Goal: Complete application form

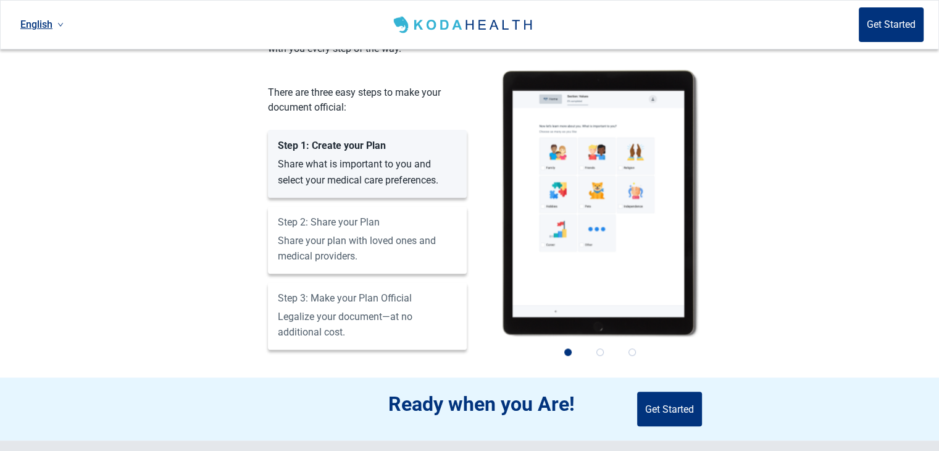
scroll to position [1024, 0]
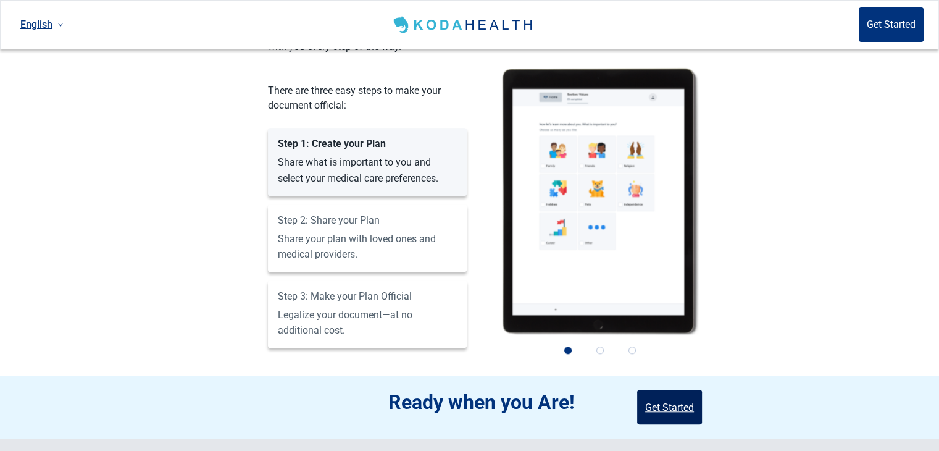
click at [677, 390] on button "Get Started" at bounding box center [669, 407] width 65 height 35
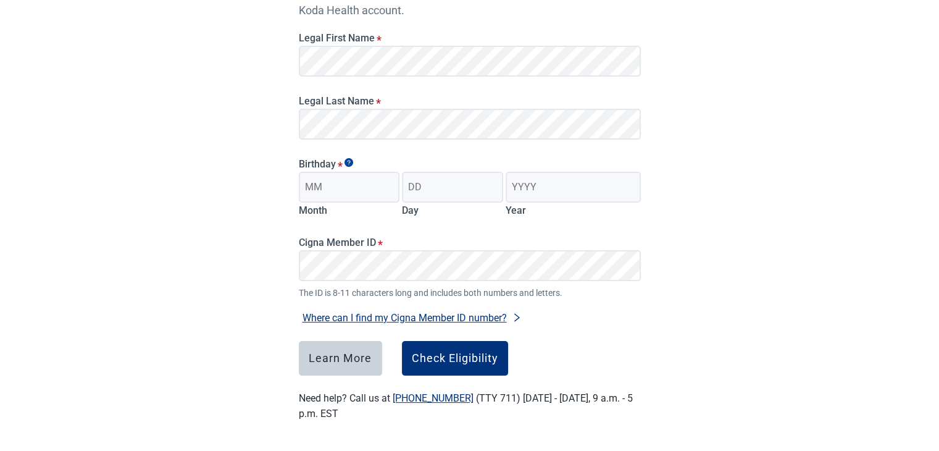
scroll to position [173, 0]
click at [381, 181] on input "Month" at bounding box center [349, 187] width 101 height 31
type input "06"
click at [415, 185] on input "Day" at bounding box center [452, 187] width 101 height 31
type input "02"
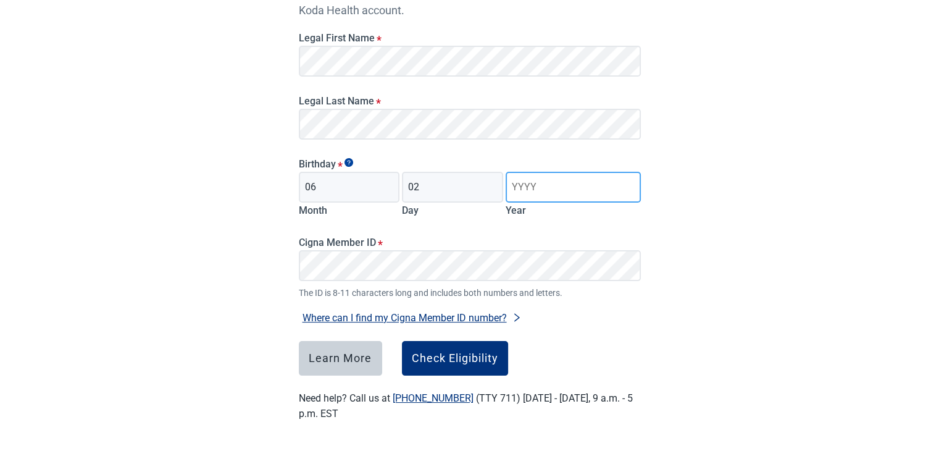
click at [519, 195] on input "Year" at bounding box center [573, 187] width 135 height 31
type input "1960"
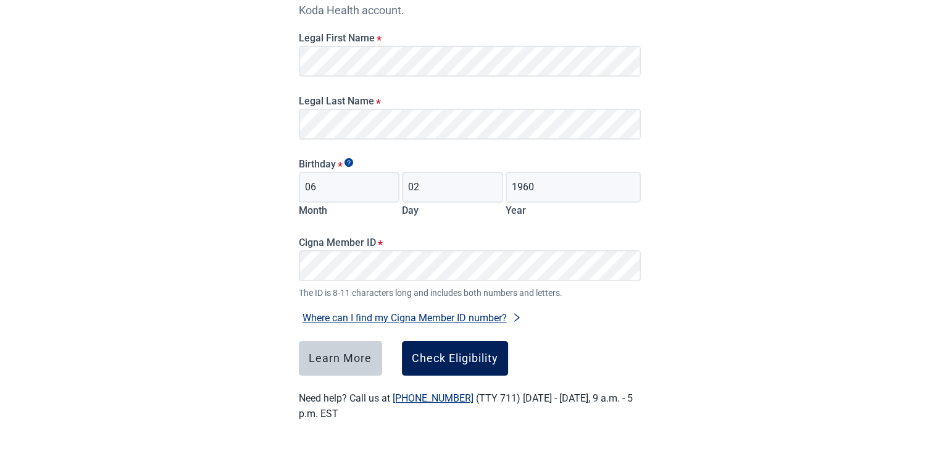
click at [460, 348] on button "Check Eligibility" at bounding box center [455, 358] width 106 height 35
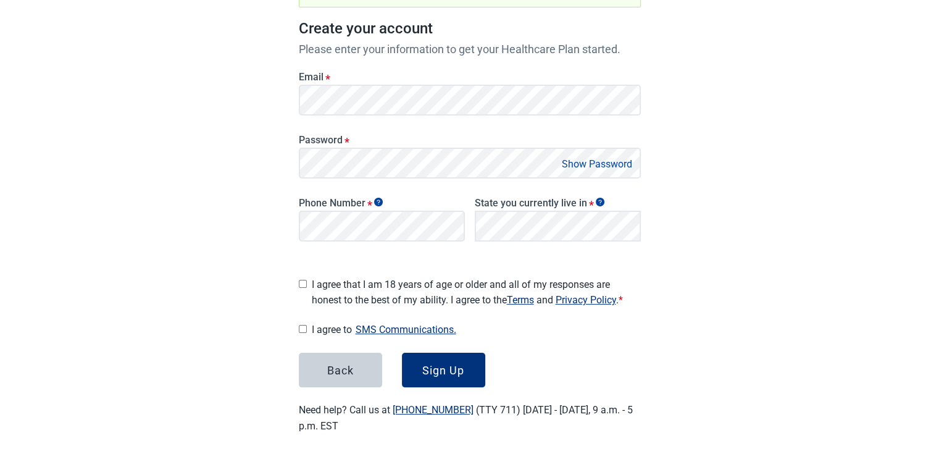
click at [304, 280] on input "I agree that I am 18 years of age or older and all of my responses are honest t…" at bounding box center [303, 284] width 8 height 8
checkbox input "true"
click at [302, 325] on input "I agree to SMS Communications." at bounding box center [303, 329] width 8 height 8
checkbox input "true"
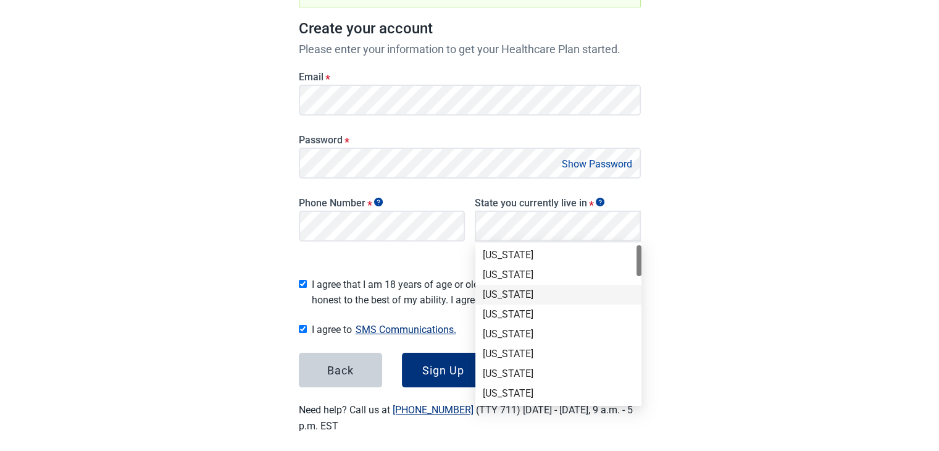
click at [511, 292] on div "[US_STATE]" at bounding box center [558, 295] width 151 height 14
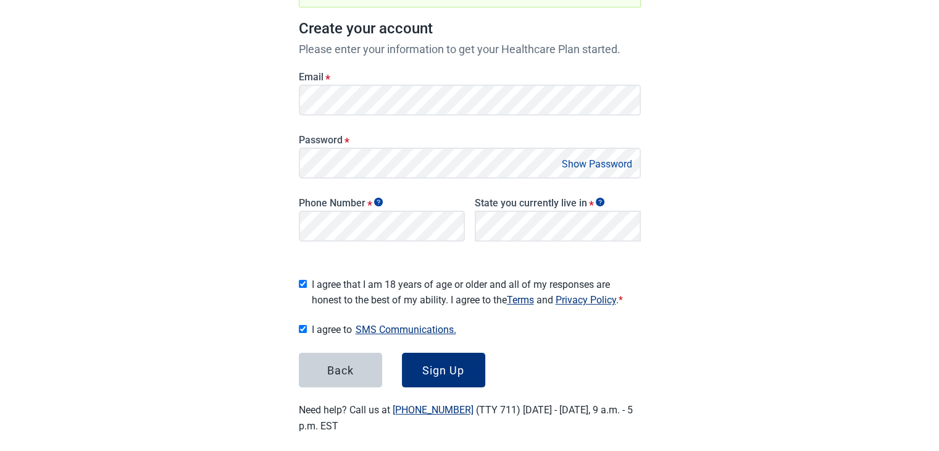
click at [592, 164] on button "Show Password" at bounding box center [597, 164] width 78 height 17
click at [451, 367] on div "Sign Up" at bounding box center [443, 370] width 42 height 12
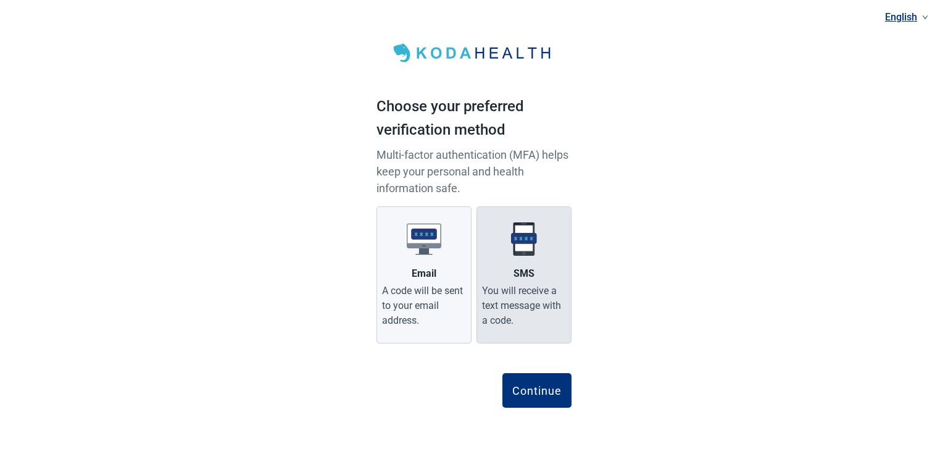
click at [517, 276] on div "SMS" at bounding box center [524, 273] width 21 height 15
click at [0, 0] on input "SMS You will receive a text message with a code." at bounding box center [0, 0] width 0 height 0
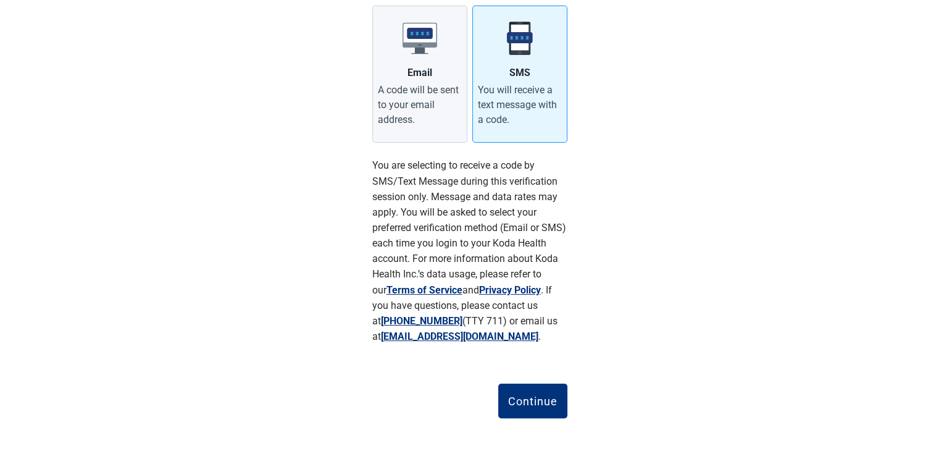
scroll to position [207, 0]
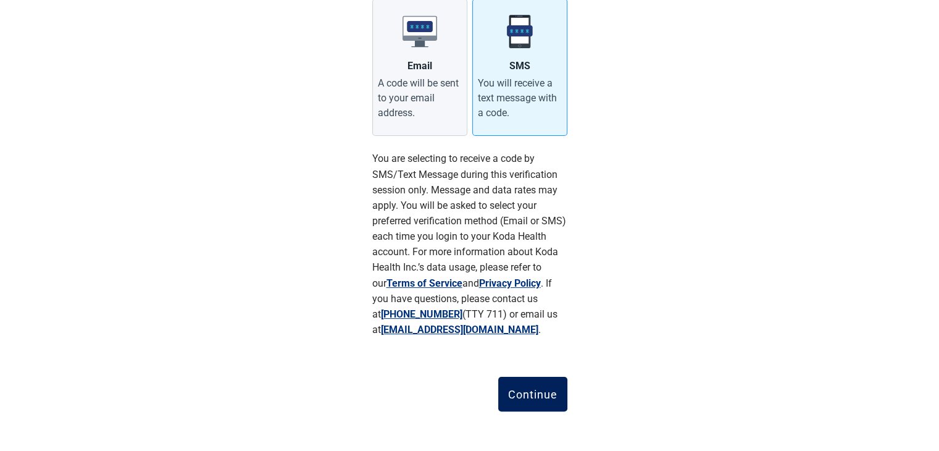
click at [533, 391] on div "Continue" at bounding box center [532, 394] width 49 height 12
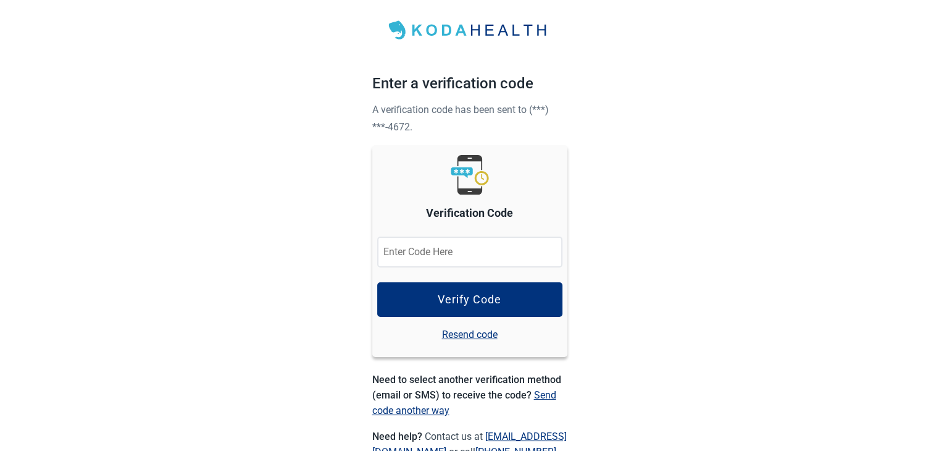
click at [485, 257] on input "Verification Code" at bounding box center [469, 251] width 185 height 31
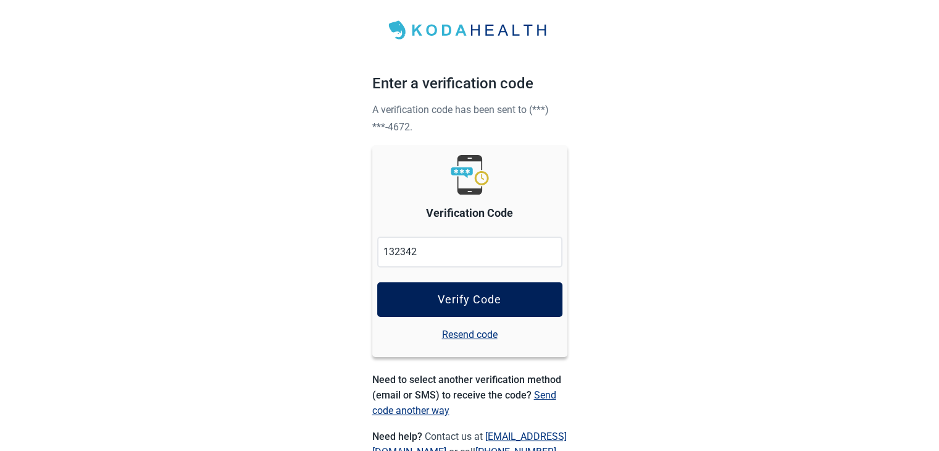
type input "132342"
click at [495, 301] on div "Verify Code" at bounding box center [470, 299] width 64 height 12
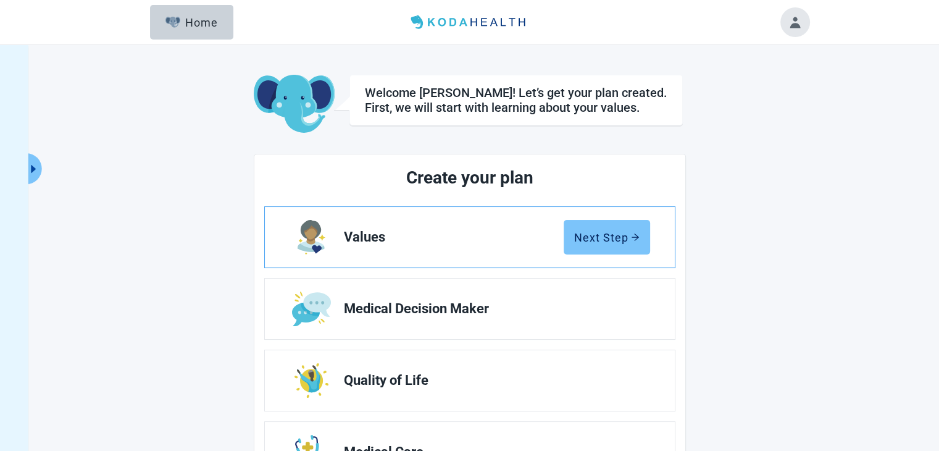
click at [572, 233] on button "Next Step" at bounding box center [607, 237] width 86 height 35
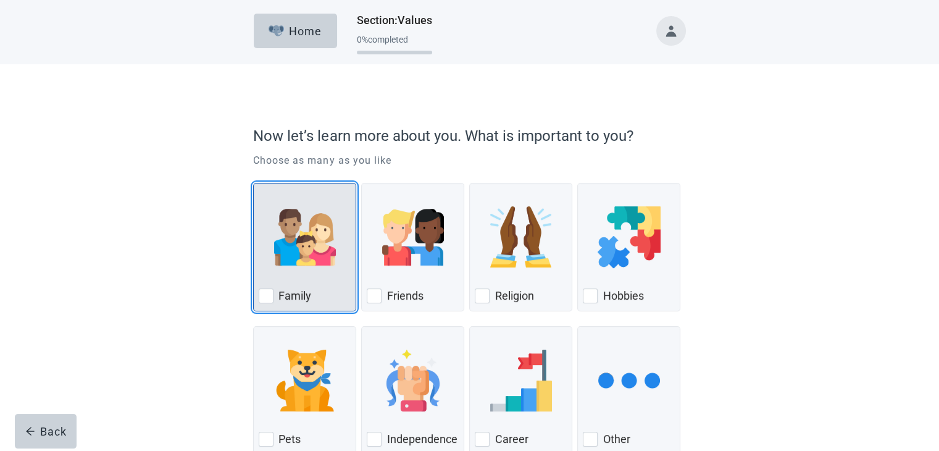
click at [262, 290] on div "Family, checkbox, not checked" at bounding box center [266, 295] width 15 height 15
click at [254, 183] on input "Family" at bounding box center [253, 183] width 1 height 1
checkbox input "true"
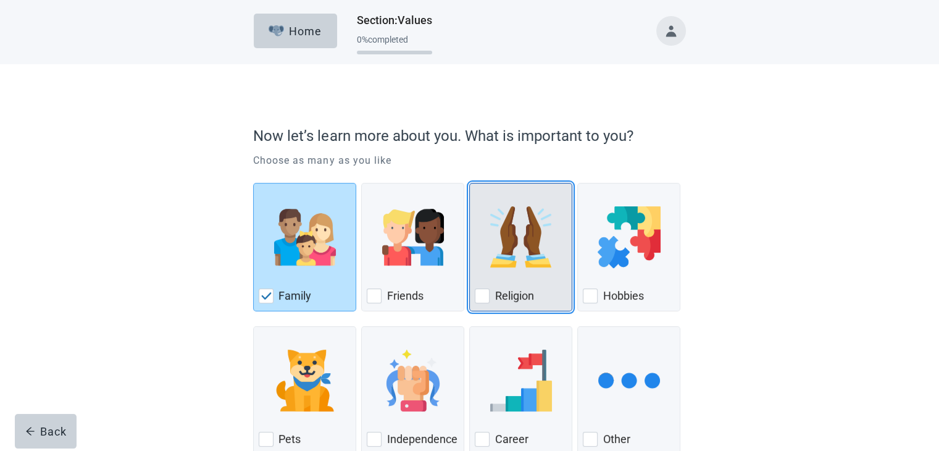
click at [482, 298] on div "Religion, checkbox, not checked" at bounding box center [482, 295] width 15 height 15
click at [470, 183] on input "Religion" at bounding box center [469, 183] width 1 height 1
checkbox input "true"
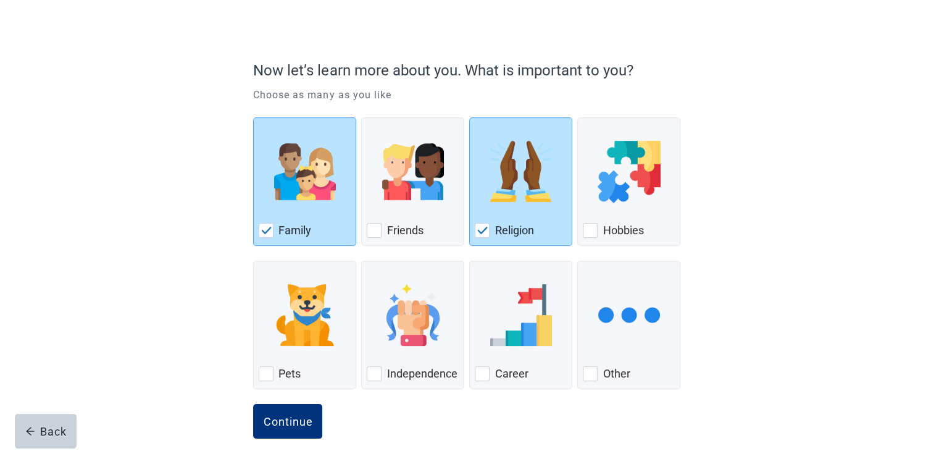
scroll to position [80, 0]
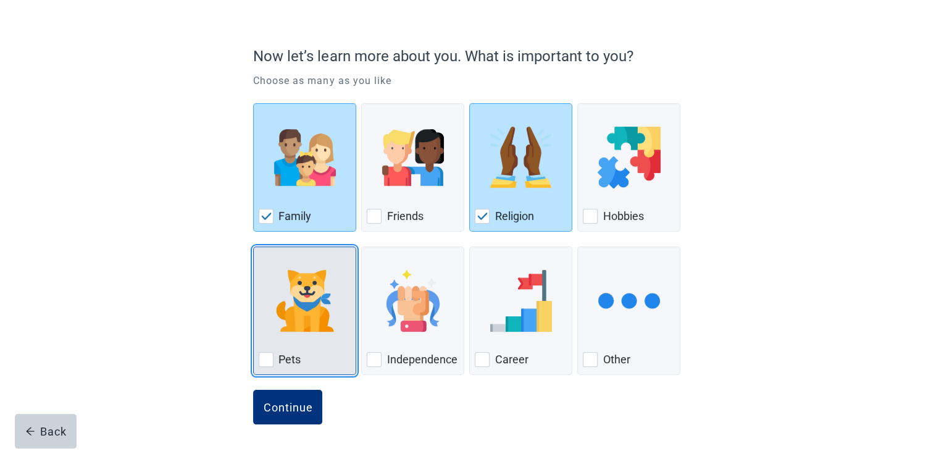
click at [268, 356] on div "Pets, checkbox, not checked" at bounding box center [266, 359] width 15 height 15
click at [254, 247] on input "Pets" at bounding box center [253, 246] width 1 height 1
checkbox input "true"
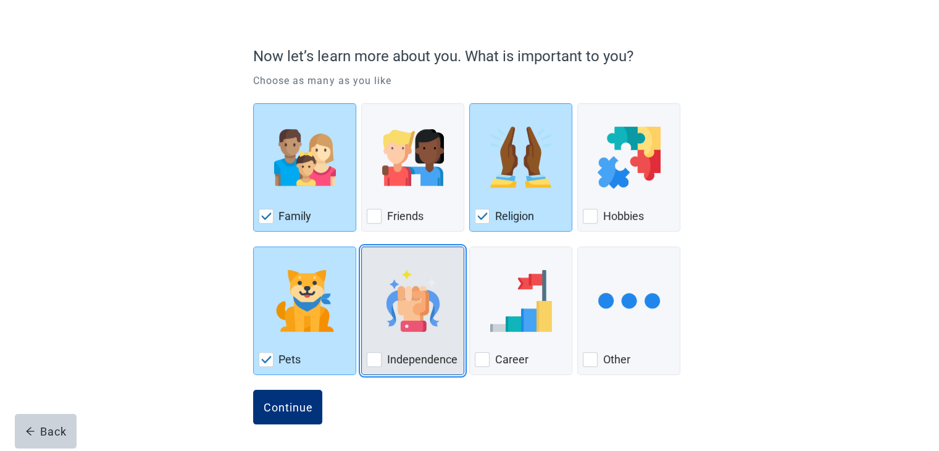
click at [373, 357] on div "Independence, checkbox, not checked" at bounding box center [374, 359] width 15 height 15
click at [362, 247] on input "Independence" at bounding box center [361, 246] width 1 height 1
checkbox input "true"
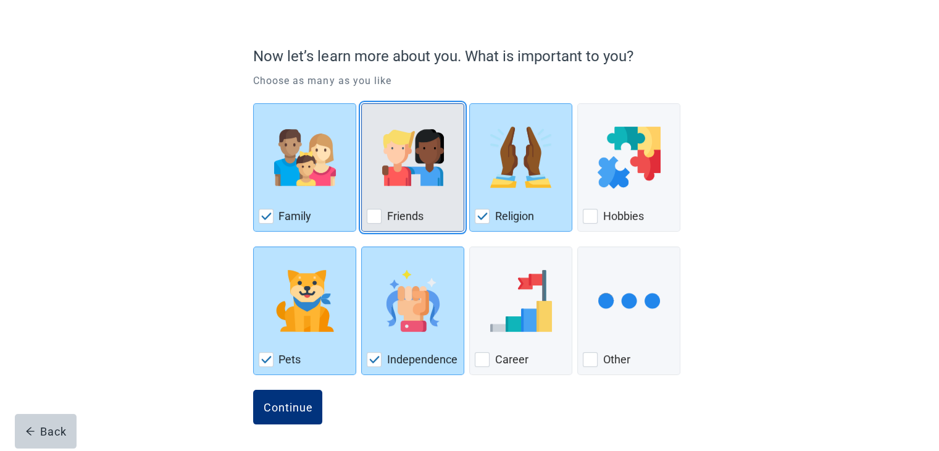
click at [411, 217] on label "Friends" at bounding box center [404, 216] width 36 height 15
checkbox input "true"
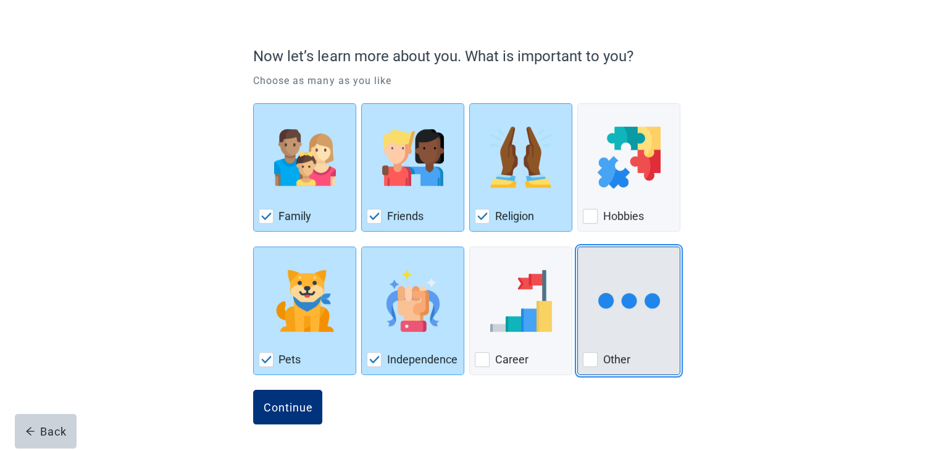
click at [615, 359] on label "Other" at bounding box center [616, 359] width 27 height 15
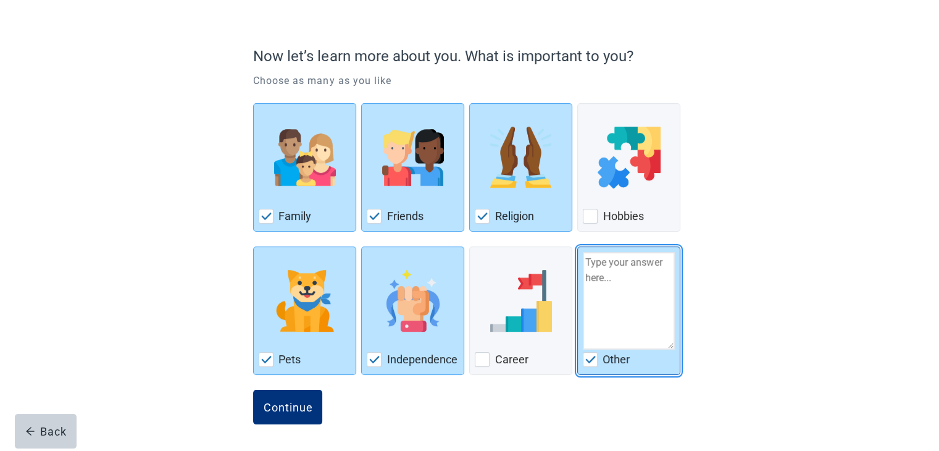
click at [591, 356] on img "Other, checkbox, checked" at bounding box center [590, 359] width 11 height 7
click at [578, 247] on input "Other" at bounding box center [577, 246] width 1 height 1
checkbox input "false"
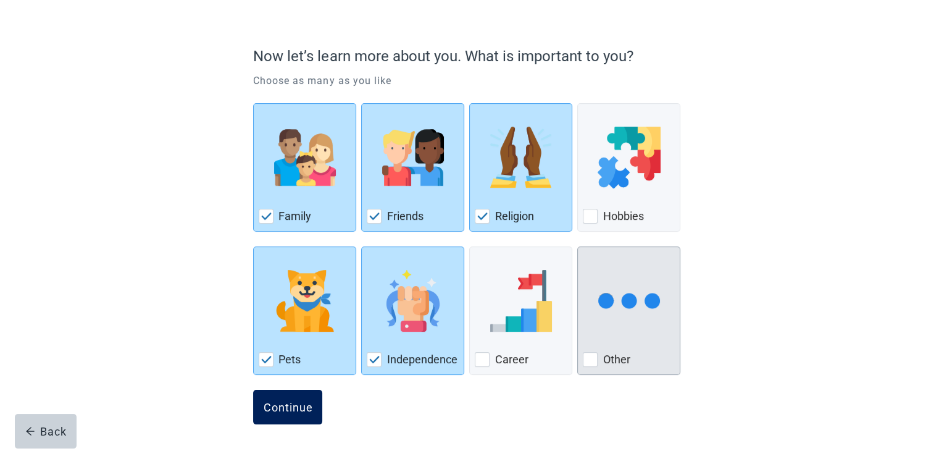
click at [285, 414] on button "Continue" at bounding box center [287, 407] width 69 height 35
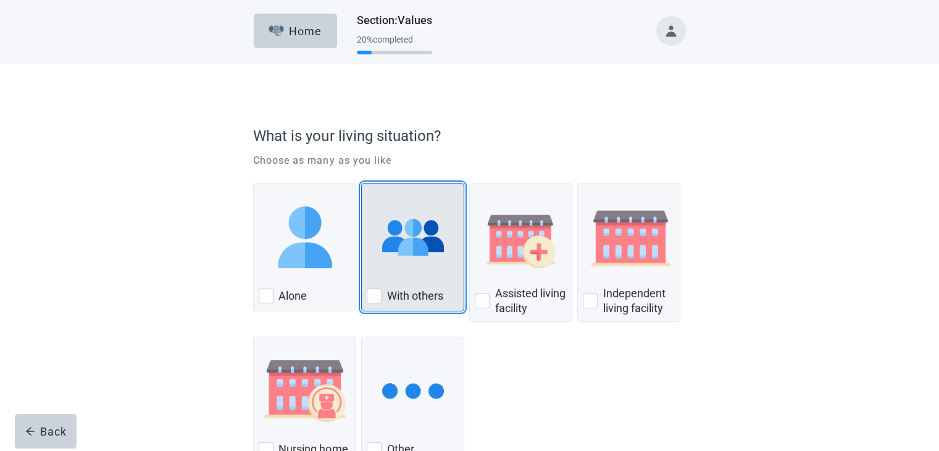
click at [374, 297] on div "With Others, checkbox, not checked" at bounding box center [374, 295] width 15 height 15
click at [362, 183] on input "With others" at bounding box center [361, 183] width 1 height 1
checkbox input "true"
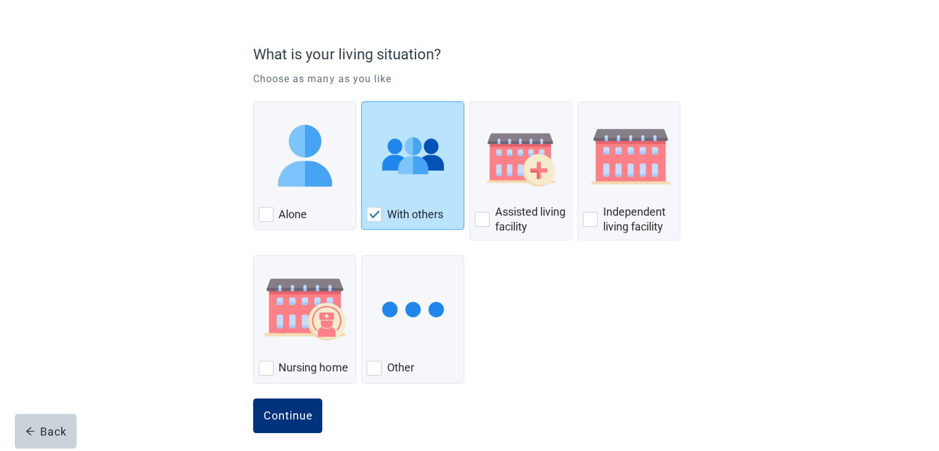
scroll to position [90, 0]
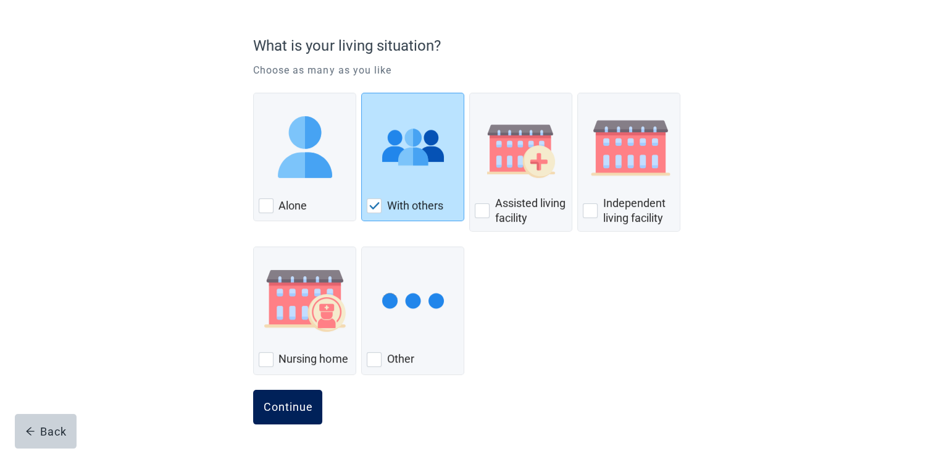
click at [288, 409] on div "Continue" at bounding box center [287, 407] width 49 height 12
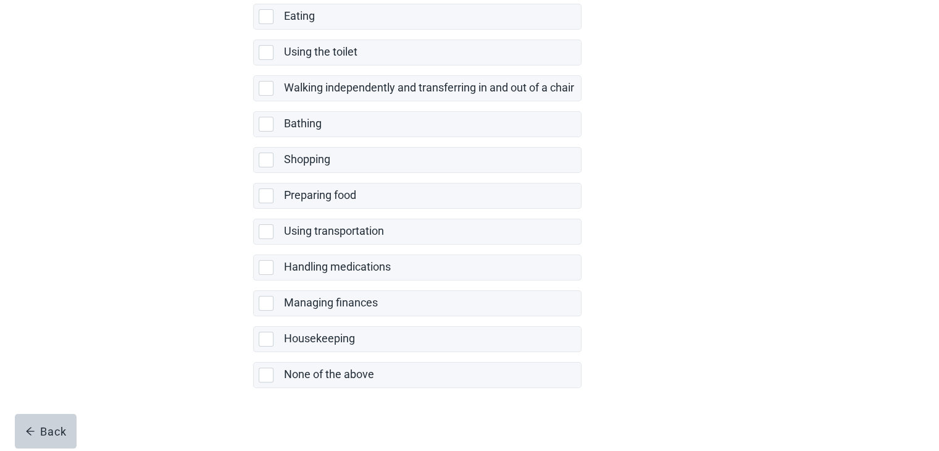
scroll to position [230, 0]
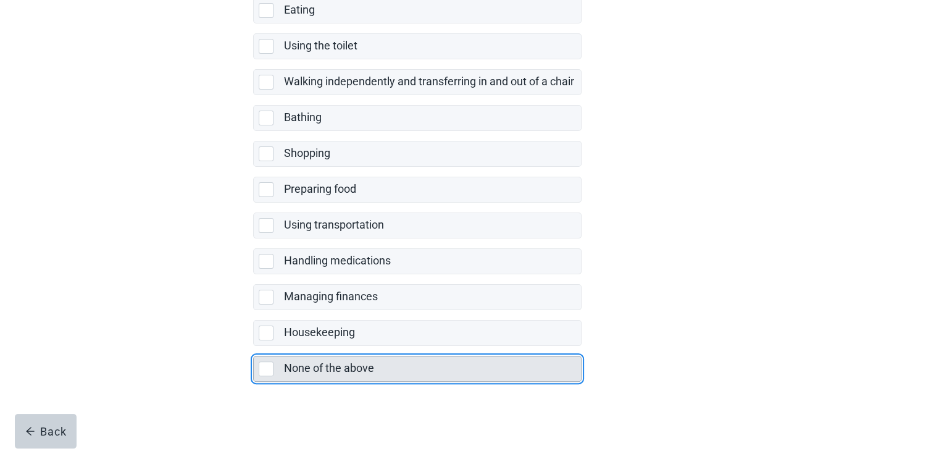
click at [385, 377] on div "None of the above" at bounding box center [432, 368] width 298 height 25
click at [254, 346] on input "None of the above" at bounding box center [253, 346] width 1 height 1
checkbox input "true"
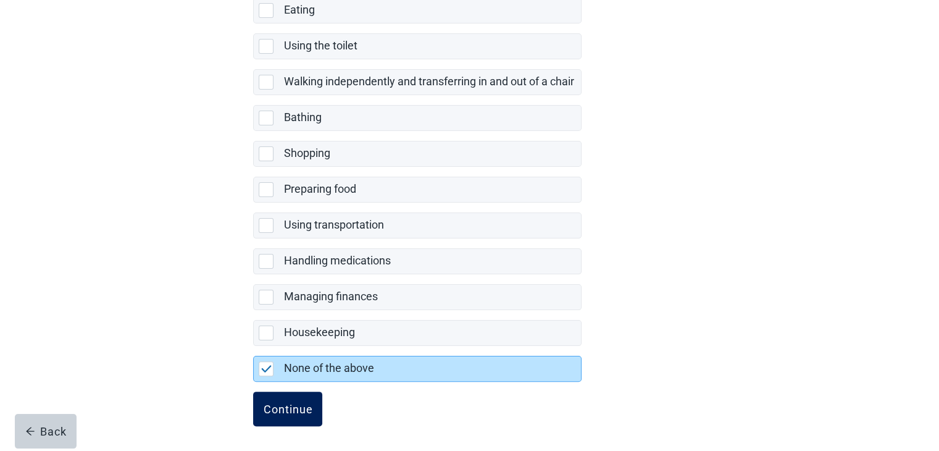
click at [310, 411] on div "Continue" at bounding box center [287, 409] width 49 height 12
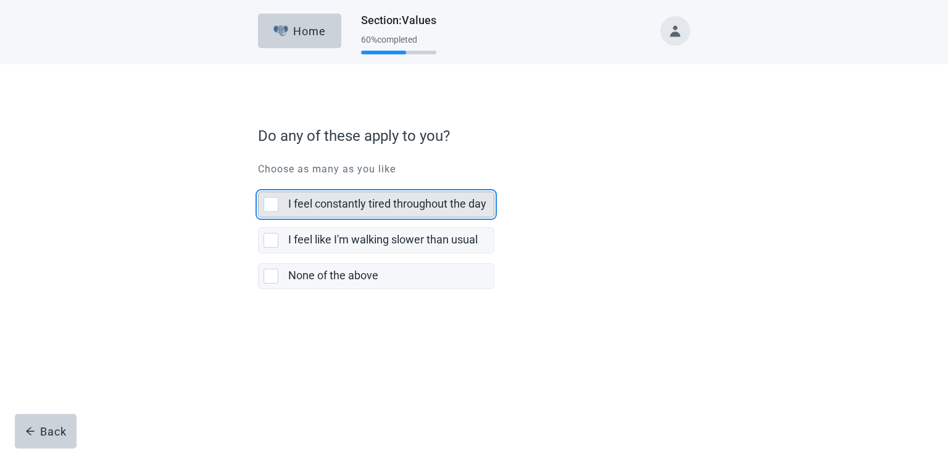
click at [269, 208] on div "I feel constantly tired throughout the day, checkbox, not selected" at bounding box center [271, 204] width 15 height 15
click at [259, 182] on input "I feel constantly tired throughout the day" at bounding box center [258, 182] width 1 height 1
checkbox input "true"
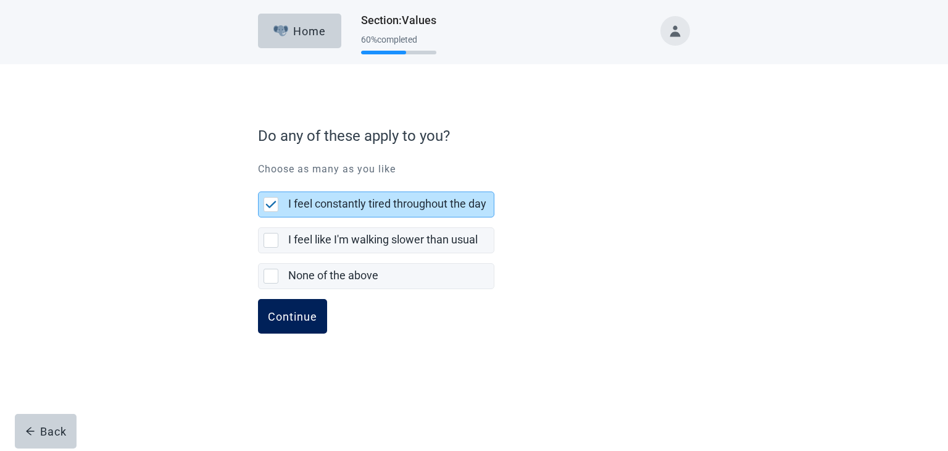
click at [286, 315] on div "Continue" at bounding box center [292, 316] width 49 height 12
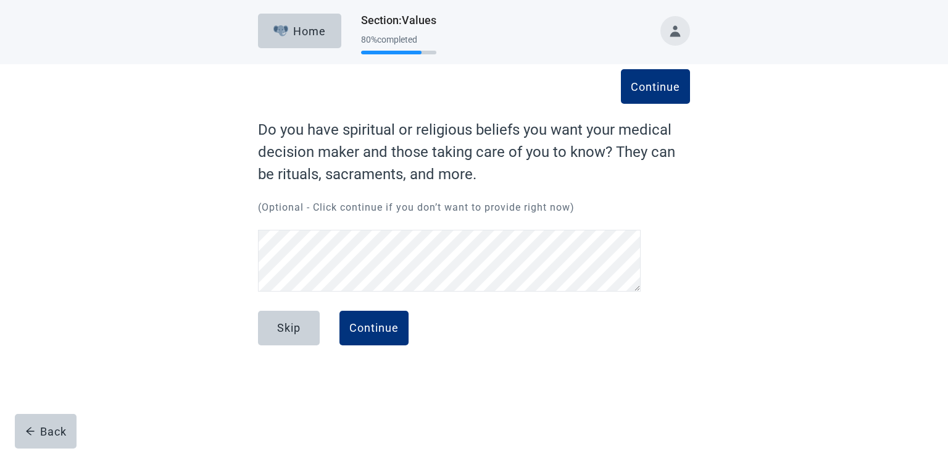
click at [251, 243] on div "Continue Do you have spiritual or religious beliefs you want your medical decis…" at bounding box center [474, 230] width 519 height 283
click at [390, 337] on button "Continue" at bounding box center [374, 328] width 69 height 35
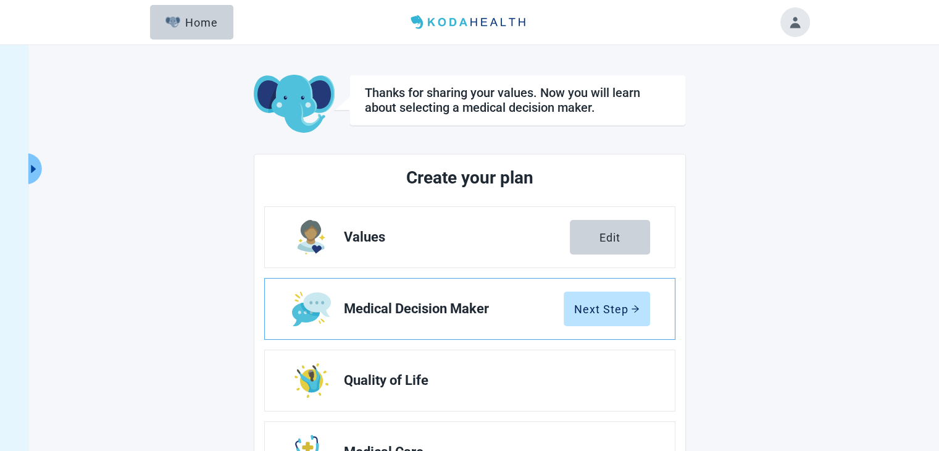
click at [540, 328] on link "Medical Decision Maker Next Step" at bounding box center [470, 308] width 410 height 61
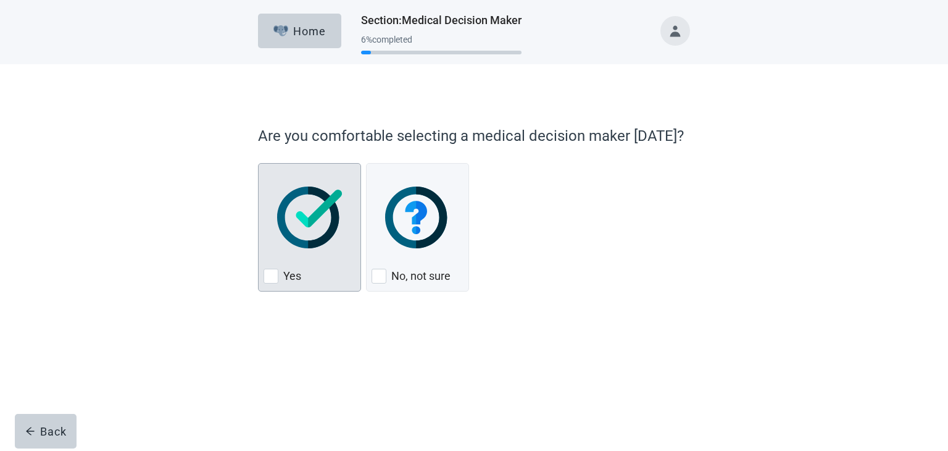
click at [270, 275] on div "Yes, checkbox, not checked" at bounding box center [271, 276] width 15 height 15
click at [259, 164] on input "Yes" at bounding box center [258, 163] width 1 height 1
checkbox input "true"
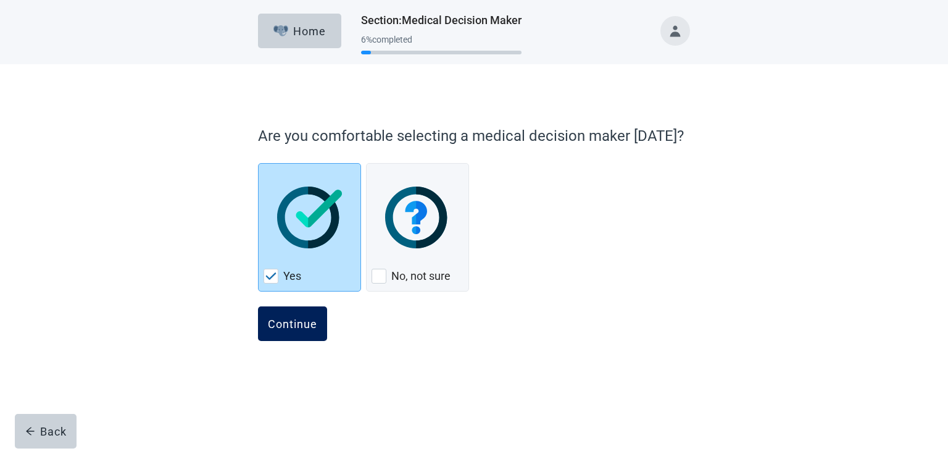
click at [280, 322] on div "Continue" at bounding box center [292, 323] width 49 height 12
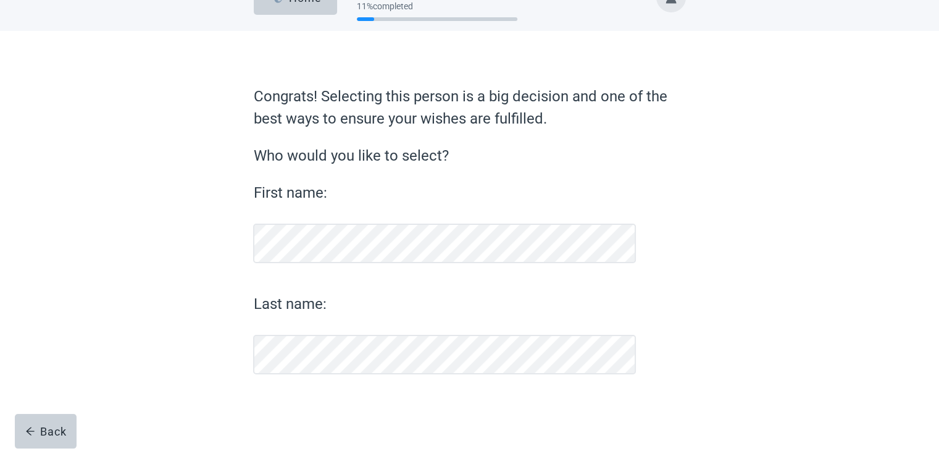
scroll to position [33, 0]
click at [280, 322] on div "Last name:" at bounding box center [444, 333] width 383 height 81
click at [302, 211] on div "First name:" at bounding box center [444, 222] width 383 height 81
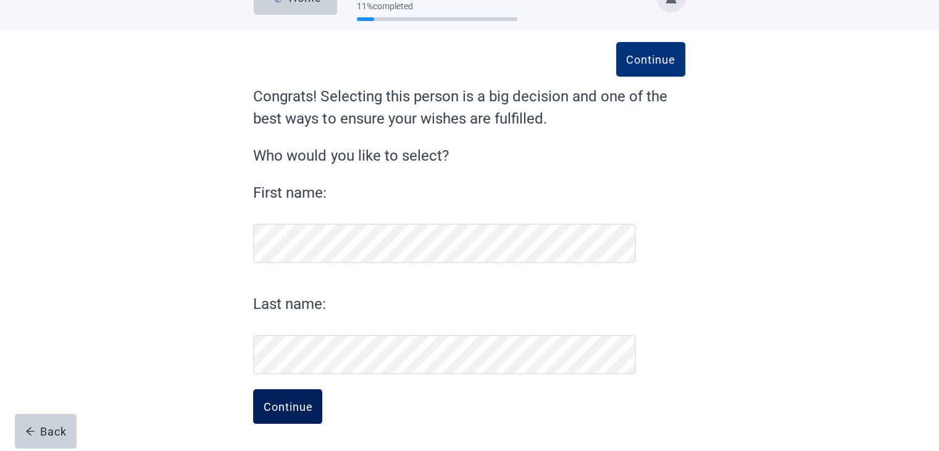
click at [284, 409] on div "Continue" at bounding box center [287, 406] width 49 height 12
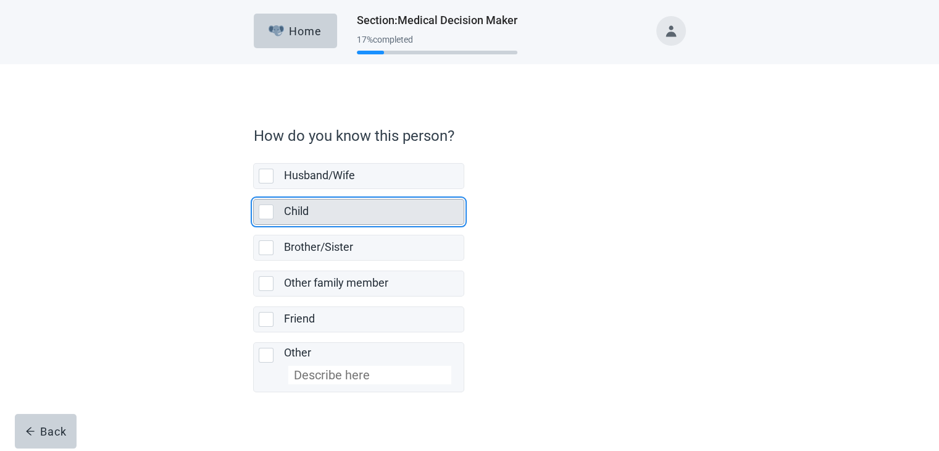
click at [268, 212] on div "Child, checkbox, not selected" at bounding box center [266, 211] width 15 height 15
click at [254, 190] on input "Child" at bounding box center [253, 189] width 1 height 1
checkbox input "true"
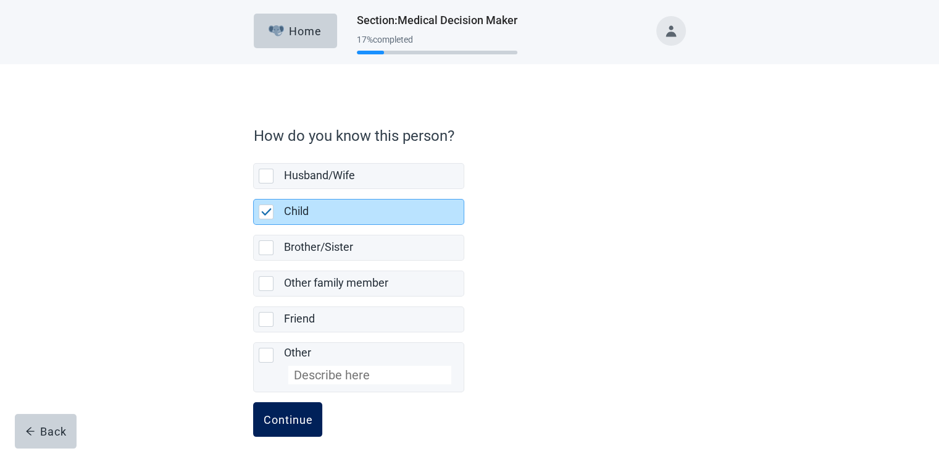
click at [290, 418] on div "Continue" at bounding box center [287, 419] width 49 height 12
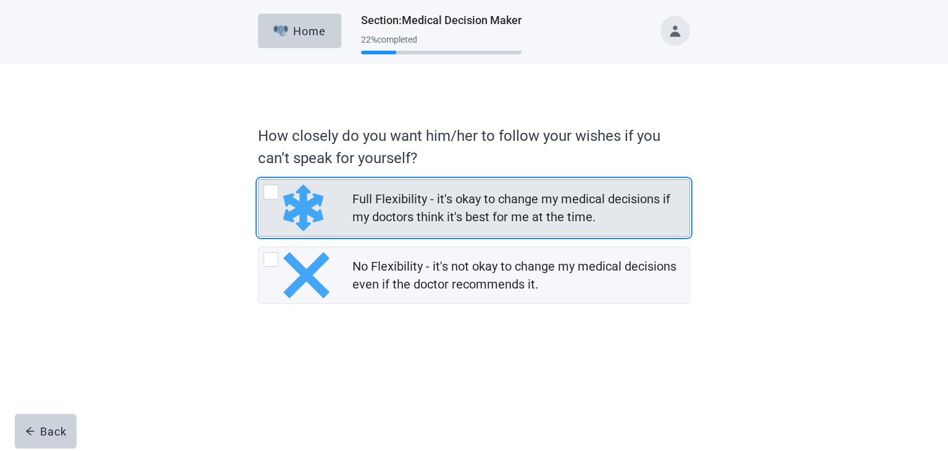
click at [270, 193] on div "Full Flexibility - it's okay to change my medical decisions if my doctors think…" at bounding box center [271, 192] width 15 height 15
click at [259, 180] on input "Full Flexibility - it's okay to change my medical decisions if my doctors think…" at bounding box center [258, 179] width 1 height 1
radio input "true"
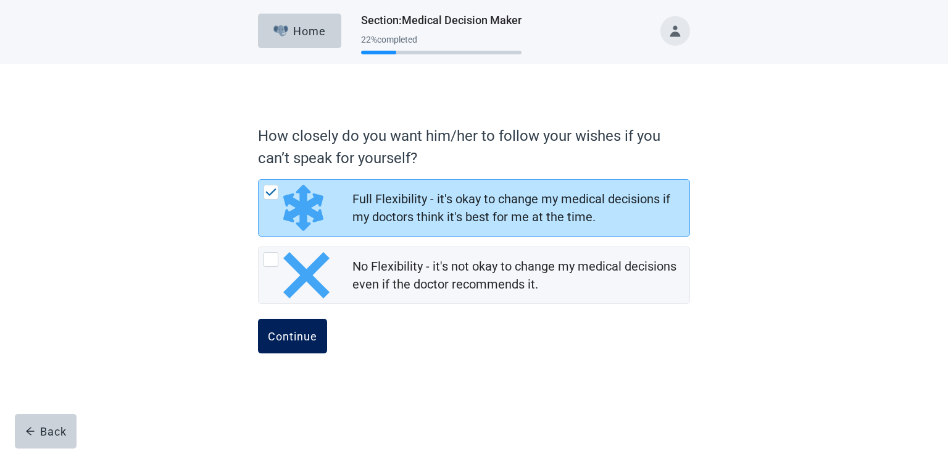
click at [280, 334] on div "Continue" at bounding box center [292, 336] width 49 height 12
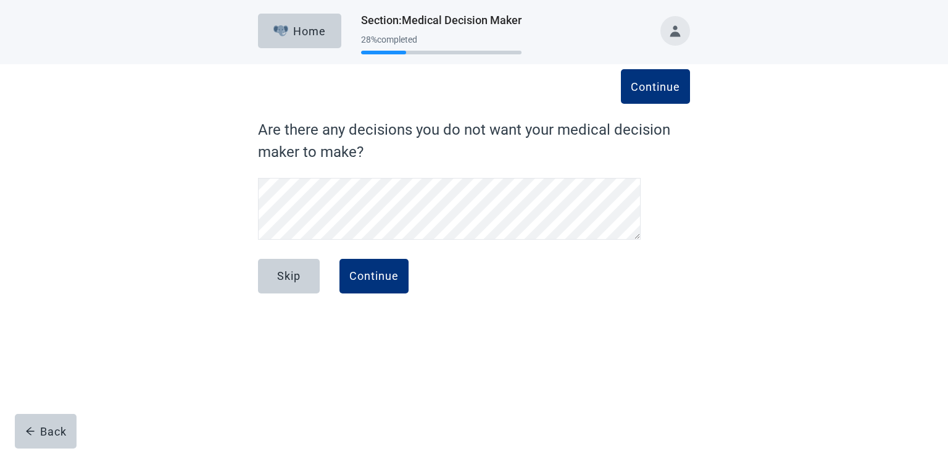
scroll to position [53, 0]
click at [373, 287] on button "Continue" at bounding box center [374, 276] width 69 height 35
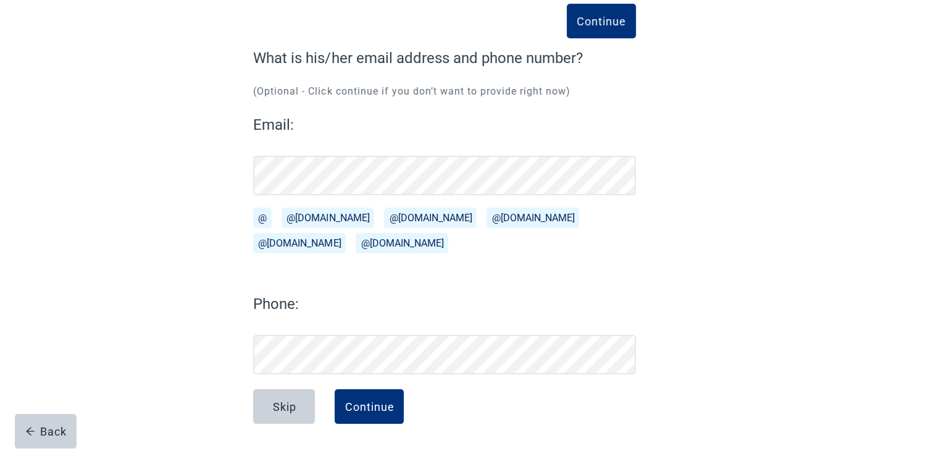
scroll to position [72, 0]
click at [294, 400] on div "Skip" at bounding box center [283, 406] width 23 height 12
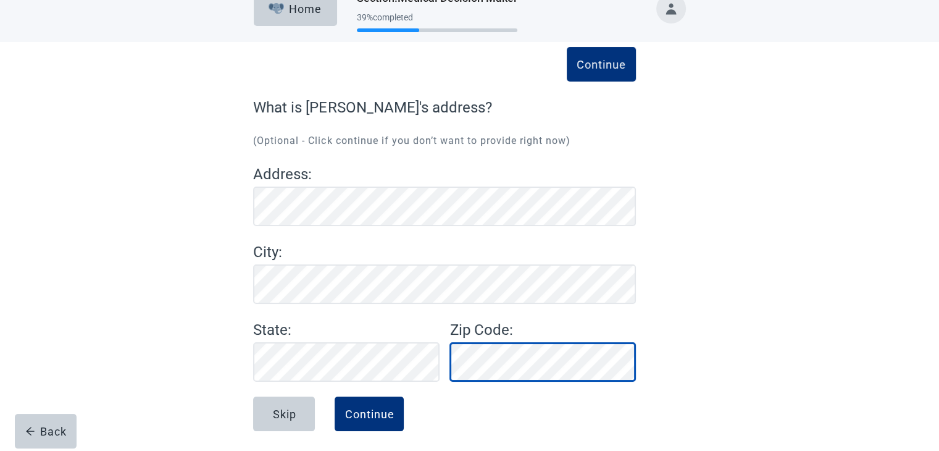
scroll to position [30, 0]
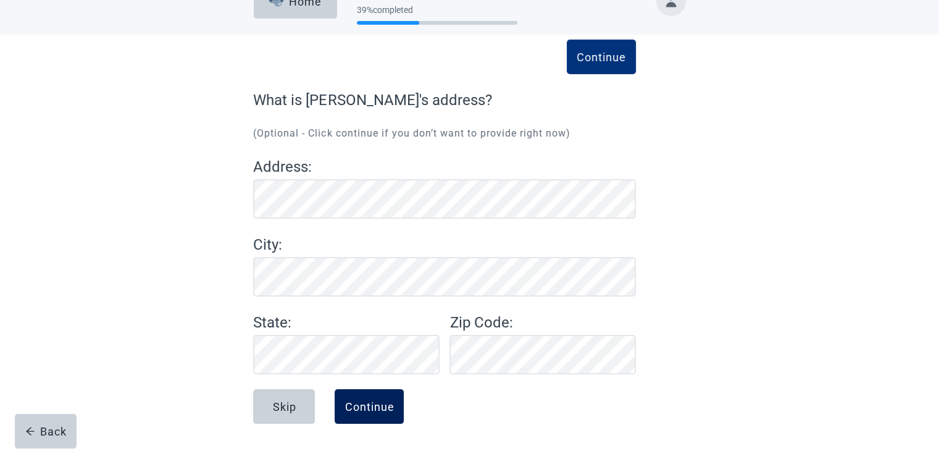
click at [378, 407] on div "Continue" at bounding box center [368, 406] width 49 height 12
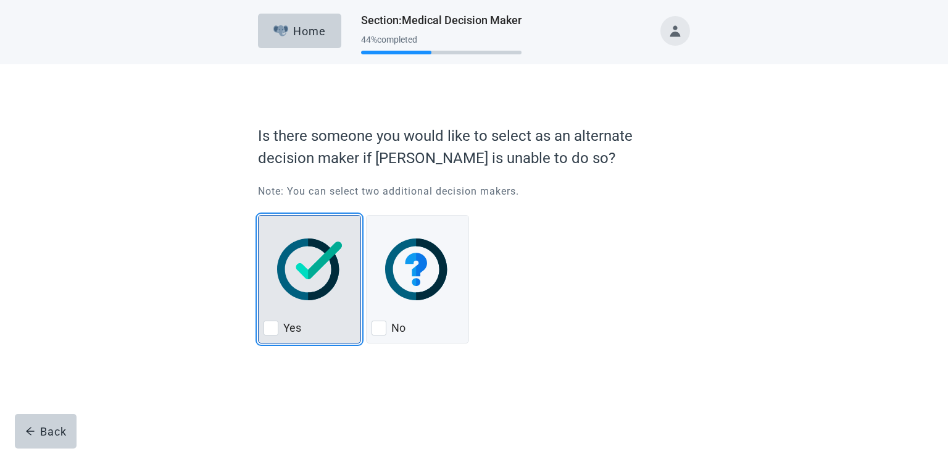
click at [270, 328] on div "Yes, checkbox, not checked" at bounding box center [271, 327] width 15 height 15
click at [259, 215] on input "Yes" at bounding box center [258, 215] width 1 height 1
checkbox input "true"
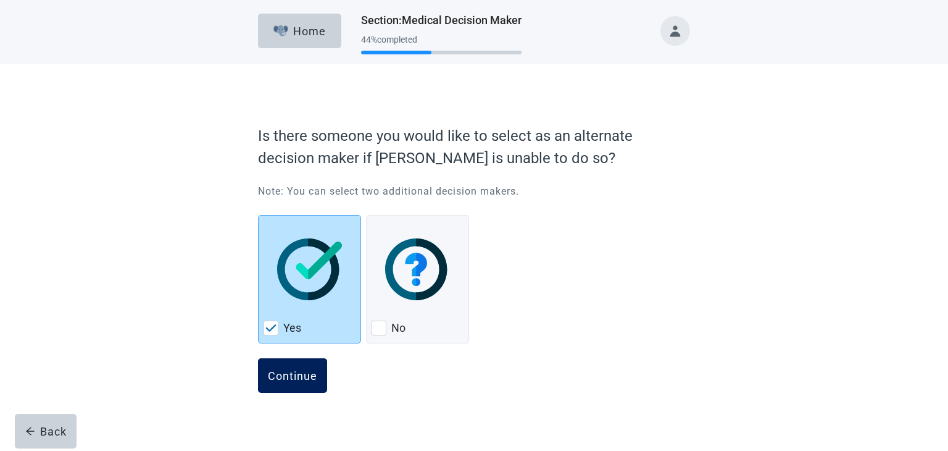
click at [282, 377] on div "Continue" at bounding box center [292, 375] width 49 height 12
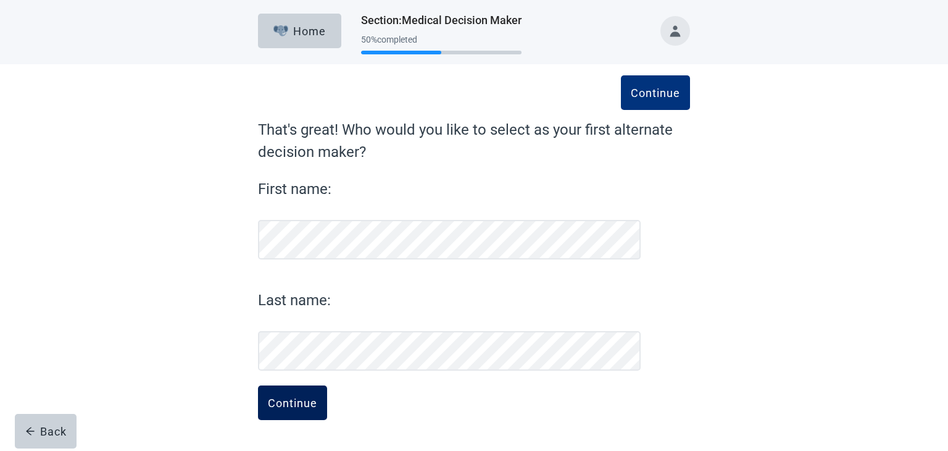
click at [272, 404] on div "Continue" at bounding box center [292, 402] width 49 height 12
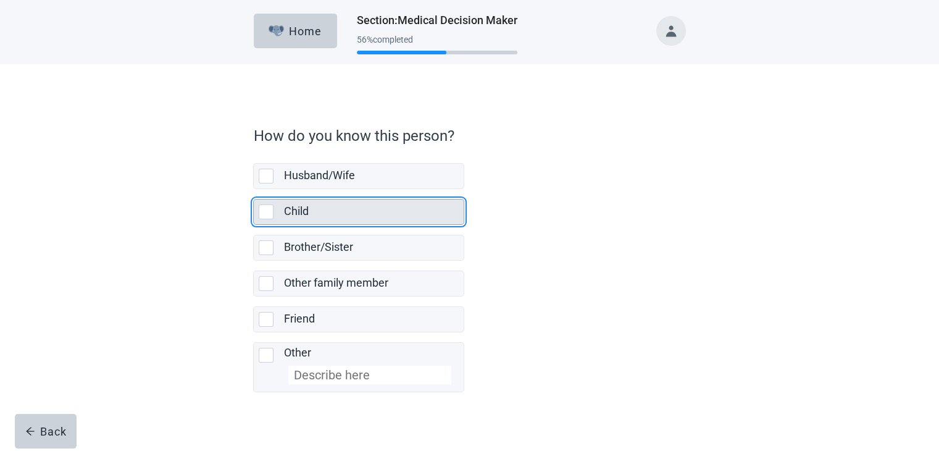
click at [262, 215] on div "Child, checkbox, not selected" at bounding box center [266, 211] width 15 height 15
click at [254, 190] on input "Child" at bounding box center [253, 189] width 1 height 1
checkbox input "true"
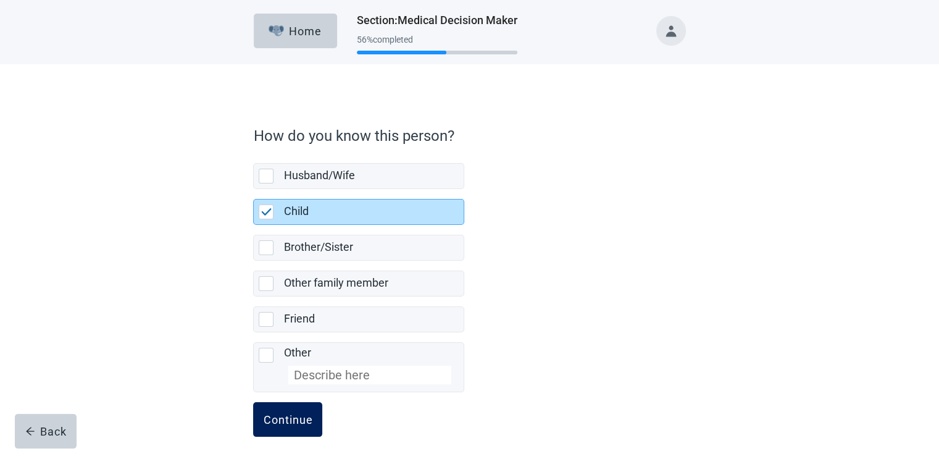
click at [299, 420] on div "Continue" at bounding box center [287, 419] width 49 height 12
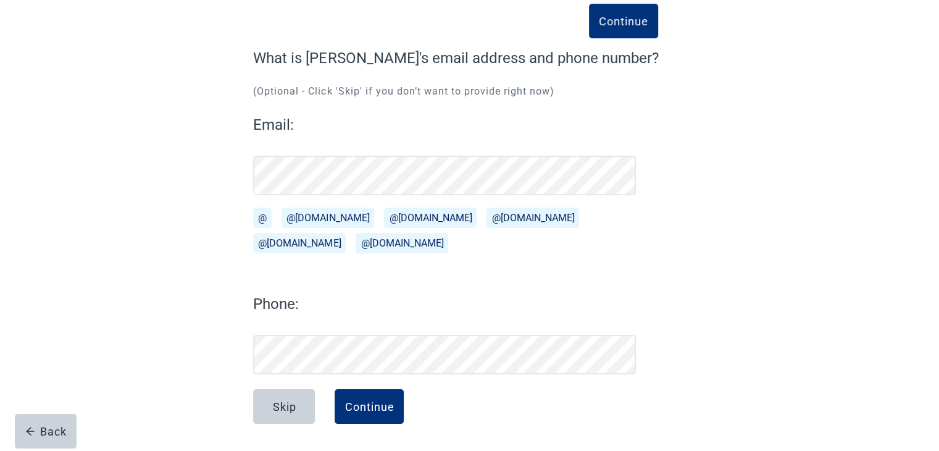
scroll to position [72, 0]
click at [379, 406] on div "Continue" at bounding box center [368, 406] width 49 height 12
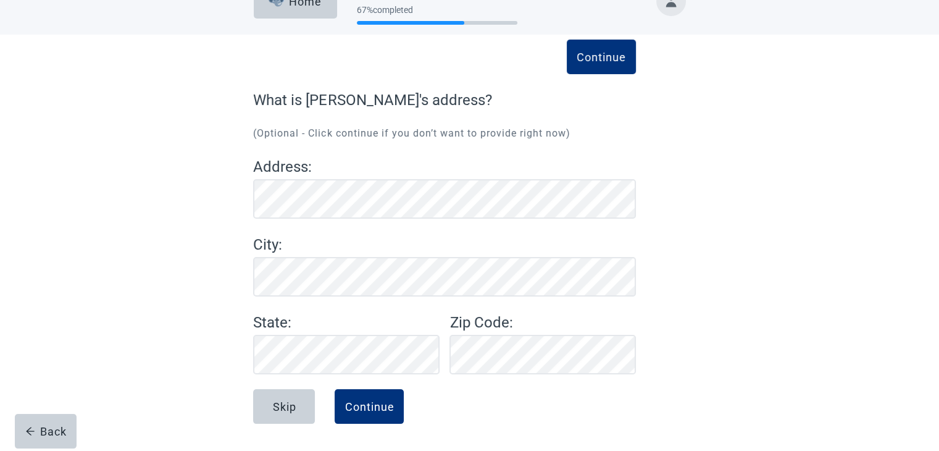
scroll to position [30, 0]
click at [361, 411] on div "Continue" at bounding box center [368, 406] width 49 height 12
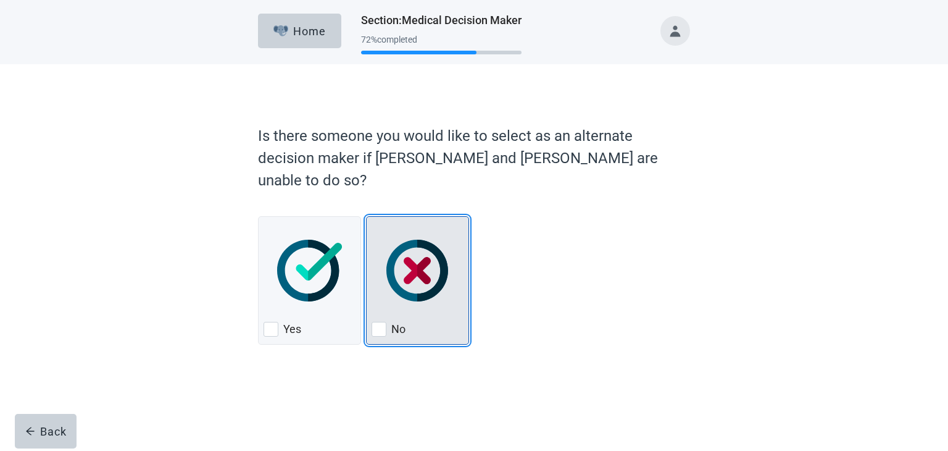
click at [379, 322] on div "No, checkbox, not checked" at bounding box center [379, 329] width 15 height 15
click at [367, 217] on input "No" at bounding box center [366, 216] width 1 height 1
checkbox input "true"
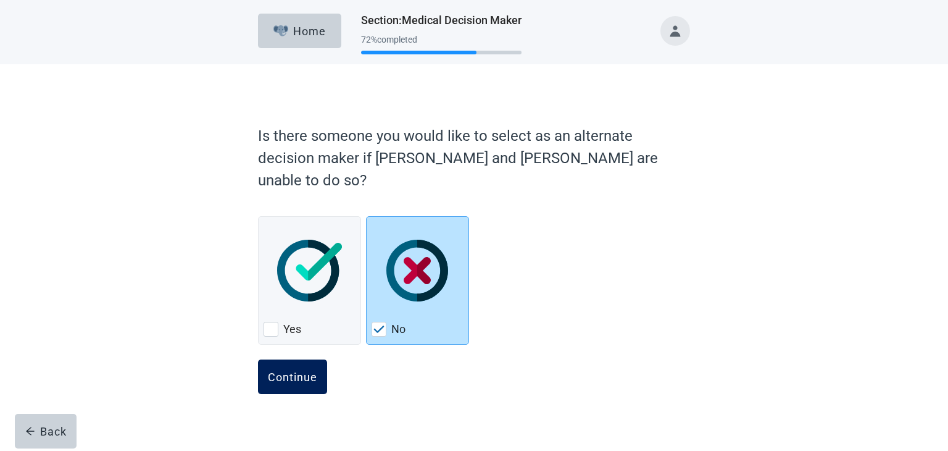
click at [296, 364] on button "Continue" at bounding box center [292, 376] width 69 height 35
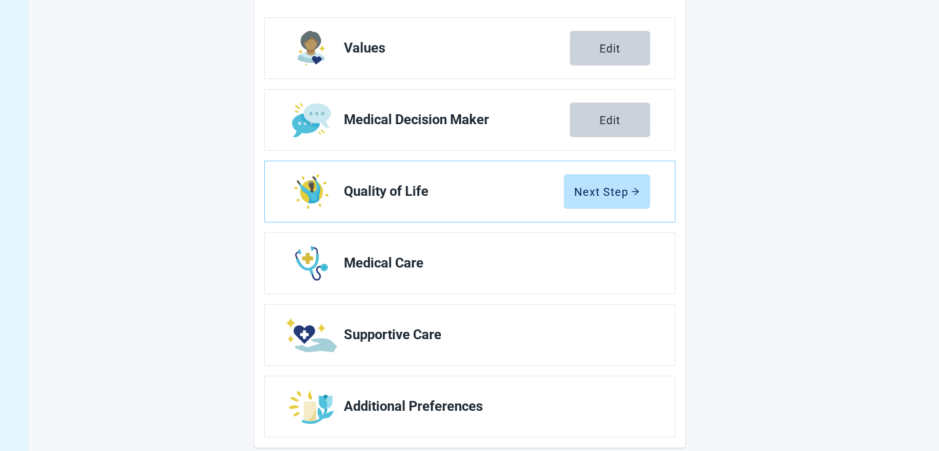
scroll to position [188, 0]
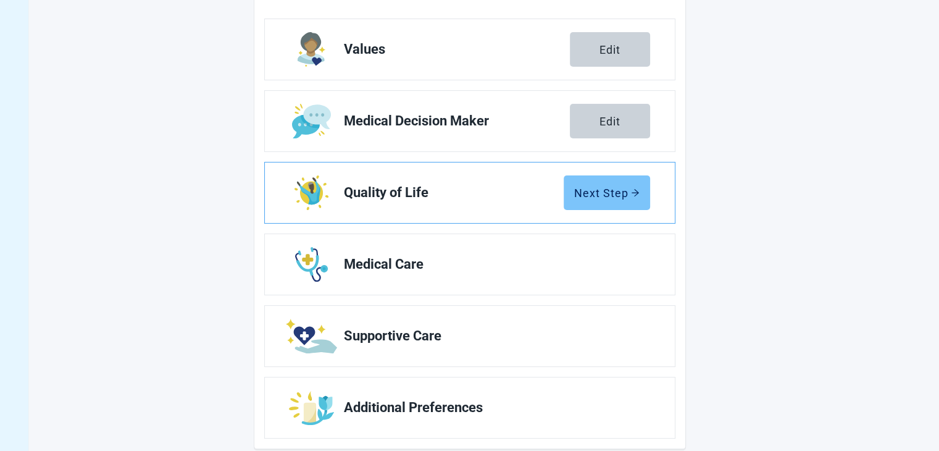
click at [627, 199] on button "Next Step" at bounding box center [607, 192] width 86 height 35
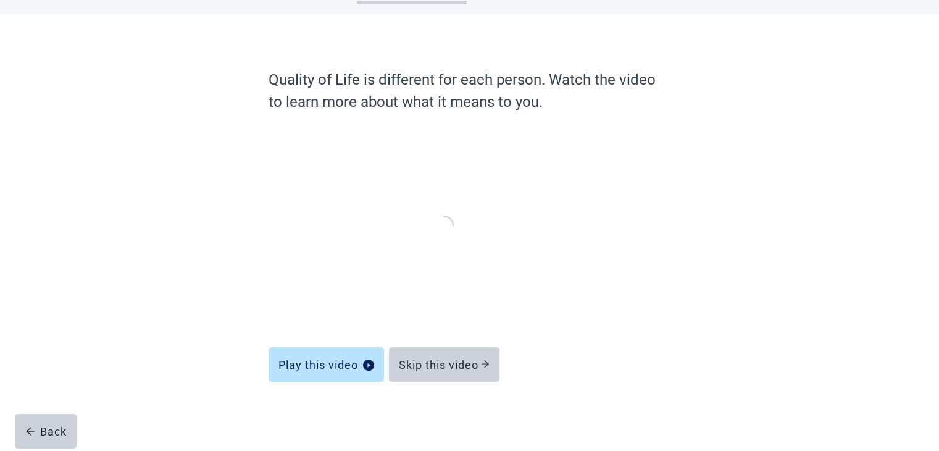
scroll to position [48, 0]
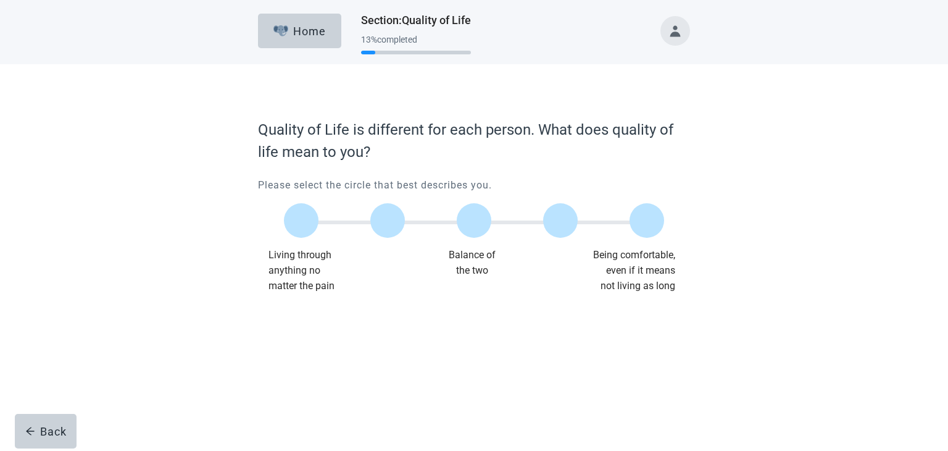
click at [468, 393] on div "Home Section : Quality of Life 13 % completed Quality of Life is different for …" at bounding box center [474, 225] width 948 height 451
click at [637, 228] on label "Main content" at bounding box center [647, 220] width 35 height 35
click at [647, 220] on input "Quality of life scale: 100 out of 100. Being comfortable, even if it means not …" at bounding box center [647, 220] width 0 height 0
click at [291, 324] on div "Continue" at bounding box center [292, 318] width 49 height 12
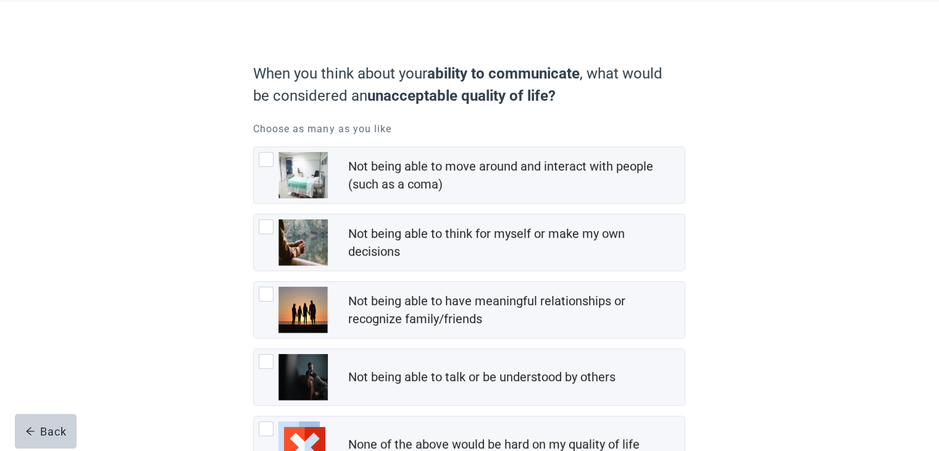
scroll to position [68, 0]
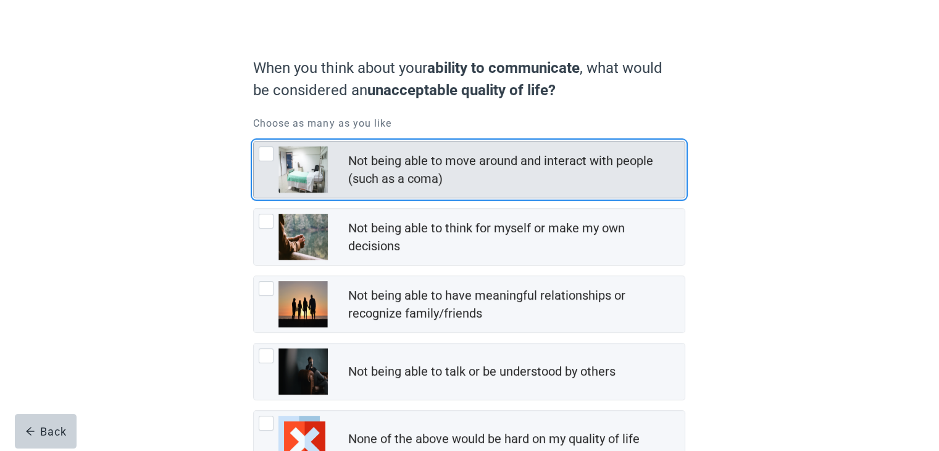
click at [269, 152] on div "Not being able to move around and interact with people (such as a coma), checkb…" at bounding box center [266, 153] width 15 height 15
click at [254, 141] on input "Not being able to move around and interact with people (such as a coma)" at bounding box center [253, 141] width 1 height 1
checkbox input "true"
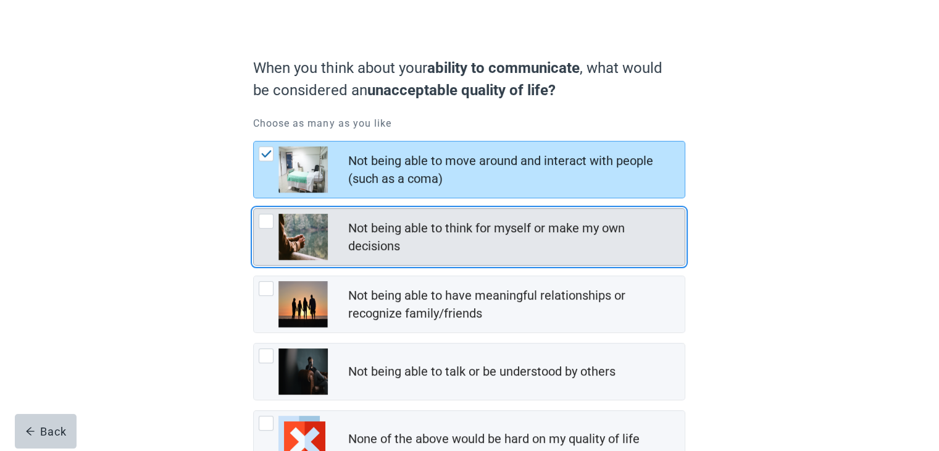
click at [267, 220] on div "Not being able to think for myself or make my own decisions, checkbox, not chec…" at bounding box center [266, 221] width 15 height 15
click at [254, 209] on input "Not being able to think for myself or make my own decisions" at bounding box center [253, 208] width 1 height 1
checkbox input "true"
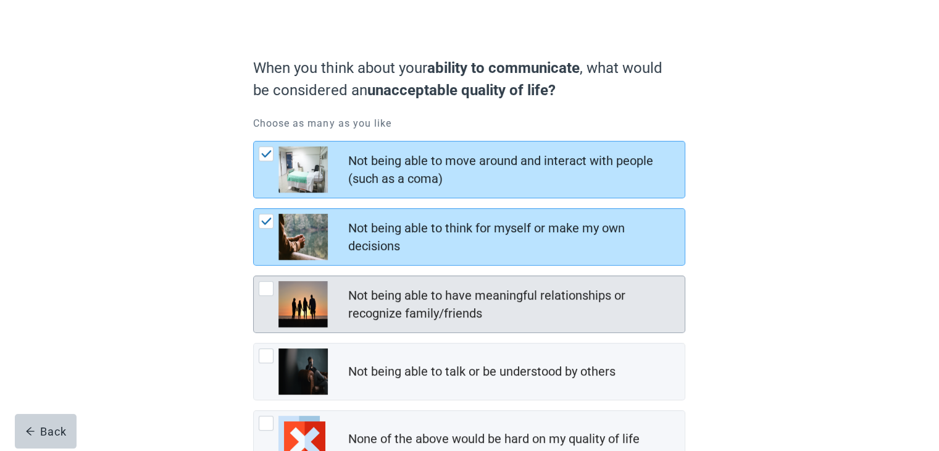
click at [264, 286] on div "Not being able to have meaningful relationships or recognize family/friends, ch…" at bounding box center [266, 288] width 15 height 15
click at [254, 276] on input "Not being able to have meaningful relationships or recognize family/friends" at bounding box center [253, 275] width 1 height 1
checkbox input "true"
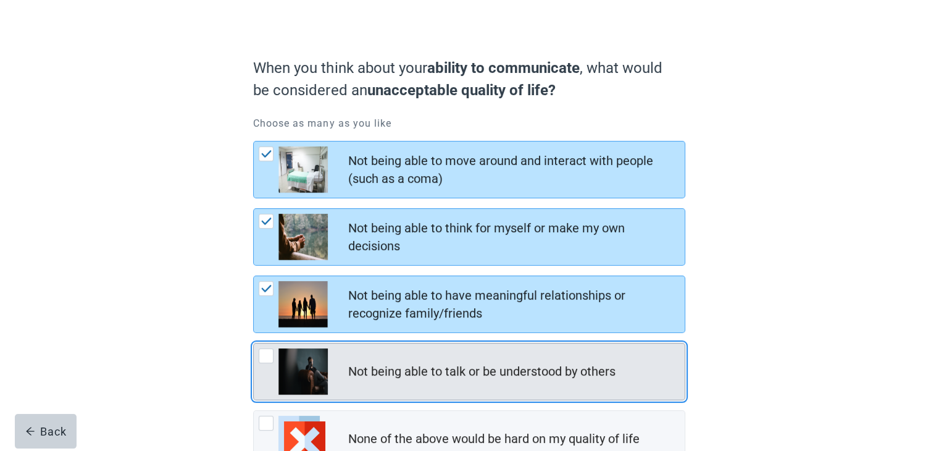
click at [267, 358] on div "Not being able to talk or be understood by others, checkbox, not checked" at bounding box center [266, 355] width 15 height 15
click at [254, 343] on input "Not being able to talk or be understood by others" at bounding box center [253, 343] width 1 height 1
checkbox input "true"
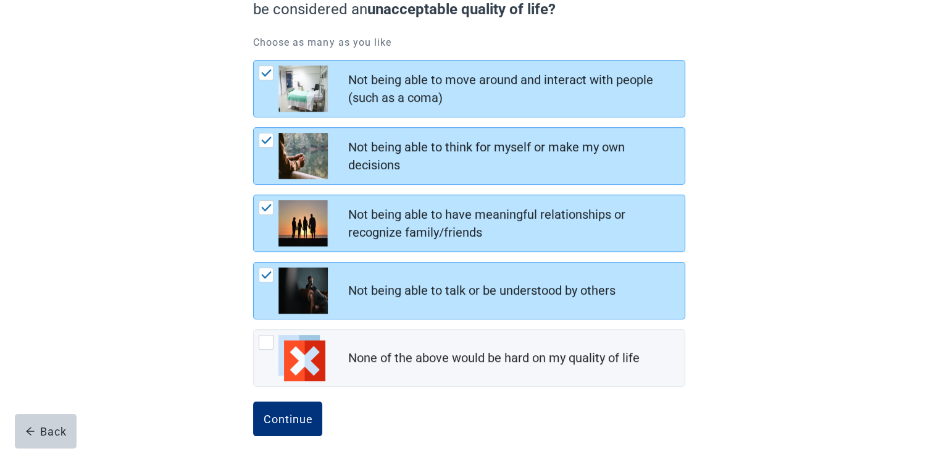
scroll to position [160, 0]
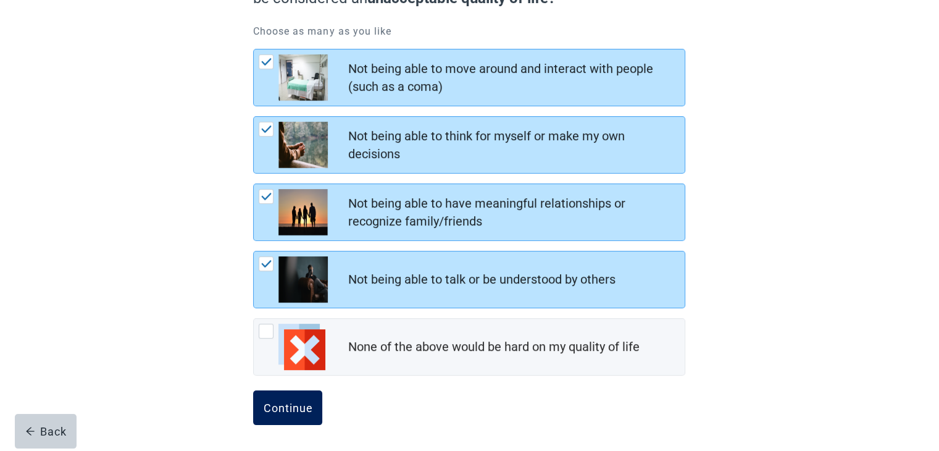
click at [299, 411] on div "Continue" at bounding box center [287, 407] width 49 height 12
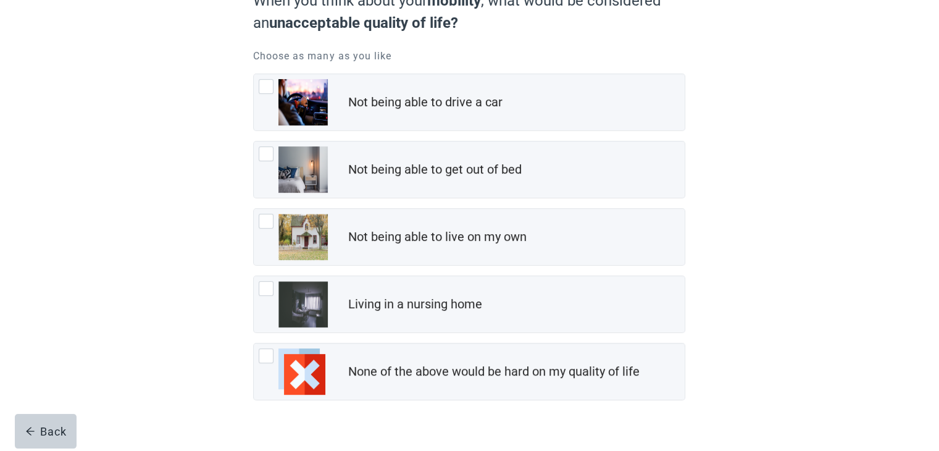
scroll to position [141, 0]
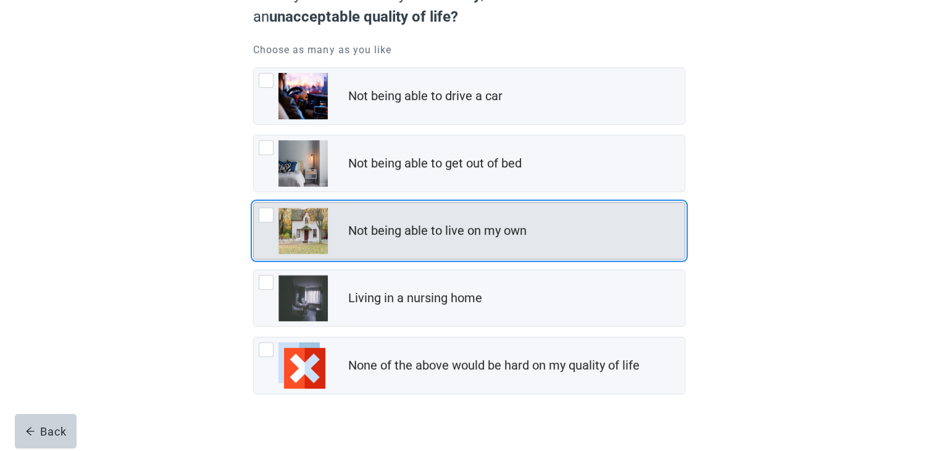
click at [262, 215] on div "Not being able to live on my own, checkbox, not checked" at bounding box center [266, 214] width 15 height 15
click at [254, 202] on input "Not being able to live on my own" at bounding box center [253, 202] width 1 height 1
checkbox input "true"
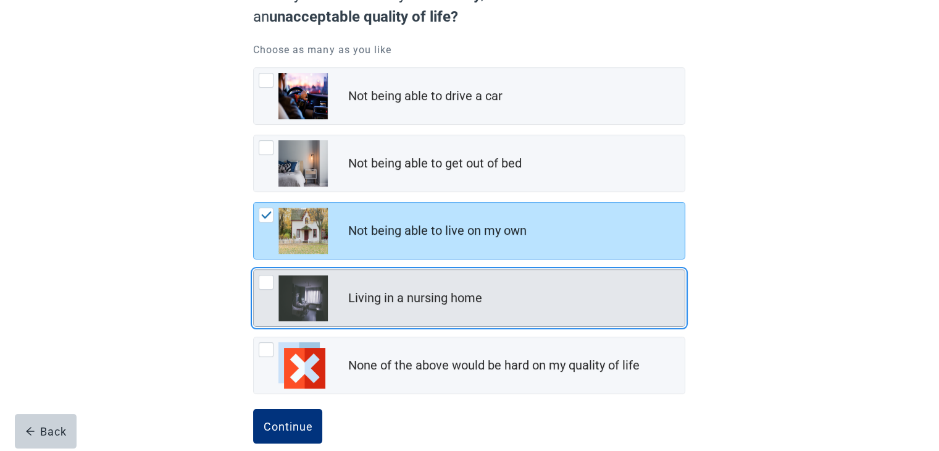
click at [266, 282] on div "Living in a nursing home, checkbox, not checked" at bounding box center [266, 282] width 15 height 15
click at [254, 270] on input "Living in a nursing home" at bounding box center [253, 269] width 1 height 1
checkbox input "true"
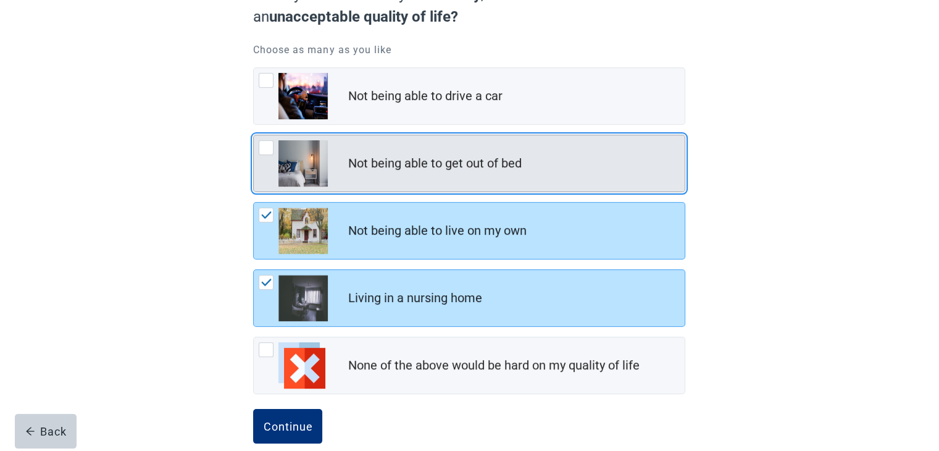
click at [267, 149] on div "Not being able to get out of bed, checkbox, not checked" at bounding box center [266, 147] width 15 height 15
click at [254, 135] on input "Not being able to get out of bed" at bounding box center [253, 135] width 1 height 1
checkbox input "true"
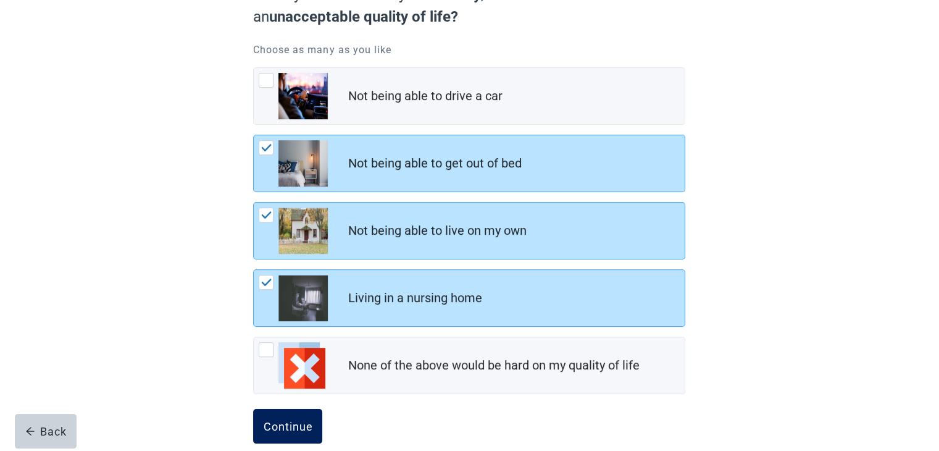
click at [305, 424] on div "Continue" at bounding box center [287, 426] width 49 height 12
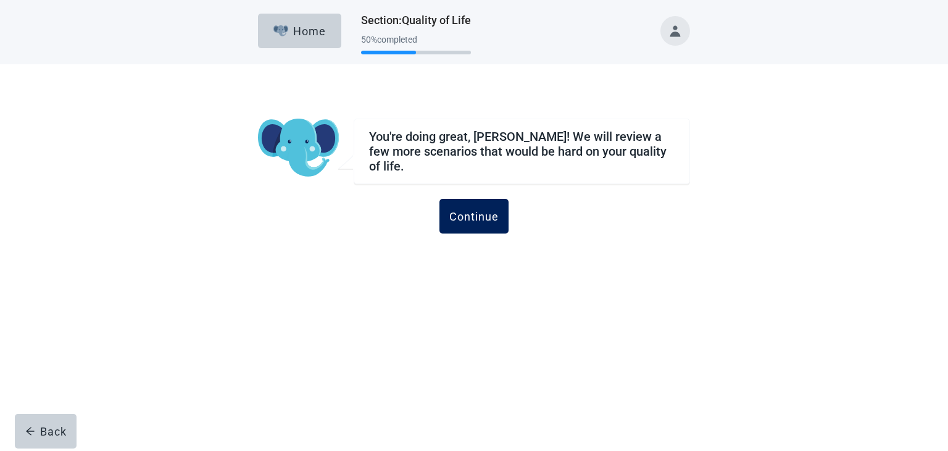
click at [479, 218] on button "Continue" at bounding box center [474, 216] width 69 height 35
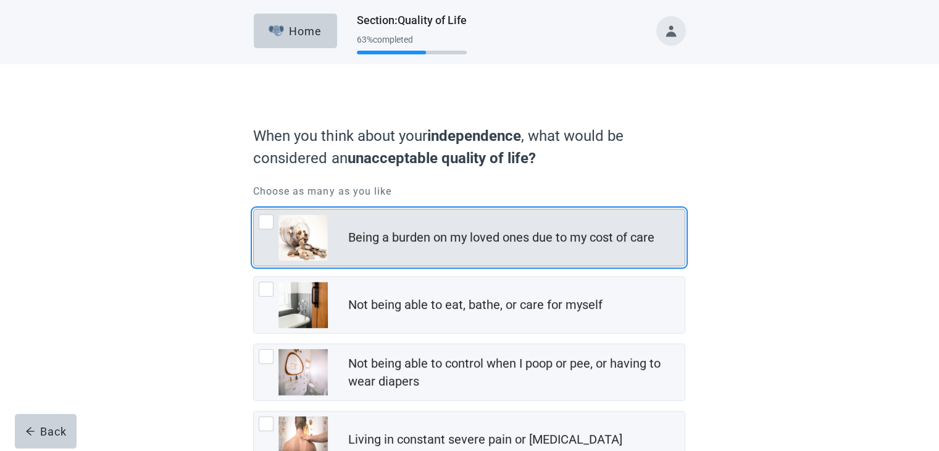
click at [264, 225] on div "Being a burden on my loved ones due to my cost of care, checkbox, not checked" at bounding box center [266, 221] width 15 height 15
click at [254, 209] on input "Being a burden on my loved ones due to my cost of care" at bounding box center [253, 209] width 1 height 1
checkbox input "true"
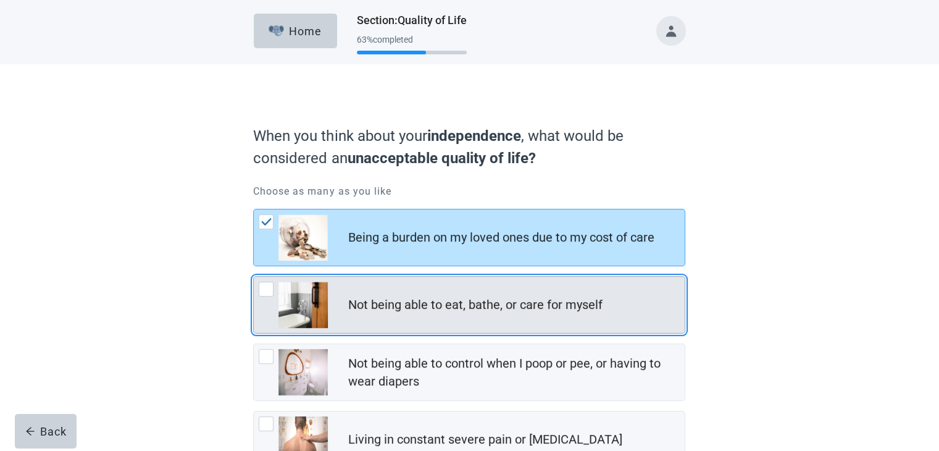
click at [268, 290] on div "Not being able to eat, bathe, or care for myself, checkbox, not checked" at bounding box center [266, 289] width 15 height 15
click at [254, 277] on input "Not being able to eat, bathe, or care for myself" at bounding box center [253, 276] width 1 height 1
checkbox input "true"
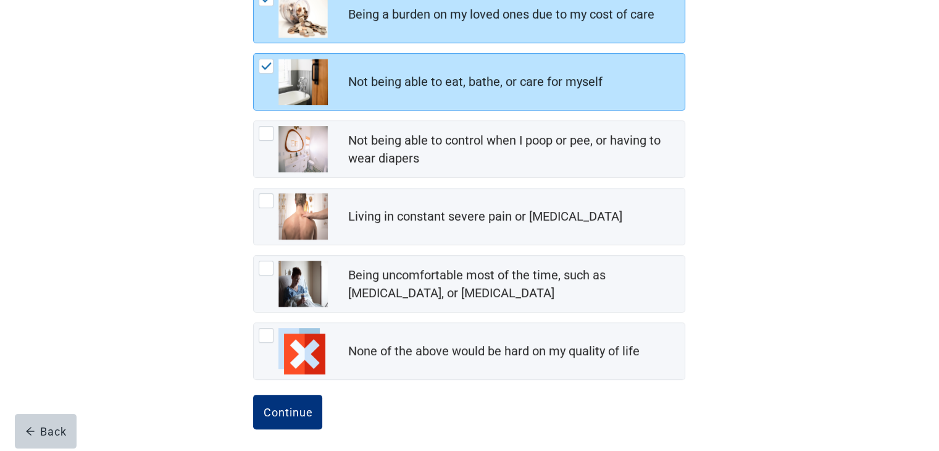
scroll to position [227, 0]
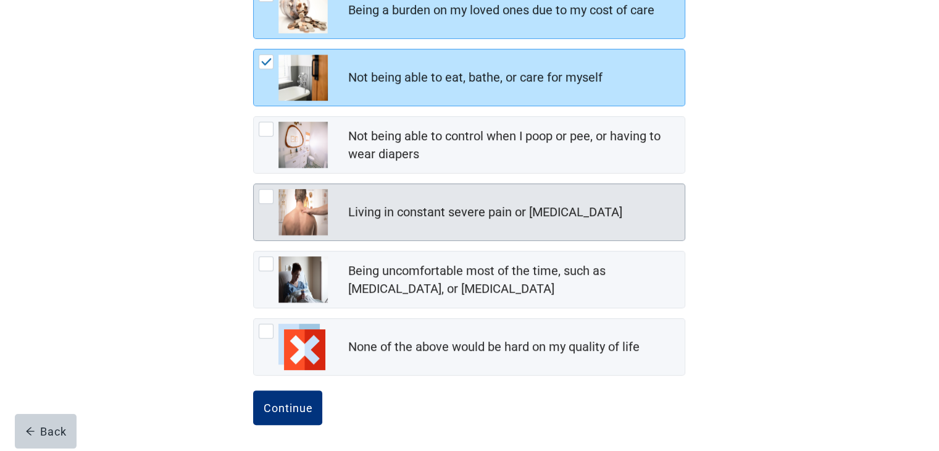
click at [267, 198] on div "Living in constant severe pain or shortness of breath, checkbox, not checked" at bounding box center [266, 196] width 15 height 15
click at [254, 184] on input "Living in constant severe pain or [MEDICAL_DATA]" at bounding box center [253, 183] width 1 height 1
checkbox input "true"
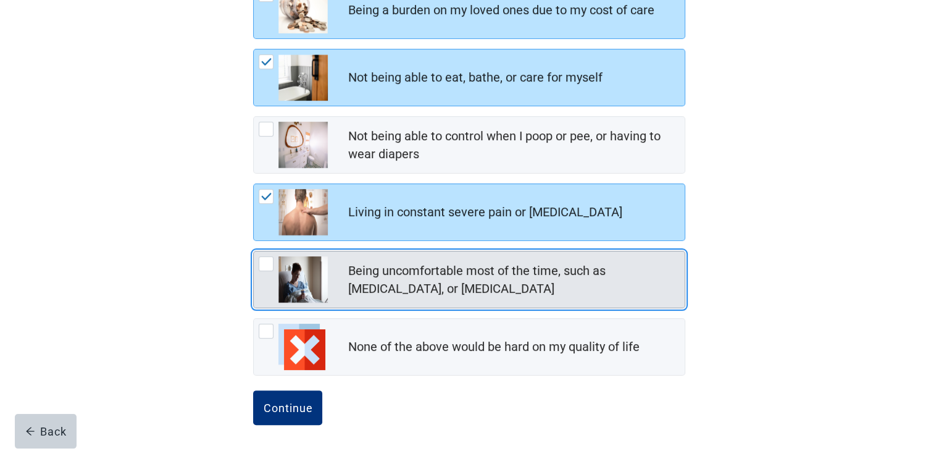
click at [262, 265] on div "Being uncomfortable most of the time, such as nausea, vomiting, or diarrhea, ch…" at bounding box center [266, 263] width 15 height 15
click at [254, 251] on input "Being uncomfortable most of the time, such as [MEDICAL_DATA], or [MEDICAL_DATA]" at bounding box center [253, 251] width 1 height 1
checkbox input "true"
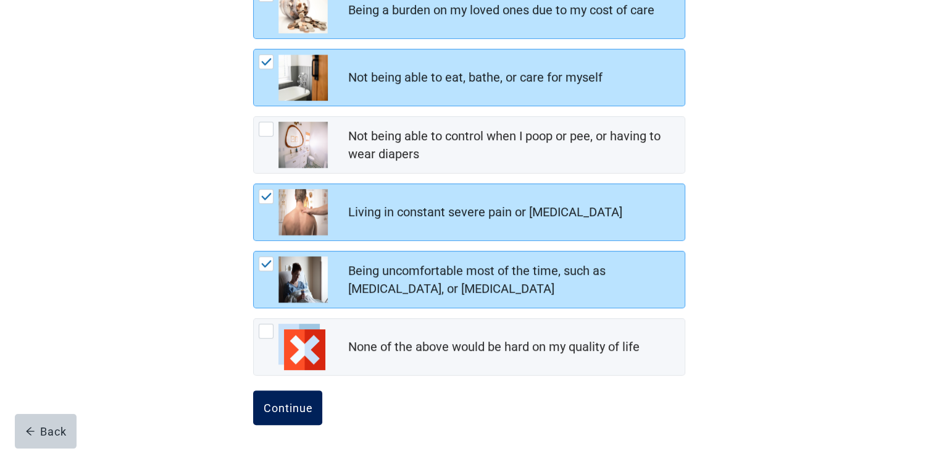
click at [294, 407] on div "Continue" at bounding box center [287, 407] width 49 height 12
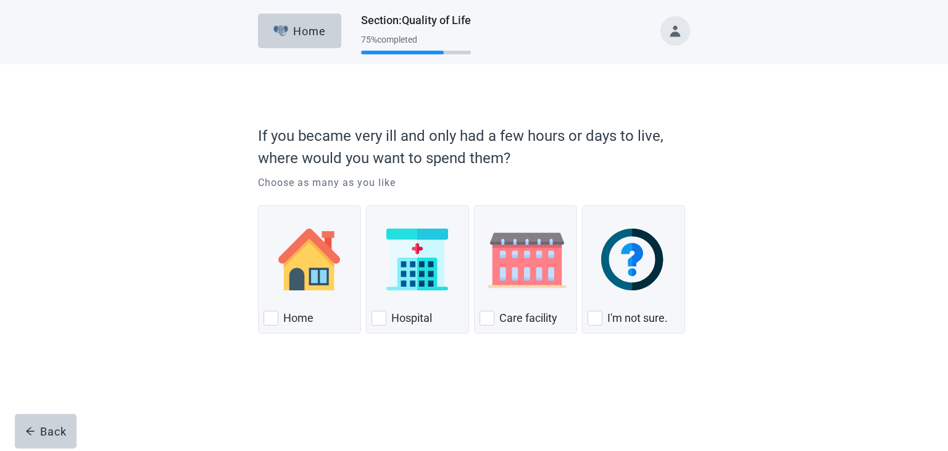
click at [366, 420] on div "Home Section : Quality of Life 75 % completed If you became very ill and only h…" at bounding box center [474, 225] width 948 height 451
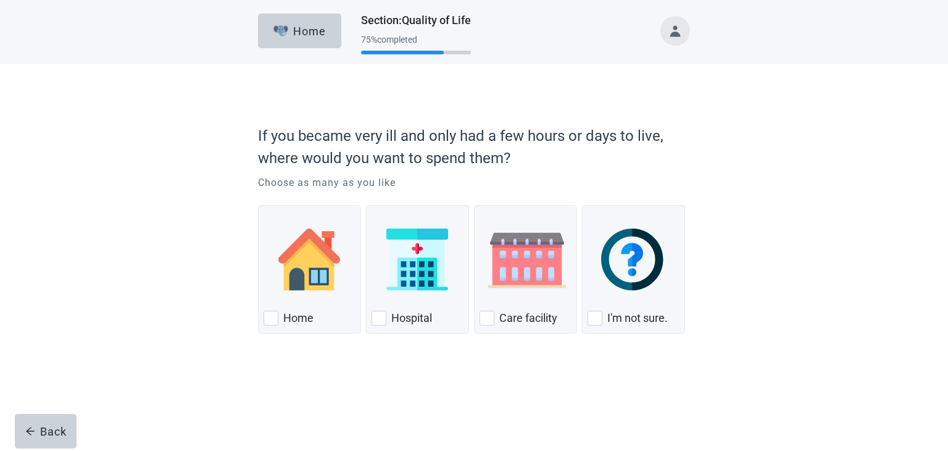
click at [366, 420] on div "Home Section : Quality of Life 75 % completed If you became very ill and only h…" at bounding box center [474, 225] width 948 height 451
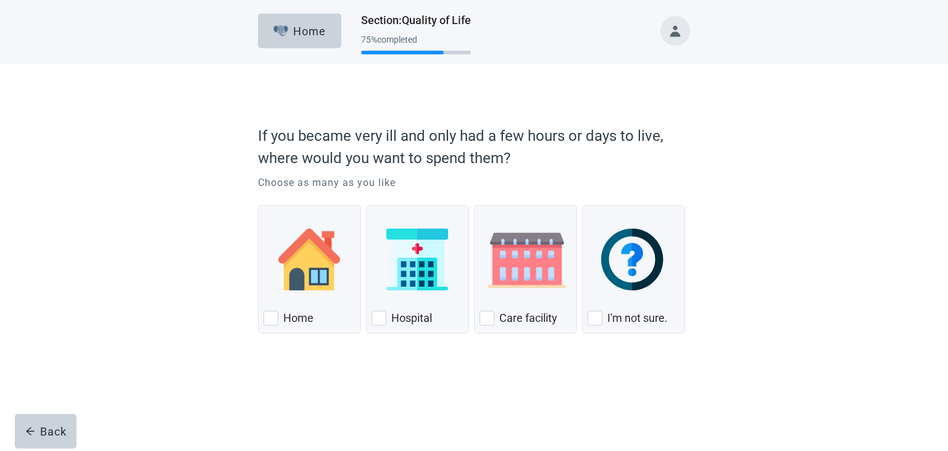
click at [366, 420] on div "Home Section : Quality of Life 75 % completed If you became very ill and only h…" at bounding box center [474, 225] width 948 height 451
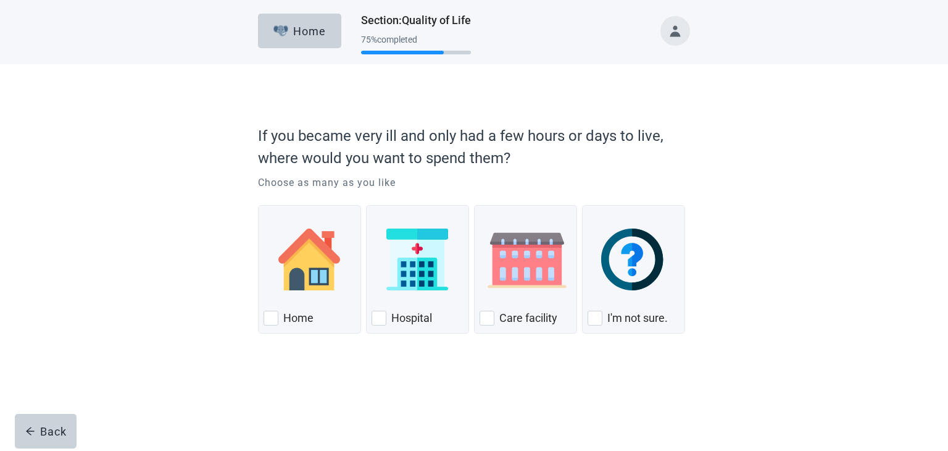
click at [366, 420] on div "Home Section : Quality of Life 75 % completed If you became very ill and only h…" at bounding box center [474, 225] width 948 height 451
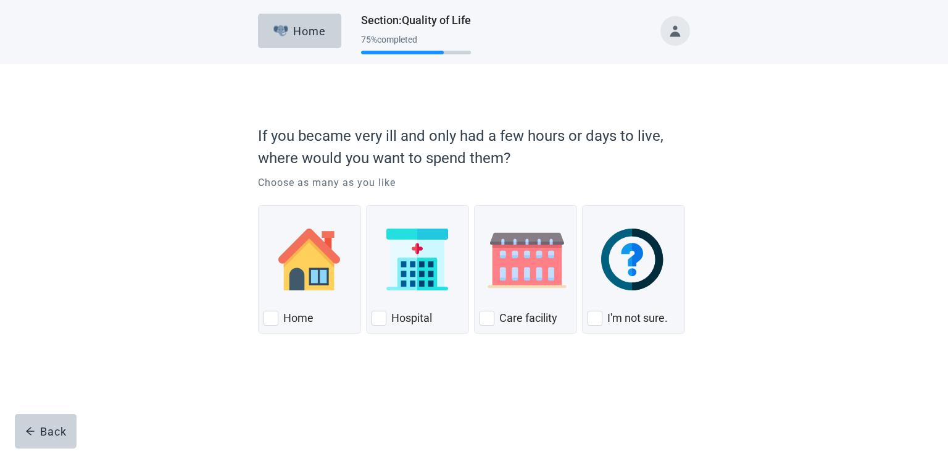
click at [366, 420] on div "Home Section : Quality of Life 75 % completed If you became very ill and only h…" at bounding box center [474, 225] width 948 height 451
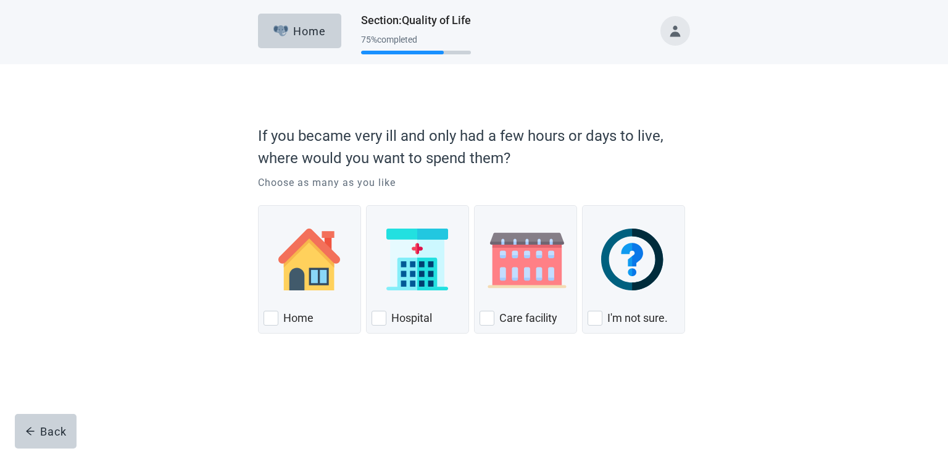
click at [366, 420] on div "Home Section : Quality of Life 75 % completed If you became very ill and only h…" at bounding box center [474, 225] width 948 height 451
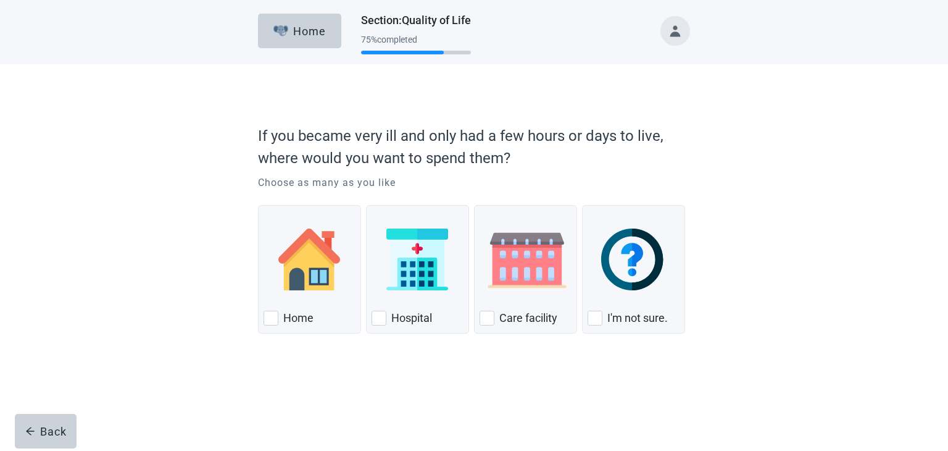
click at [366, 420] on div "Home Section : Quality of Life 75 % completed If you became very ill and only h…" at bounding box center [474, 225] width 948 height 451
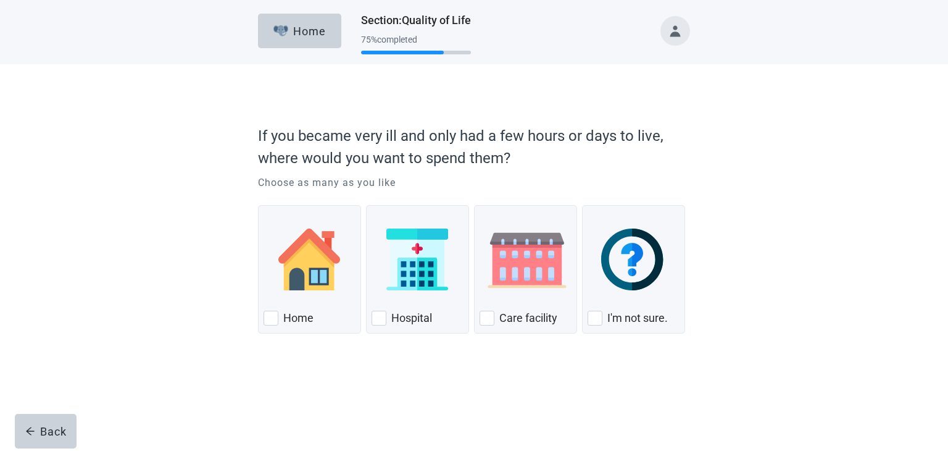
click at [366, 420] on div "Home Section : Quality of Life 75 % completed If you became very ill and only h…" at bounding box center [474, 225] width 948 height 451
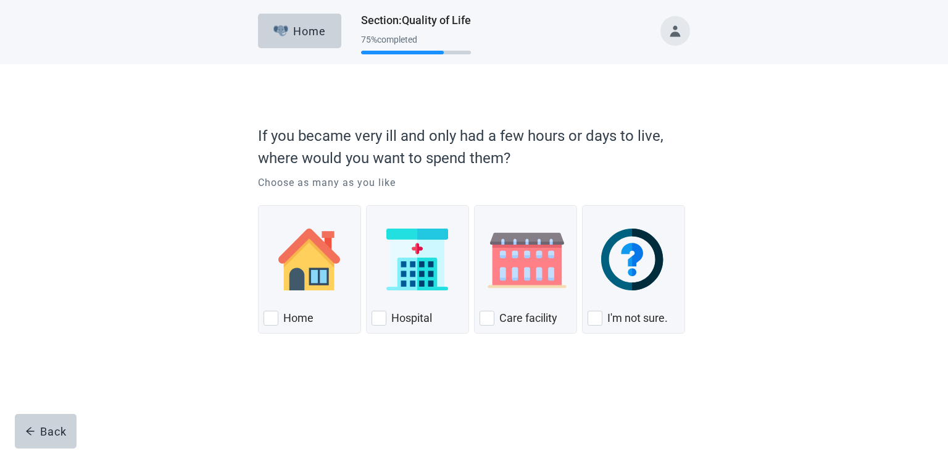
click at [366, 420] on div "Home Section : Quality of Life 75 % completed If you became very ill and only h…" at bounding box center [474, 225] width 948 height 451
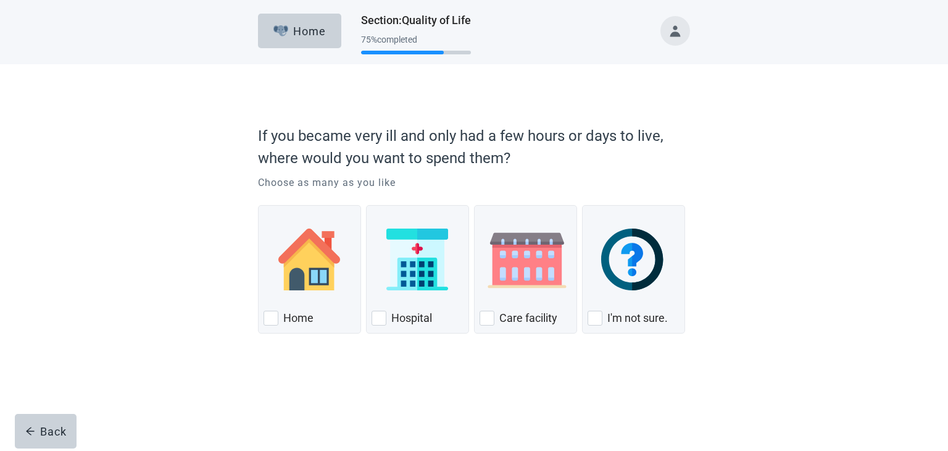
click at [366, 420] on div "Home Section : Quality of Life 75 % completed If you became very ill and only h…" at bounding box center [474, 225] width 948 height 451
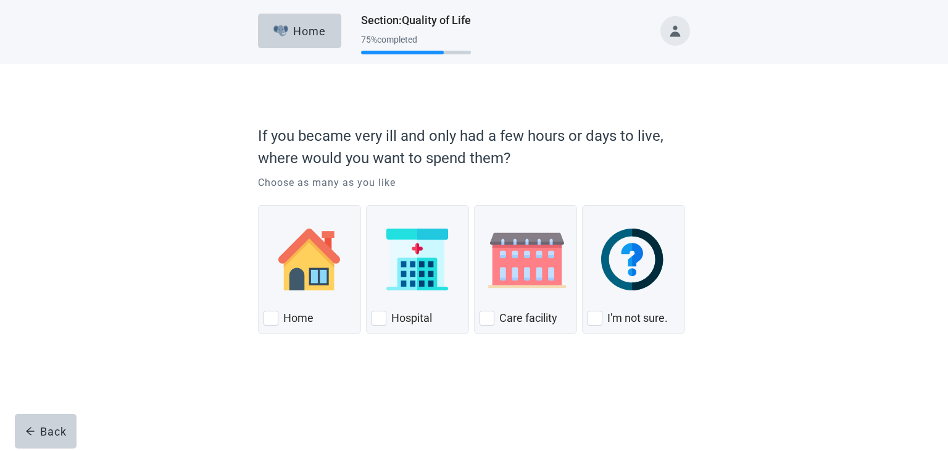
click at [366, 420] on div "Home Section : Quality of Life 75 % completed If you became very ill and only h…" at bounding box center [474, 225] width 948 height 451
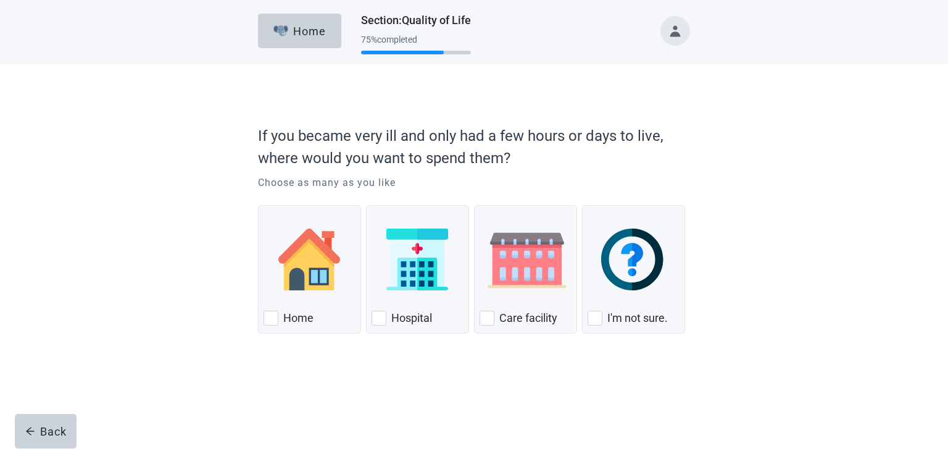
click at [366, 420] on div "Home Section : Quality of Life 75 % completed If you became very ill and only h…" at bounding box center [474, 225] width 948 height 451
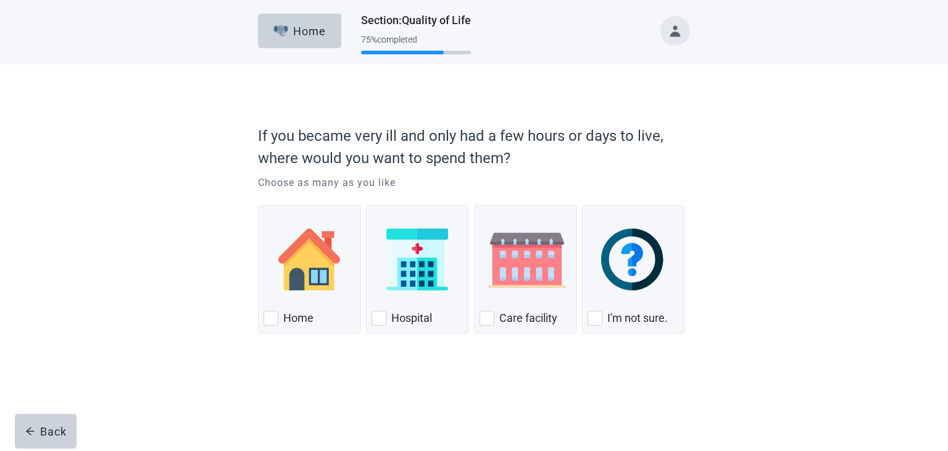
click at [366, 420] on div "Home Section : Quality of Life 75 % completed If you became very ill and only h…" at bounding box center [474, 225] width 948 height 451
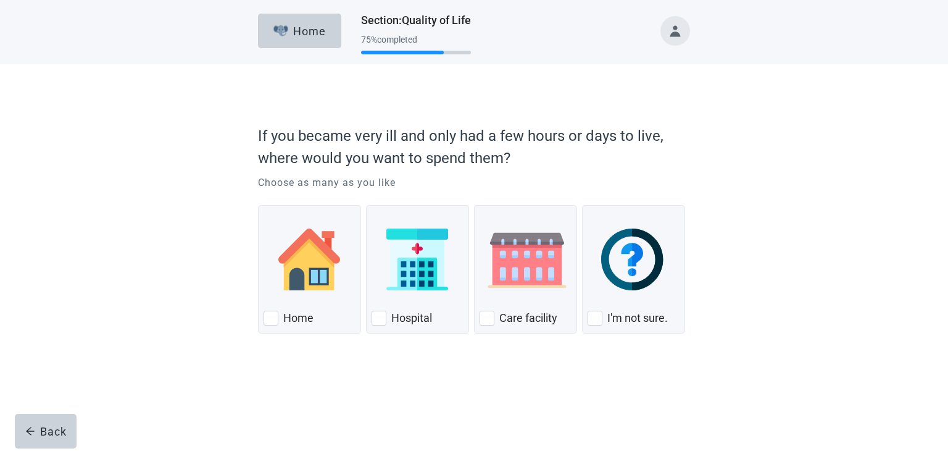
click at [366, 420] on div "Home Section : Quality of Life 75 % completed If you became very ill and only h…" at bounding box center [474, 225] width 948 height 451
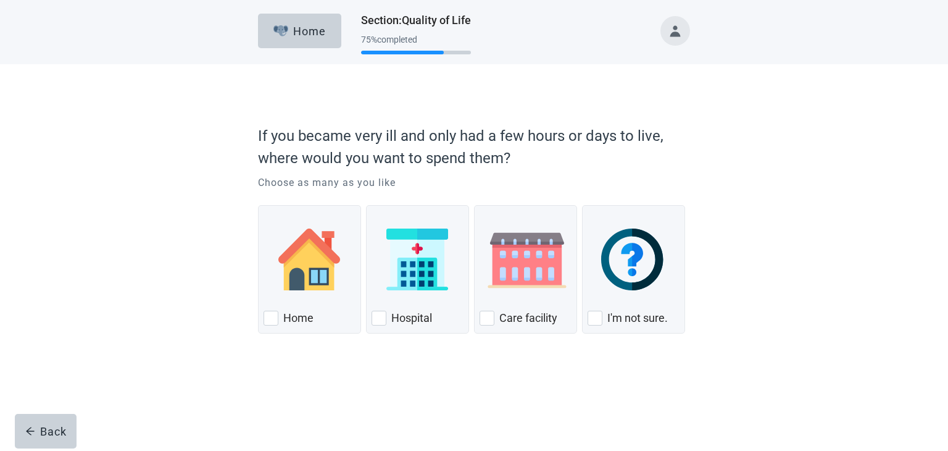
click at [366, 420] on div "Home Section : Quality of Life 75 % completed If you became very ill and only h…" at bounding box center [474, 225] width 948 height 451
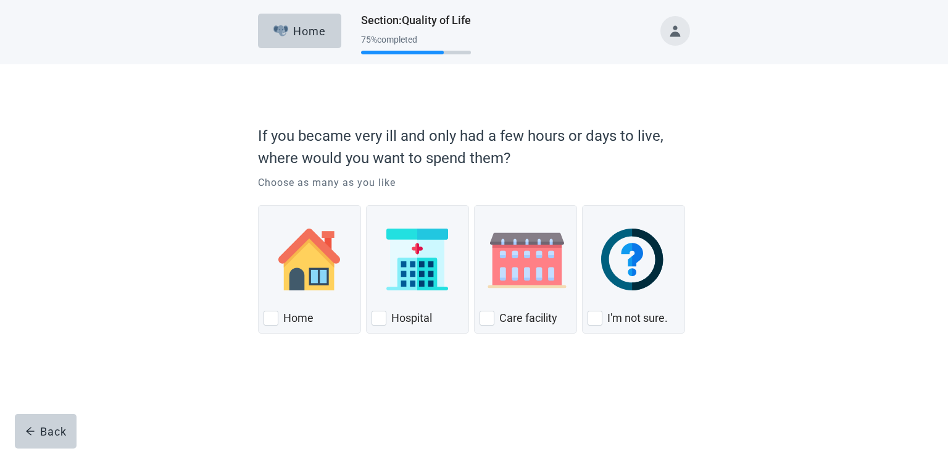
click at [366, 420] on div "Home Section : Quality of Life 75 % completed If you became very ill and only h…" at bounding box center [474, 225] width 948 height 451
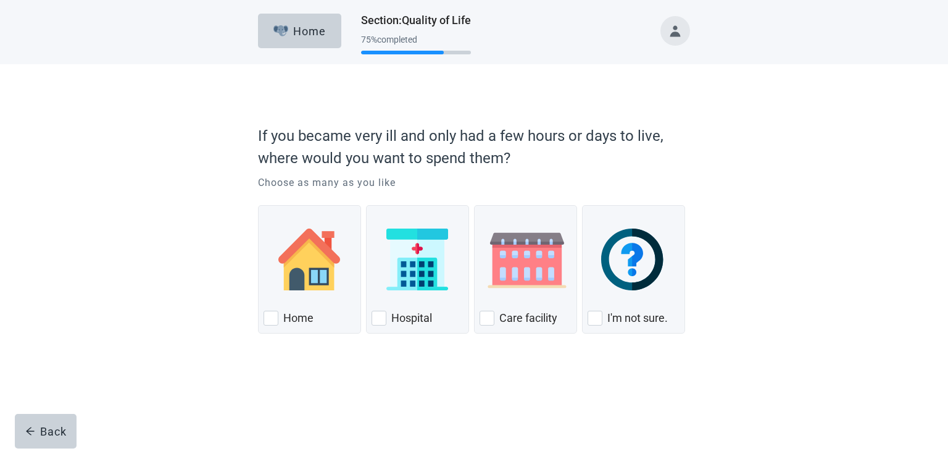
click at [366, 420] on div "Home Section : Quality of Life 75 % completed If you became very ill and only h…" at bounding box center [474, 225] width 948 height 451
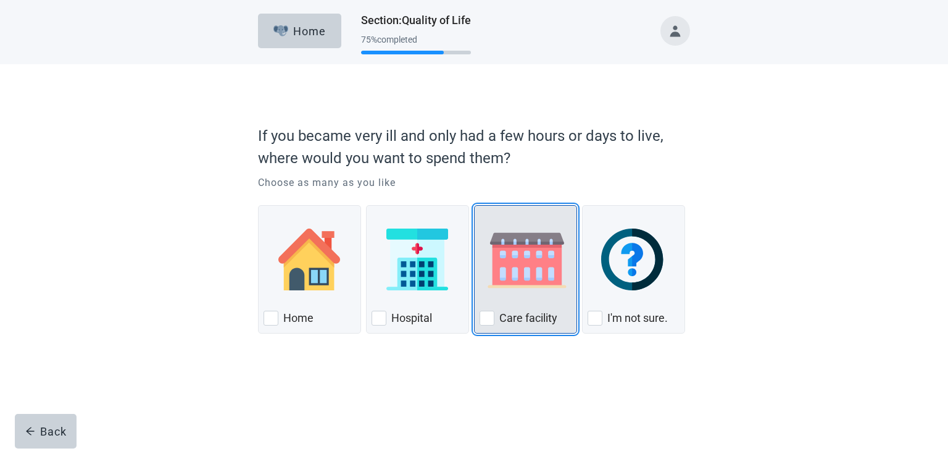
click at [501, 319] on label "Care facility" at bounding box center [528, 318] width 58 height 15
checkbox input "true"
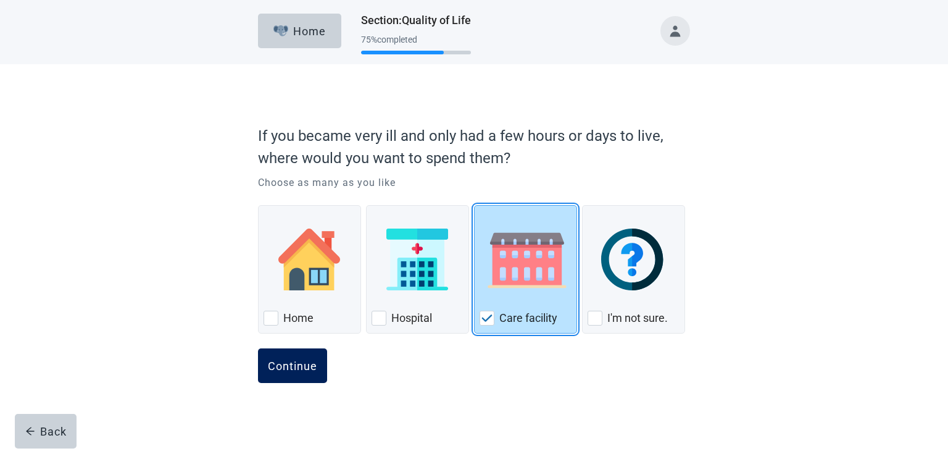
click at [310, 372] on button "Continue" at bounding box center [292, 365] width 69 height 35
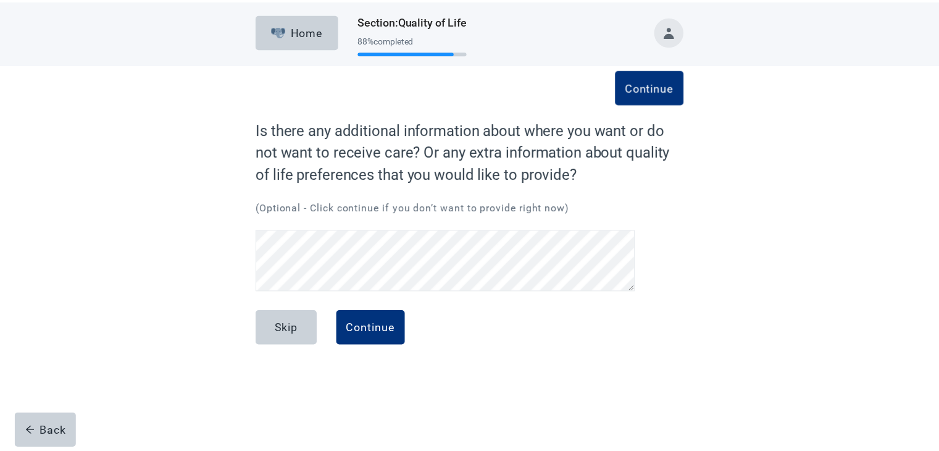
scroll to position [24, 0]
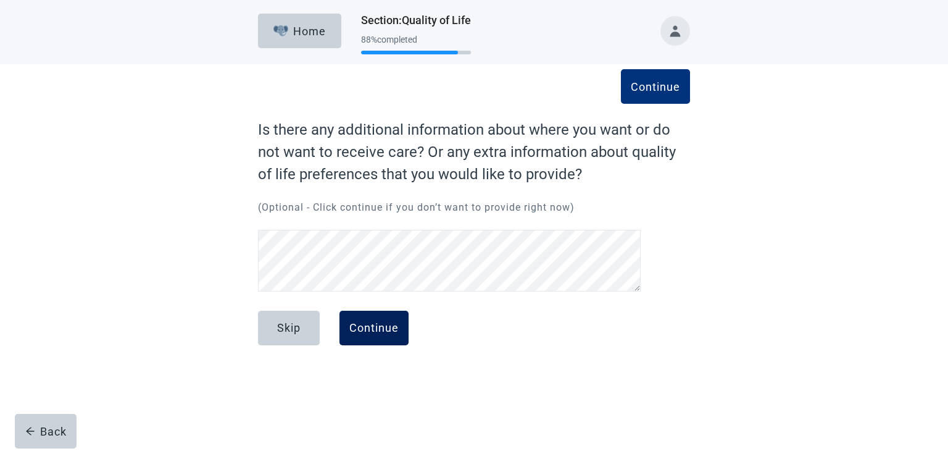
click at [395, 336] on button "Continue" at bounding box center [374, 328] width 69 height 35
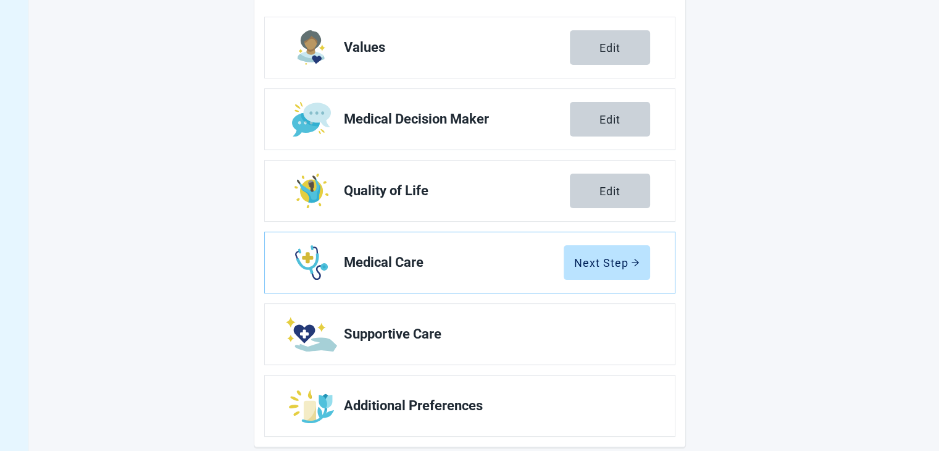
scroll to position [211, 0]
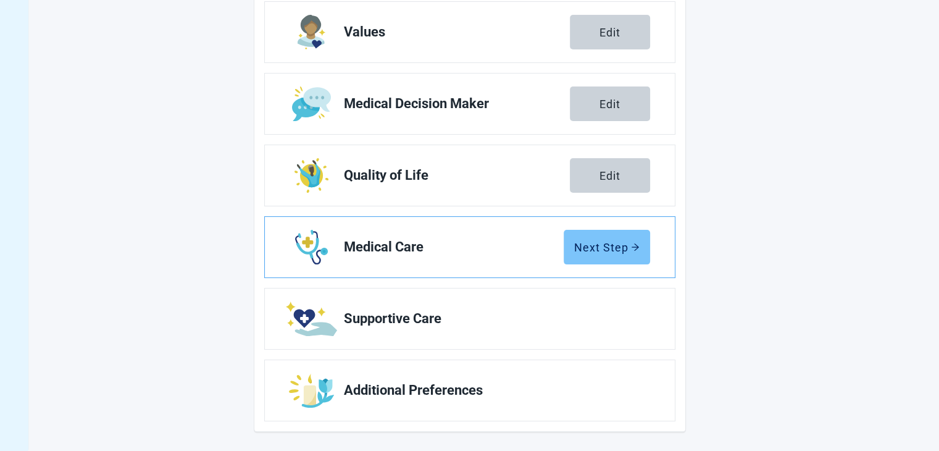
click at [617, 248] on div "Next Step" at bounding box center [606, 247] width 65 height 12
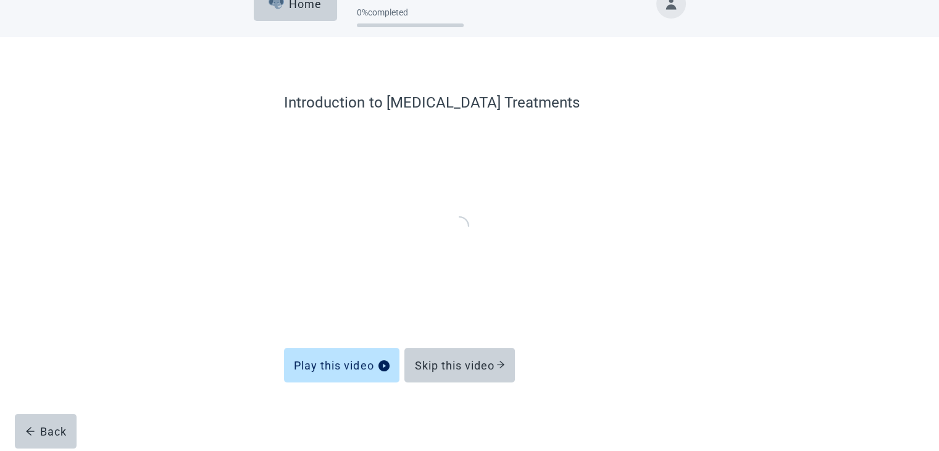
scroll to position [25, 0]
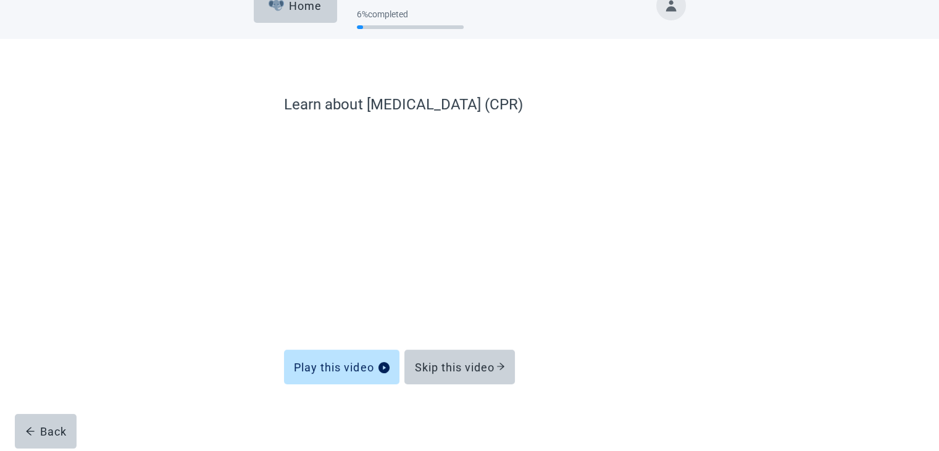
scroll to position [25, 0]
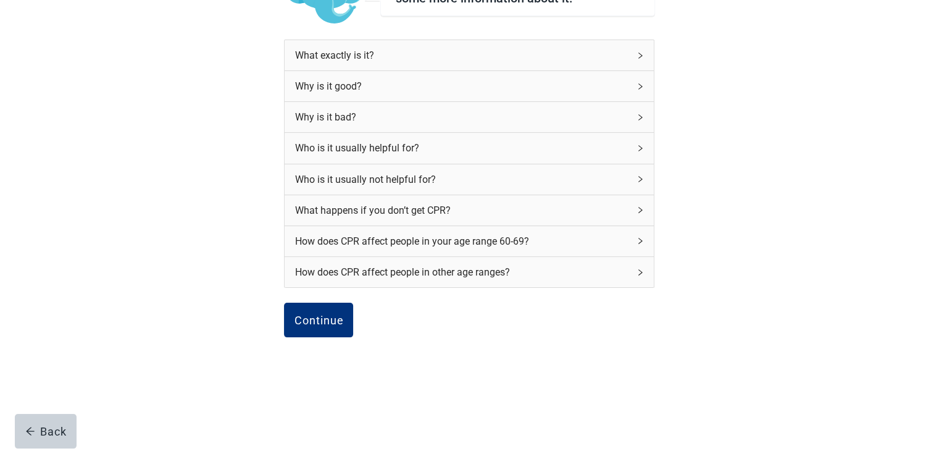
scroll to position [143, 0]
click at [644, 238] on icon "right" at bounding box center [640, 240] width 7 height 7
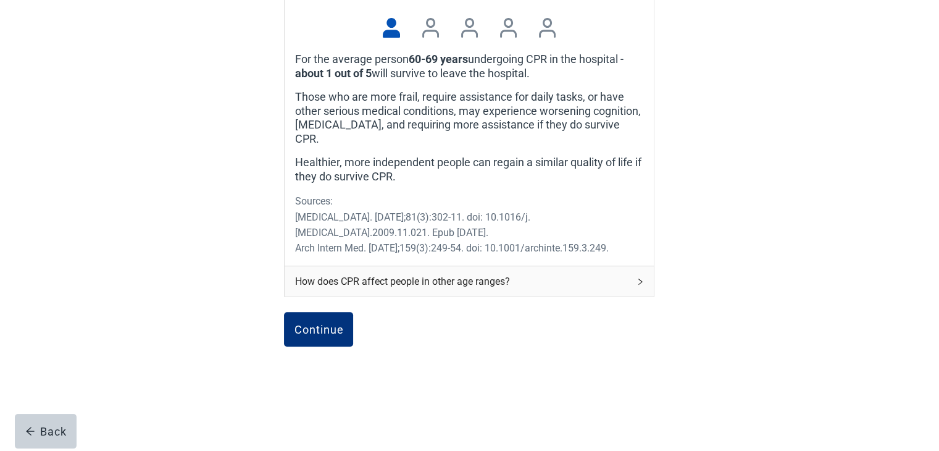
scroll to position [445, 0]
click at [326, 324] on div "Continue" at bounding box center [318, 328] width 49 height 12
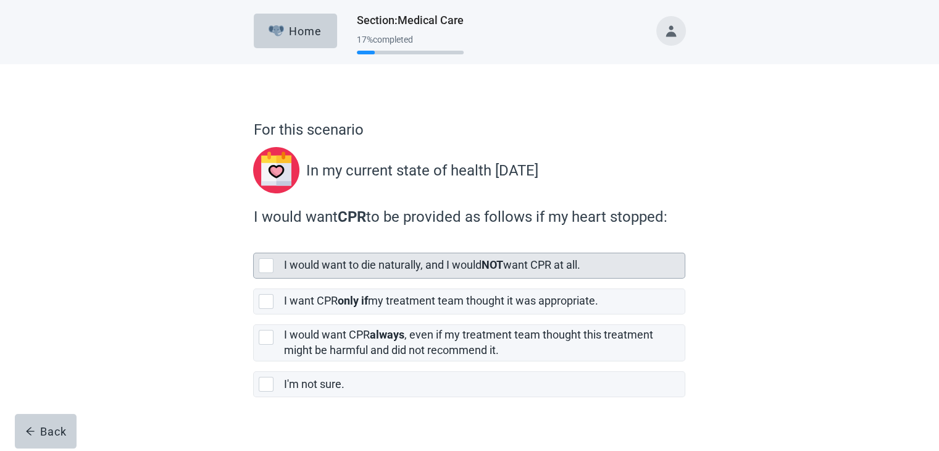
click at [267, 267] on div "[object Object], checkbox, not selected" at bounding box center [266, 265] width 15 height 15
click at [254, 243] on input "I would want to die naturally, and I would NOT want CPR at all." at bounding box center [253, 243] width 1 height 1
checkbox input "true"
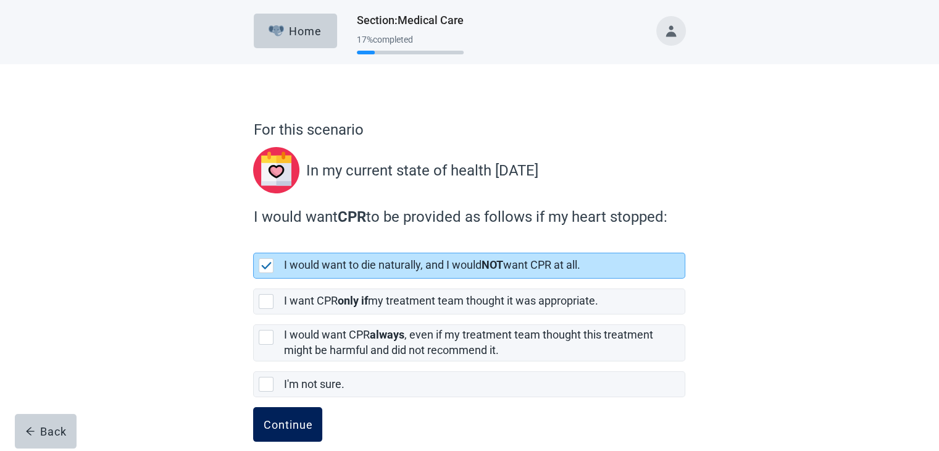
click at [277, 424] on div "Continue" at bounding box center [287, 424] width 49 height 12
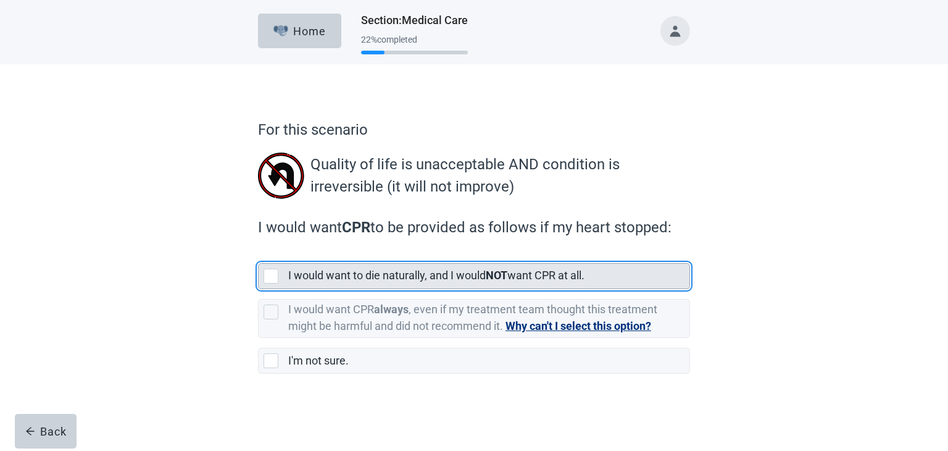
click at [267, 276] on div "[object Object], checkbox, not selected" at bounding box center [271, 276] width 15 height 15
click at [259, 254] on input "I would want to die naturally, and I would NOT want CPR at all." at bounding box center [258, 253] width 1 height 1
checkbox input "true"
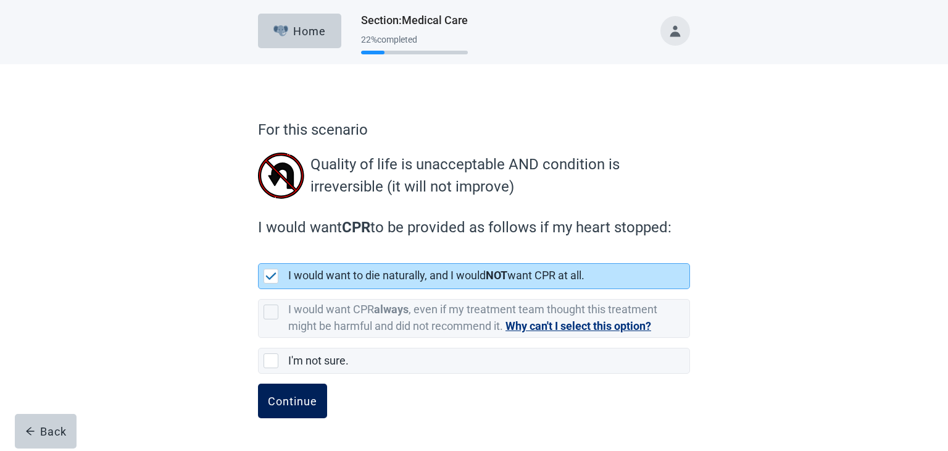
click at [290, 402] on div "Continue" at bounding box center [292, 401] width 49 height 12
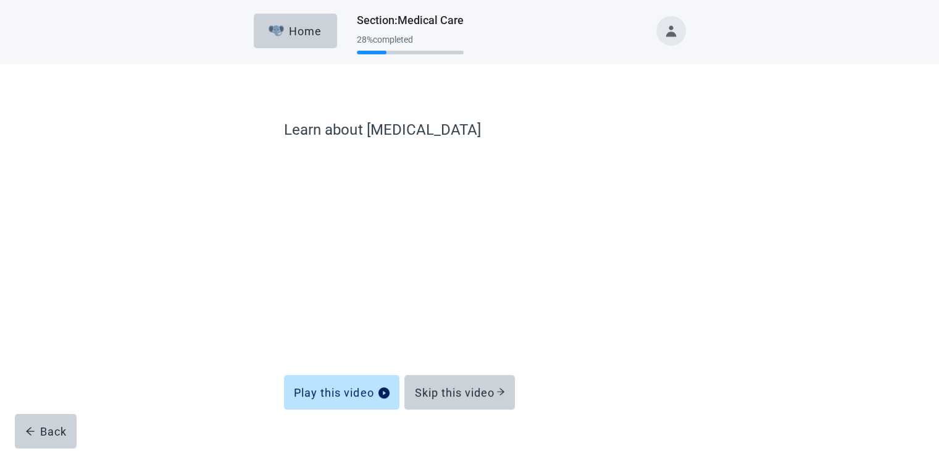
click at [290, 402] on button "Play this video" at bounding box center [341, 392] width 115 height 35
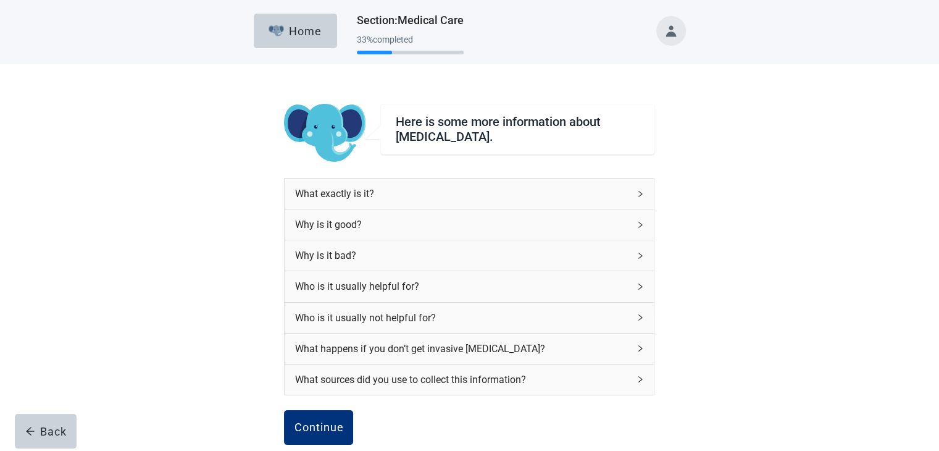
click at [543, 315] on div "Who is it usually not helpful for?" at bounding box center [461, 317] width 335 height 15
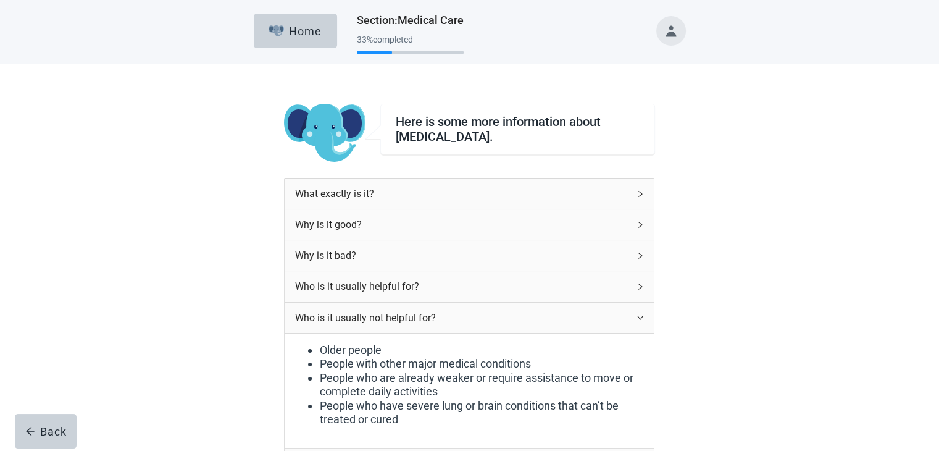
click at [488, 294] on div "Who is it usually helpful for?" at bounding box center [469, 286] width 369 height 30
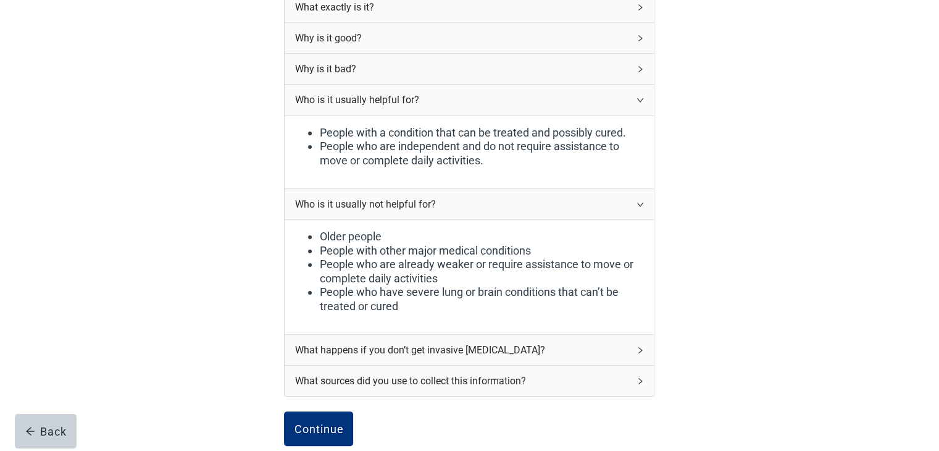
scroll to position [226, 0]
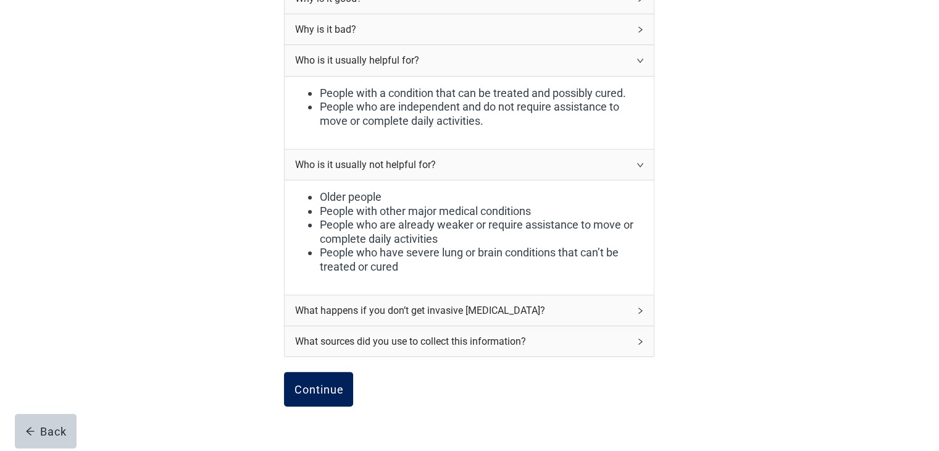
click at [338, 388] on div "Continue" at bounding box center [318, 389] width 49 height 12
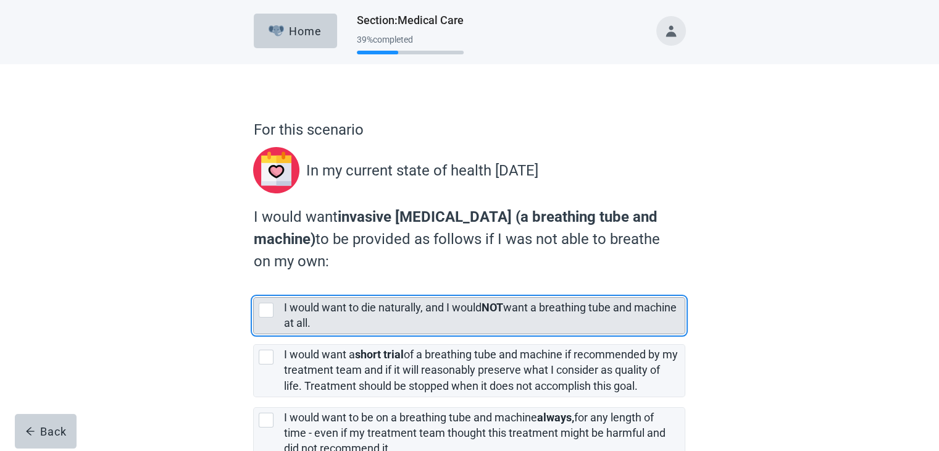
click at [265, 307] on div "[object Object], checkbox, not selected" at bounding box center [266, 310] width 15 height 15
click at [254, 288] on input "I would want to die naturally, and I would NOT want a breathing tube and machin…" at bounding box center [253, 287] width 1 height 1
checkbox input "true"
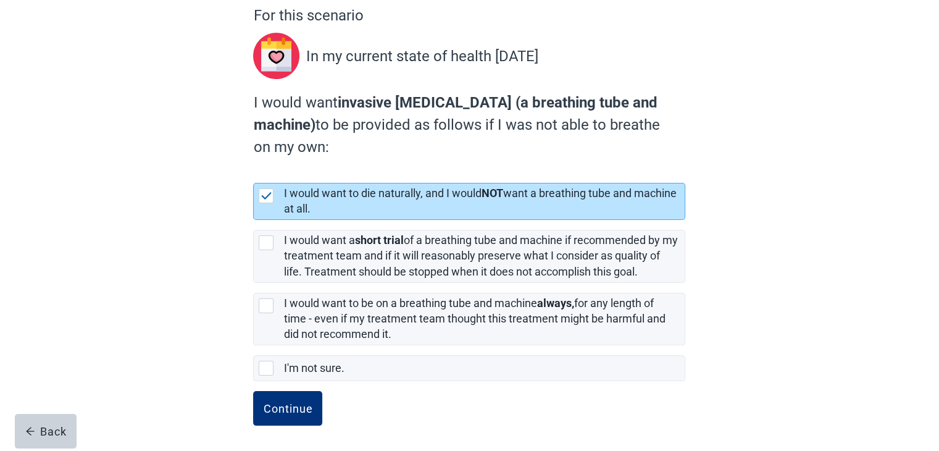
scroll to position [115, 0]
click at [292, 409] on div "Continue" at bounding box center [287, 407] width 49 height 12
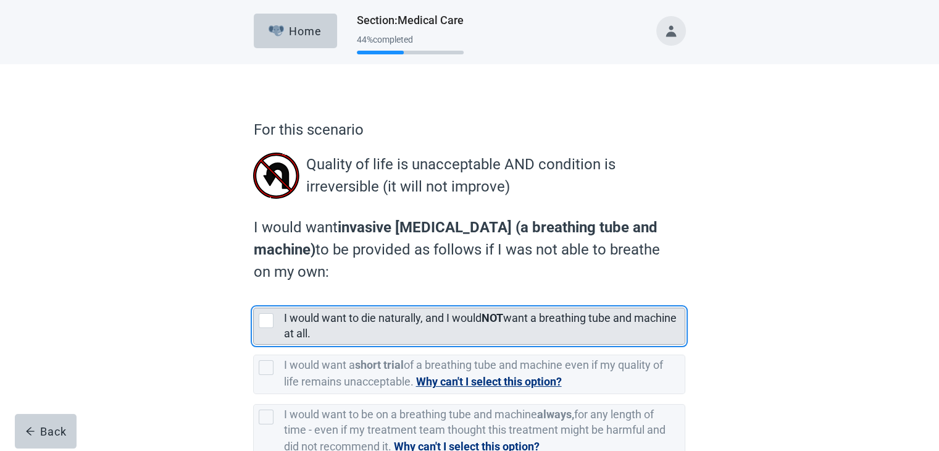
click at [264, 326] on div "[object Object], checkbox, not selected" at bounding box center [266, 320] width 15 height 15
click at [254, 298] on input "I would want to die naturally, and I would NOT want a breathing tube and machin…" at bounding box center [253, 298] width 1 height 1
checkbox input "true"
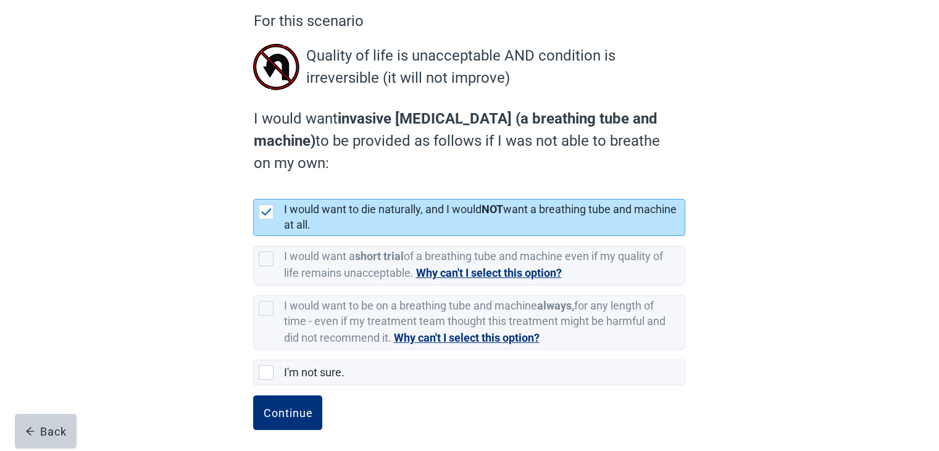
scroll to position [114, 0]
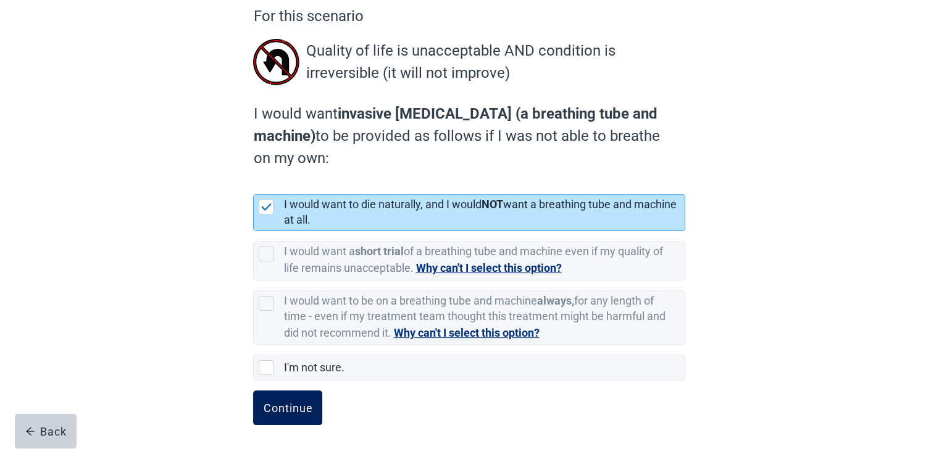
click at [296, 404] on div "Continue" at bounding box center [287, 407] width 49 height 12
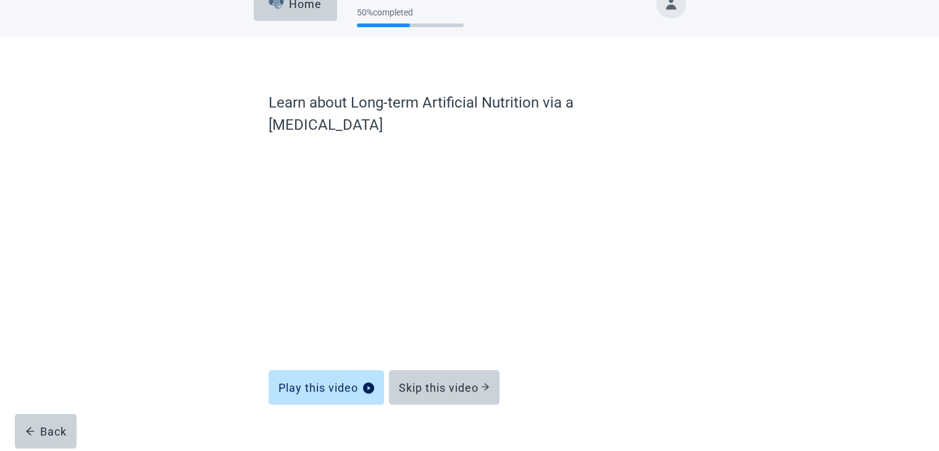
scroll to position [25, 0]
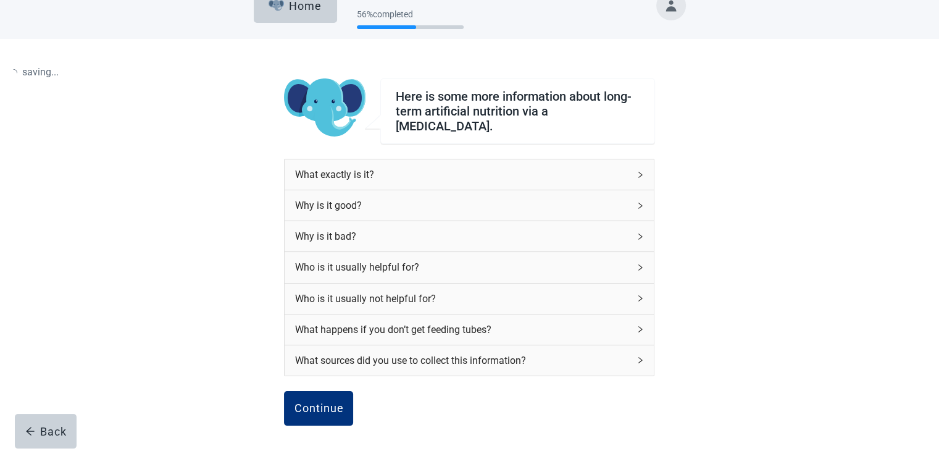
scroll to position [106, 0]
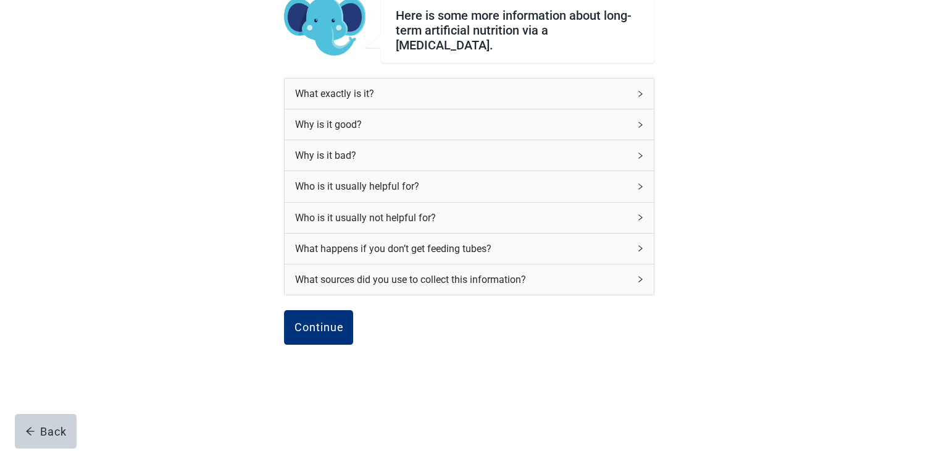
click at [643, 175] on div "Who is it usually helpful for?" at bounding box center [469, 186] width 369 height 30
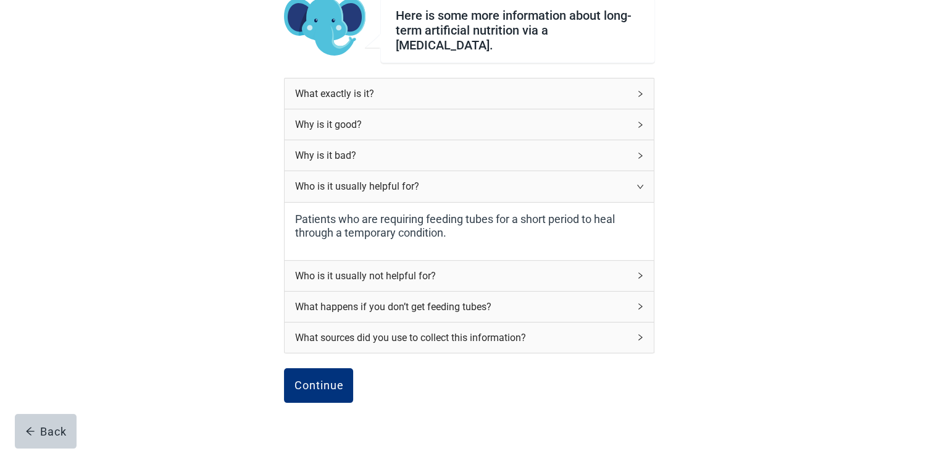
click at [638, 152] on icon "right" at bounding box center [640, 155] width 7 height 7
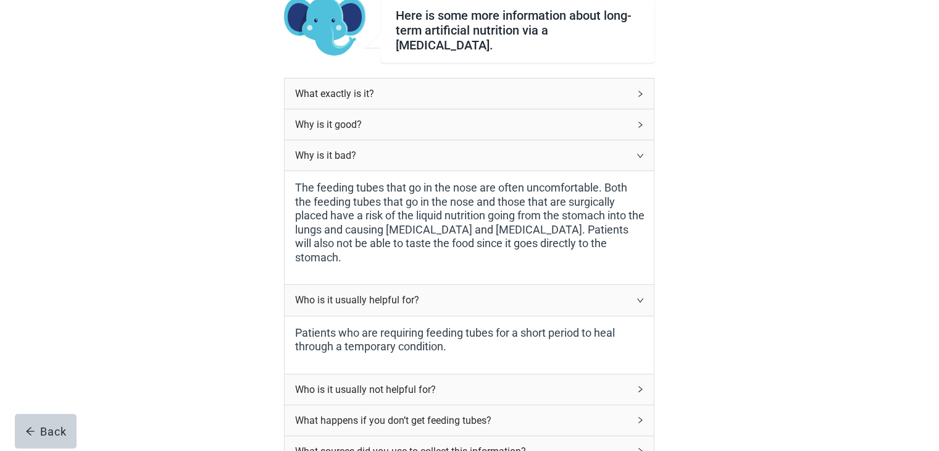
click at [637, 121] on icon "right" at bounding box center [640, 124] width 7 height 7
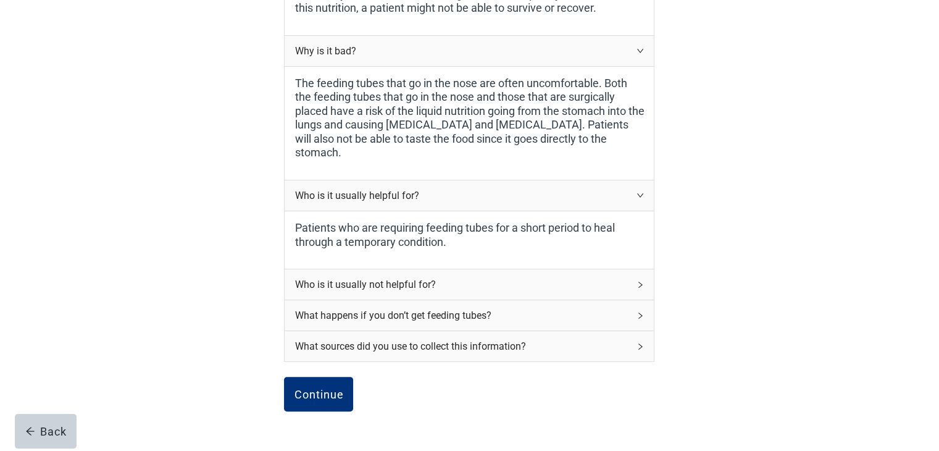
scroll to position [286, 0]
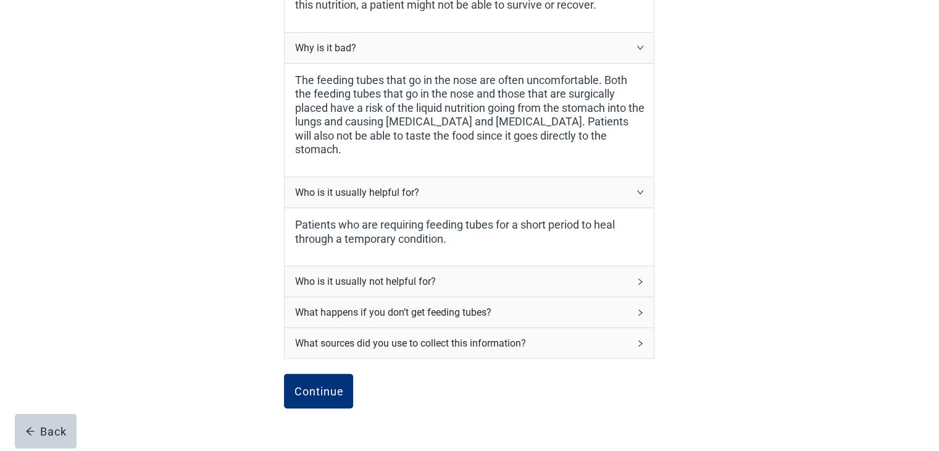
click at [484, 304] on div "What happens if you don’t get feeding tubes?" at bounding box center [461, 311] width 335 height 15
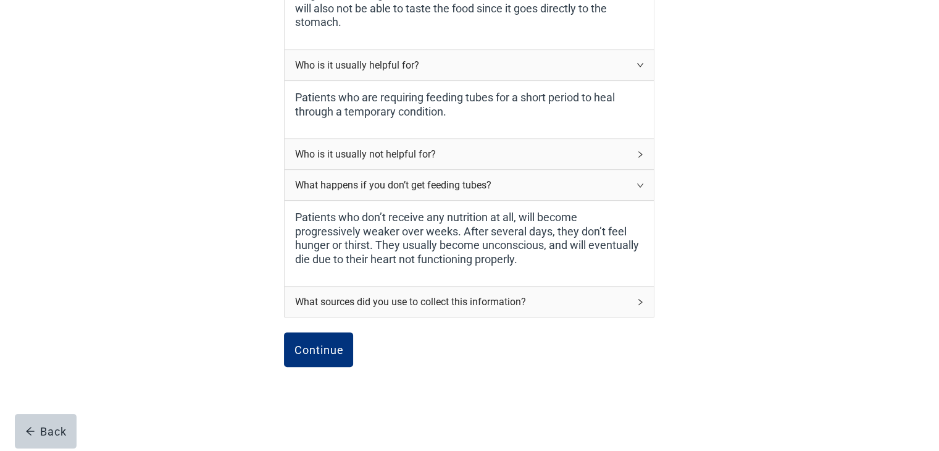
scroll to position [419, 0]
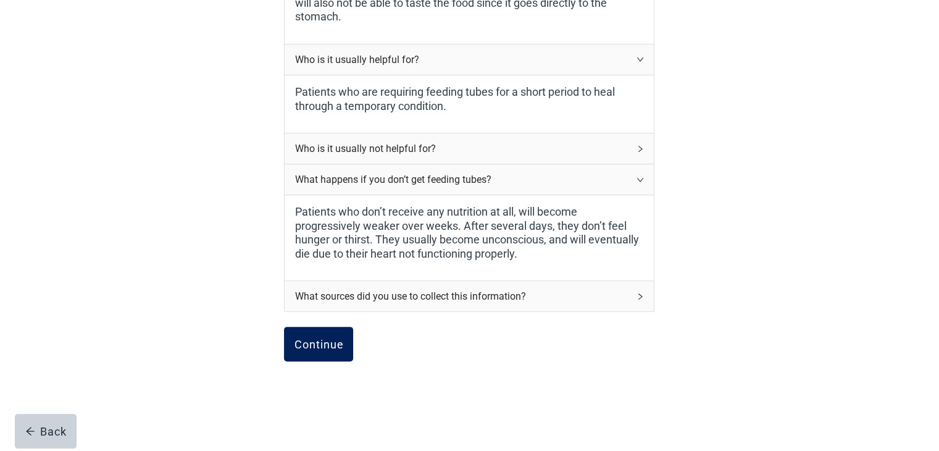
click at [333, 349] on button "Continue" at bounding box center [318, 344] width 69 height 35
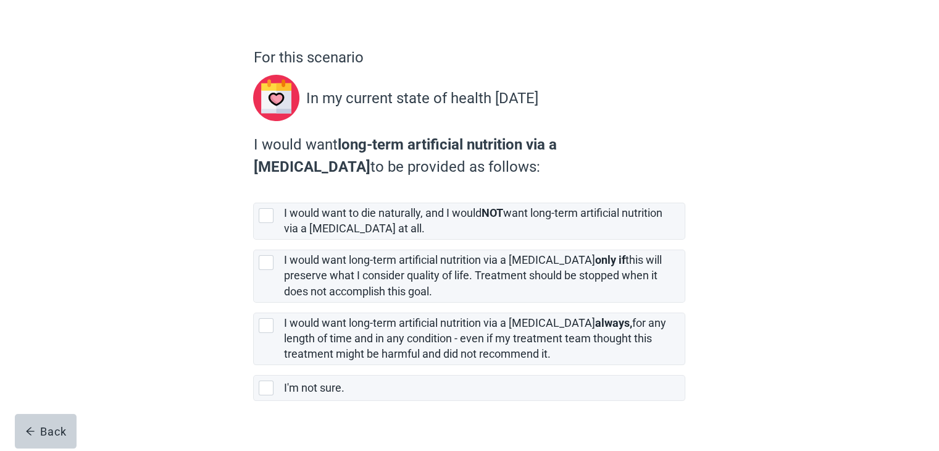
scroll to position [77, 0]
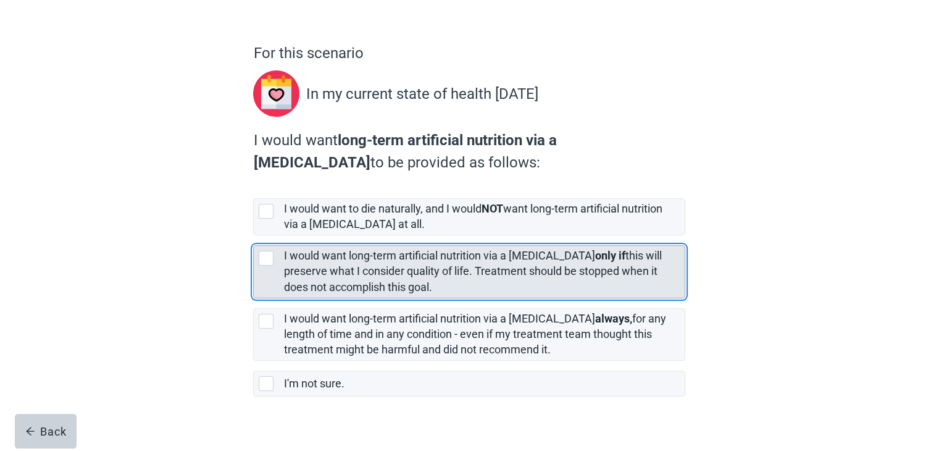
click at [266, 254] on div "[object Object], checkbox, not selected" at bounding box center [266, 258] width 15 height 15
click at [254, 236] on input "I would want long-term artificial nutrition via a [MEDICAL_DATA] only if this w…" at bounding box center [253, 235] width 1 height 1
checkbox input "true"
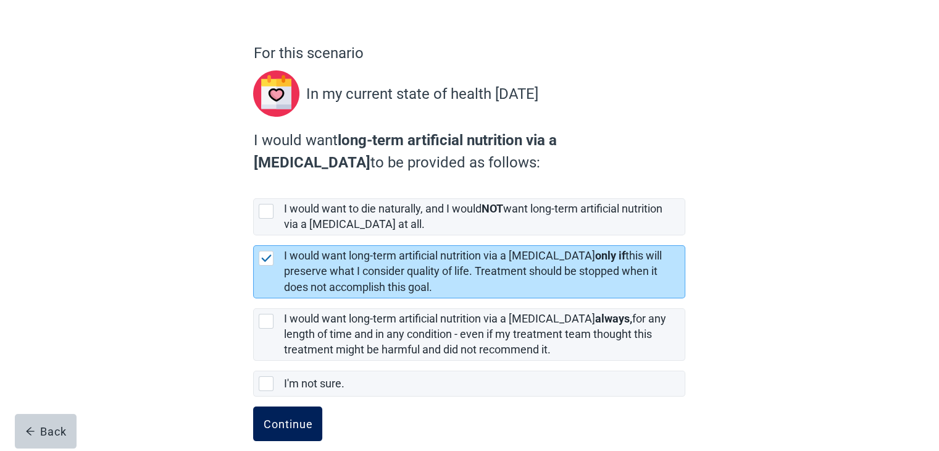
click at [293, 422] on div "Continue" at bounding box center [287, 423] width 49 height 12
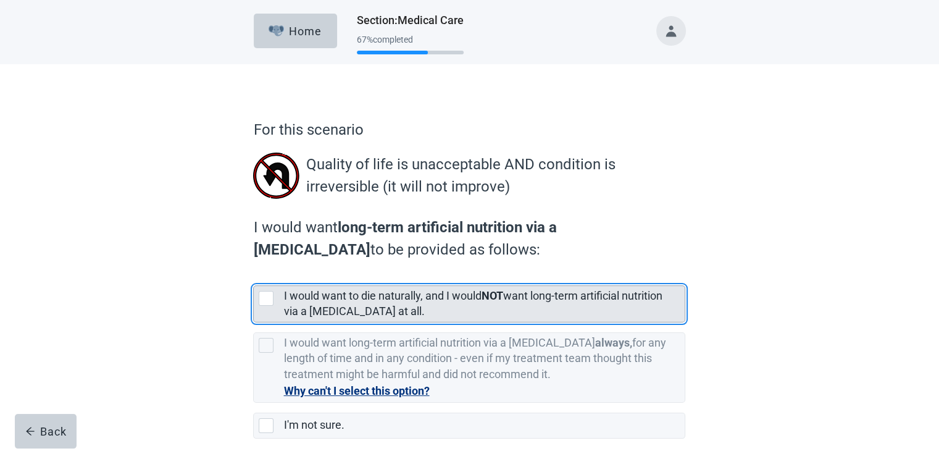
click at [265, 299] on div "[object Object], checkbox, not selected" at bounding box center [266, 298] width 15 height 15
click at [254, 276] on input "I would want to die naturally, and I would NOT want long-term artificial nutrit…" at bounding box center [253, 275] width 1 height 1
checkbox input "true"
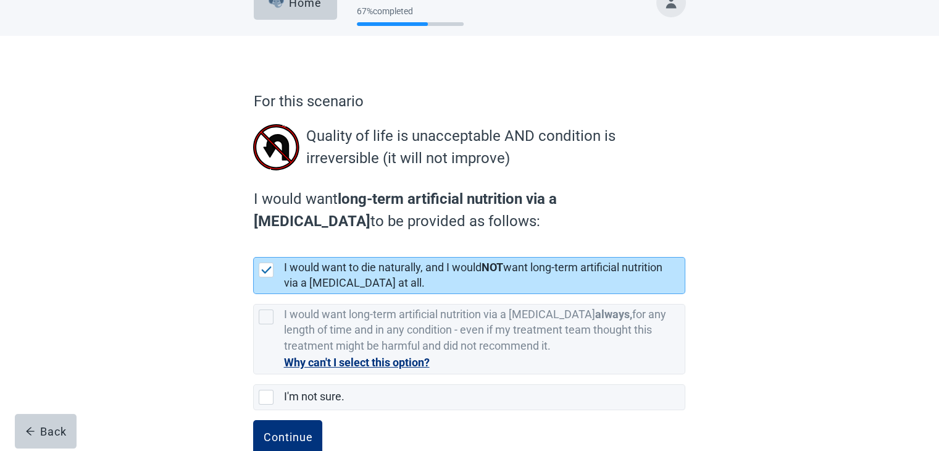
scroll to position [59, 0]
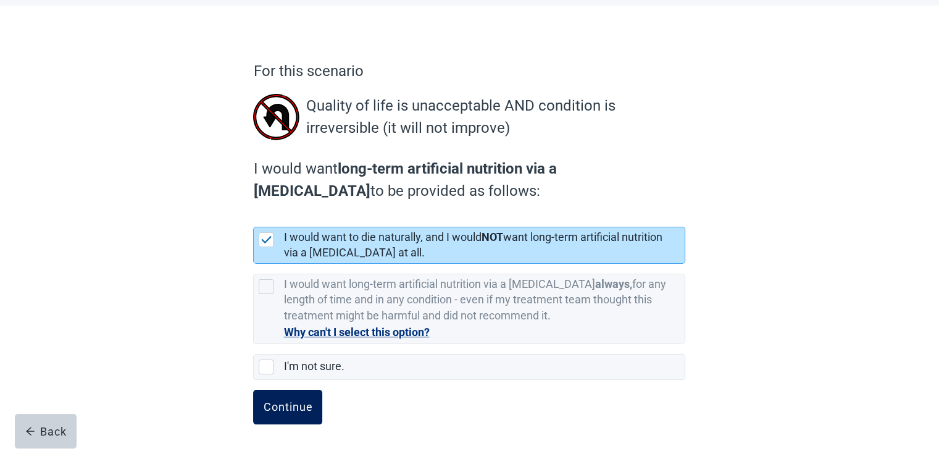
click at [283, 412] on div "Continue" at bounding box center [287, 407] width 49 height 12
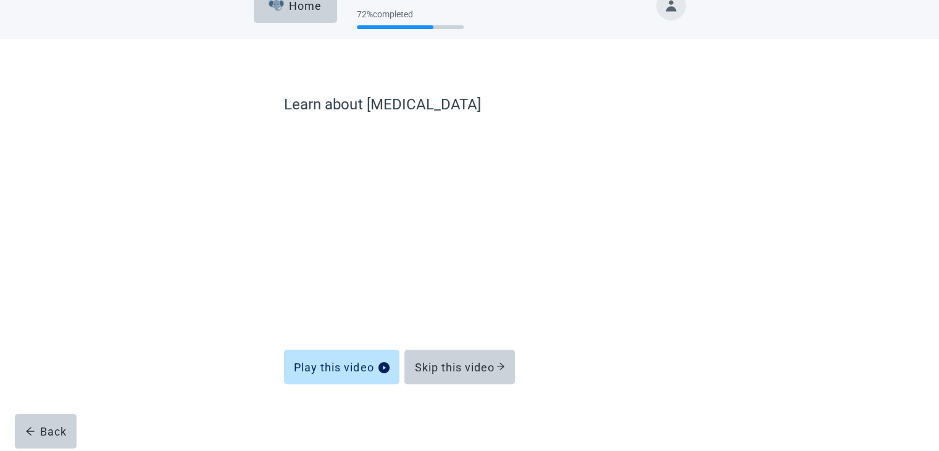
scroll to position [25, 0]
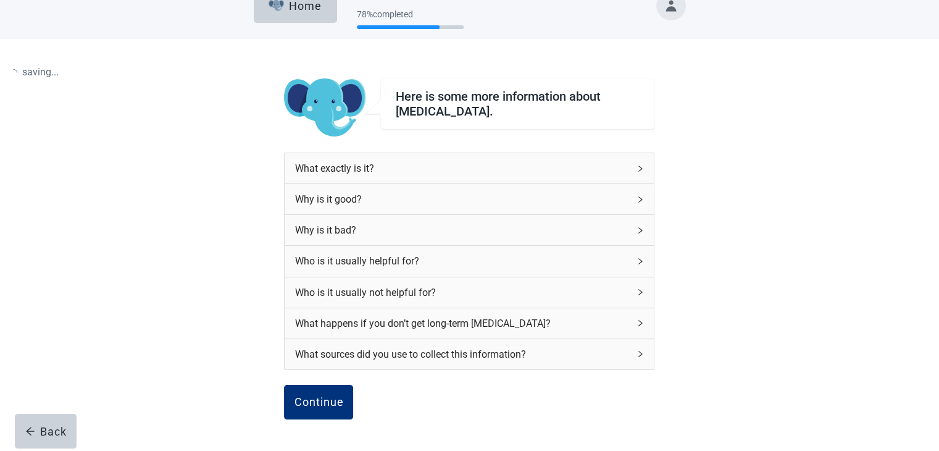
scroll to position [59, 0]
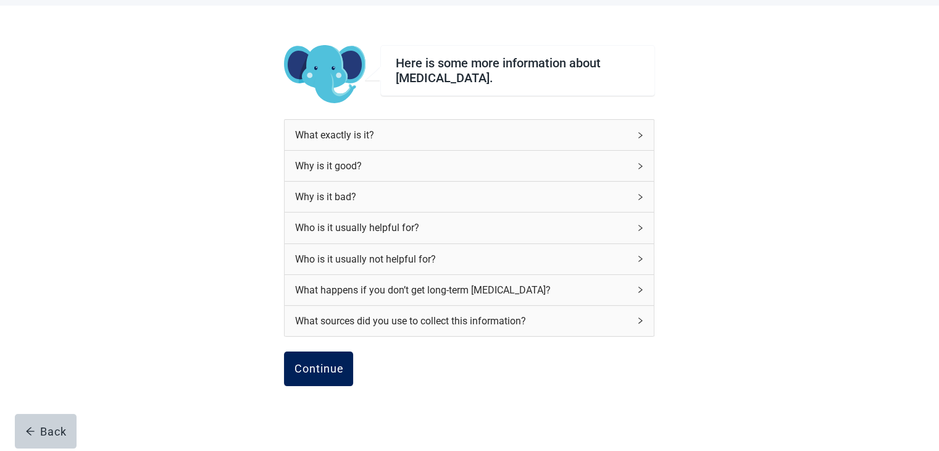
click at [326, 376] on button "Continue" at bounding box center [318, 368] width 69 height 35
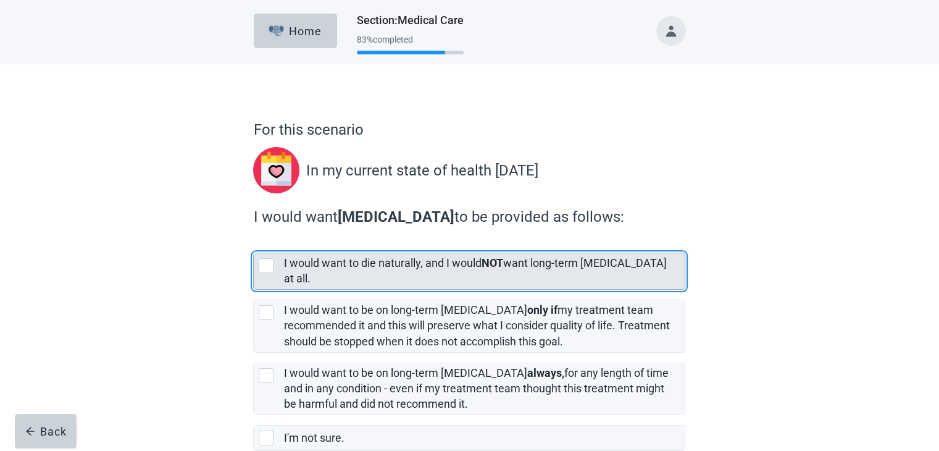
click at [267, 264] on div "[object Object], checkbox, not selected" at bounding box center [266, 265] width 15 height 15
click at [254, 243] on input "I would want to die naturally, and I would NOT want long-term [MEDICAL_DATA] at…" at bounding box center [253, 243] width 1 height 1
checkbox input "true"
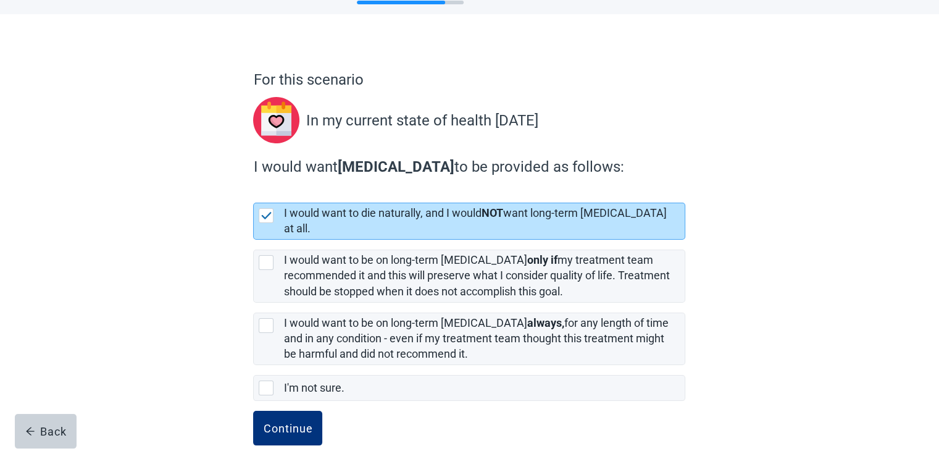
scroll to position [59, 0]
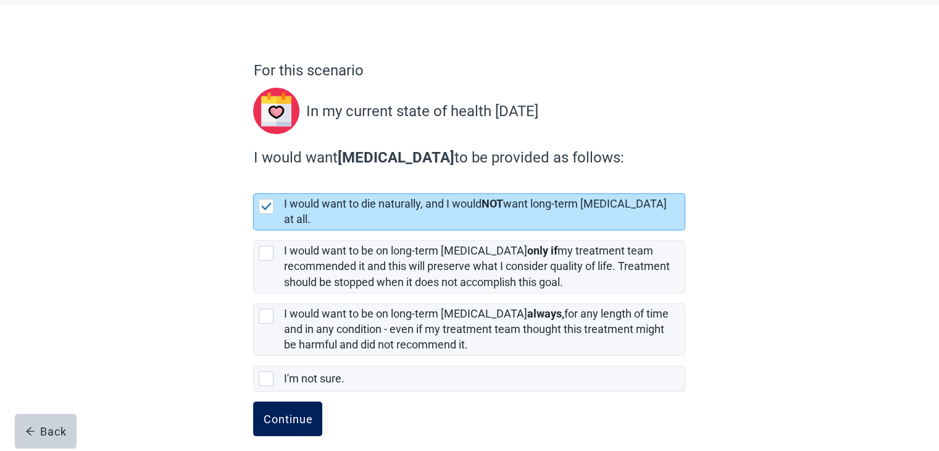
click at [284, 412] on div "Continue" at bounding box center [287, 418] width 49 height 12
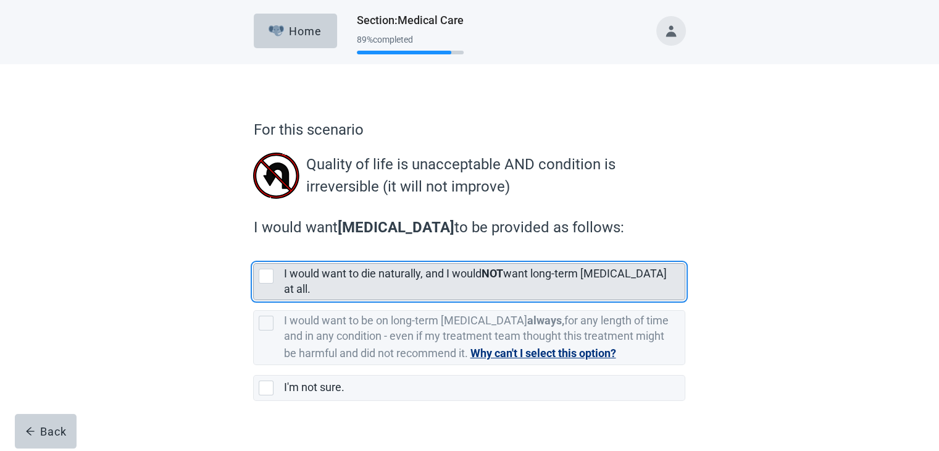
click at [266, 275] on div "[object Object], checkbox, not selected" at bounding box center [266, 276] width 15 height 15
click at [254, 254] on input "I would want to die naturally, and I would NOT want long-term [MEDICAL_DATA] at…" at bounding box center [253, 253] width 1 height 1
checkbox input "true"
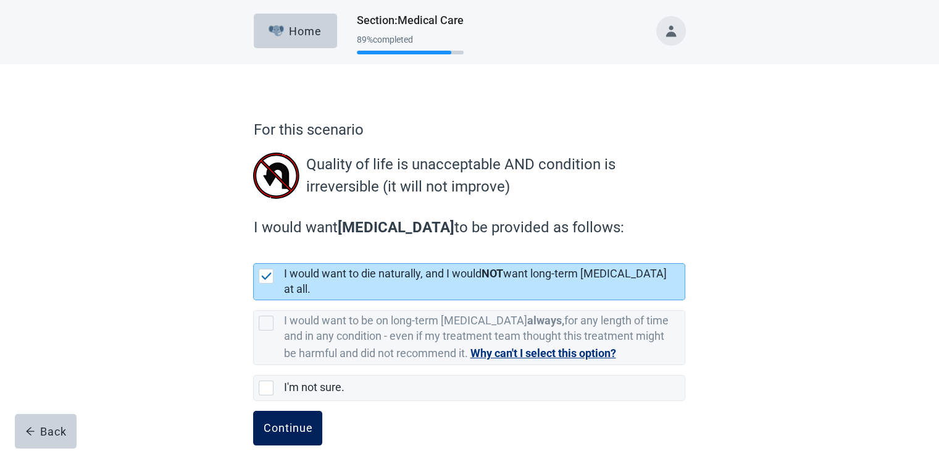
click at [300, 422] on div "Continue" at bounding box center [287, 428] width 49 height 12
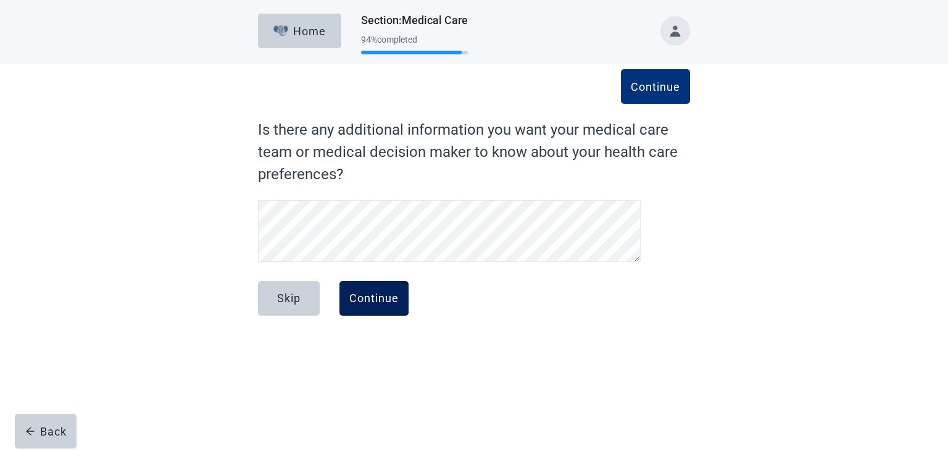
click at [395, 293] on div "Continue" at bounding box center [373, 298] width 49 height 12
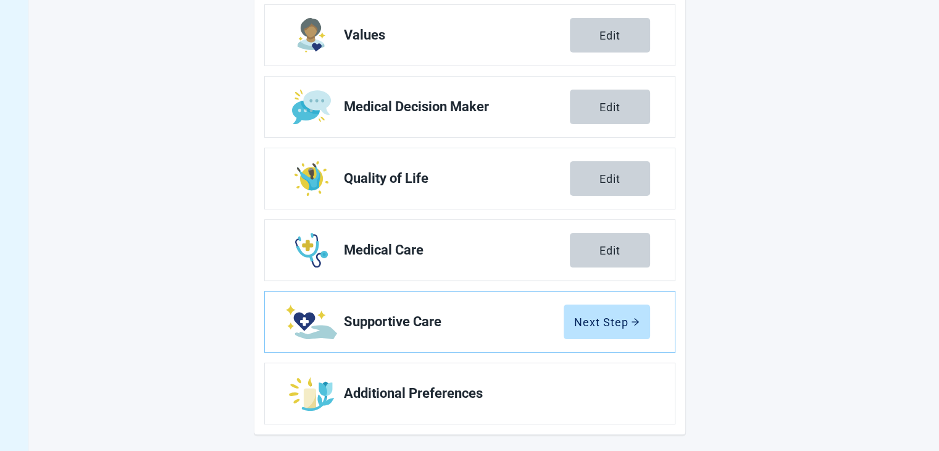
scroll to position [205, 0]
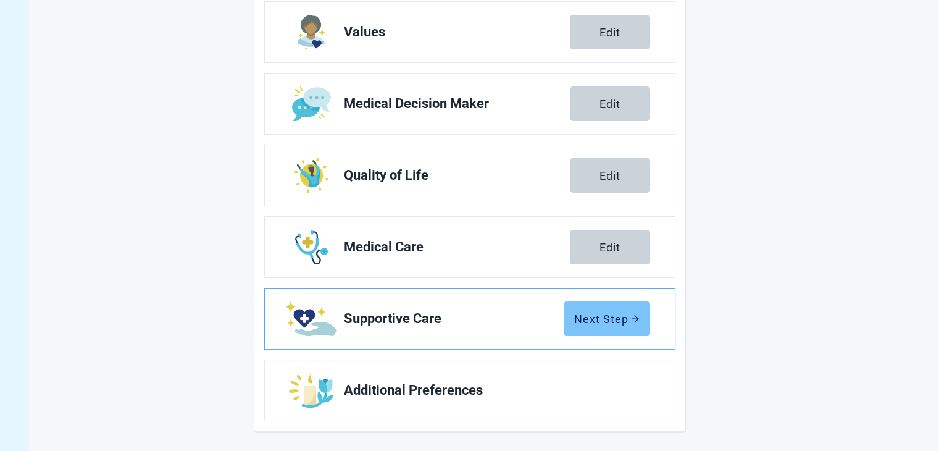
click at [611, 314] on div "Next Step" at bounding box center [606, 318] width 65 height 12
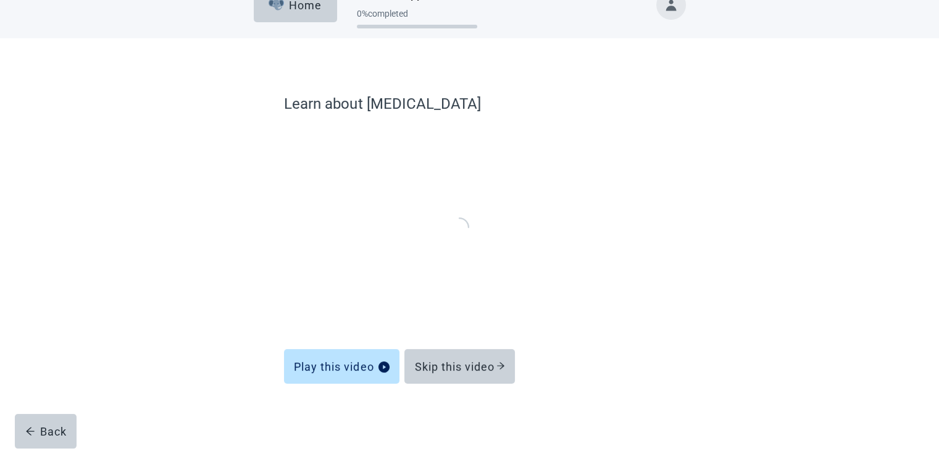
scroll to position [25, 0]
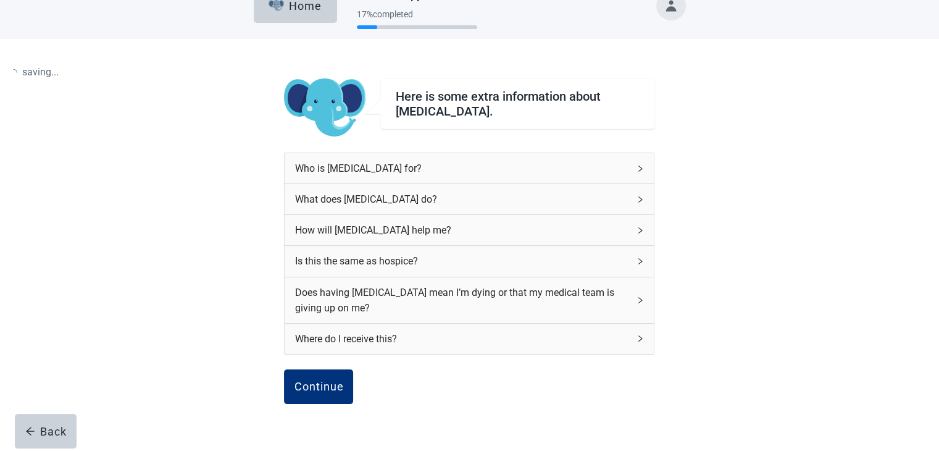
scroll to position [91, 0]
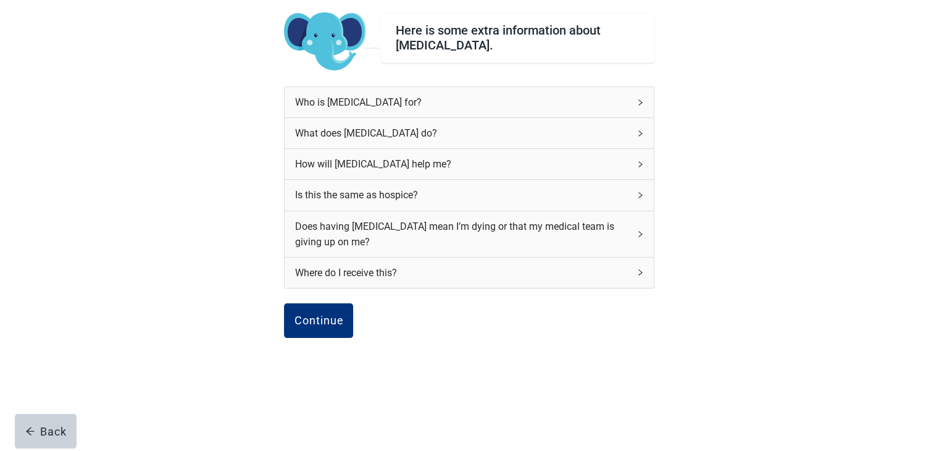
click at [599, 99] on div "Who is [MEDICAL_DATA] for?" at bounding box center [461, 101] width 335 height 15
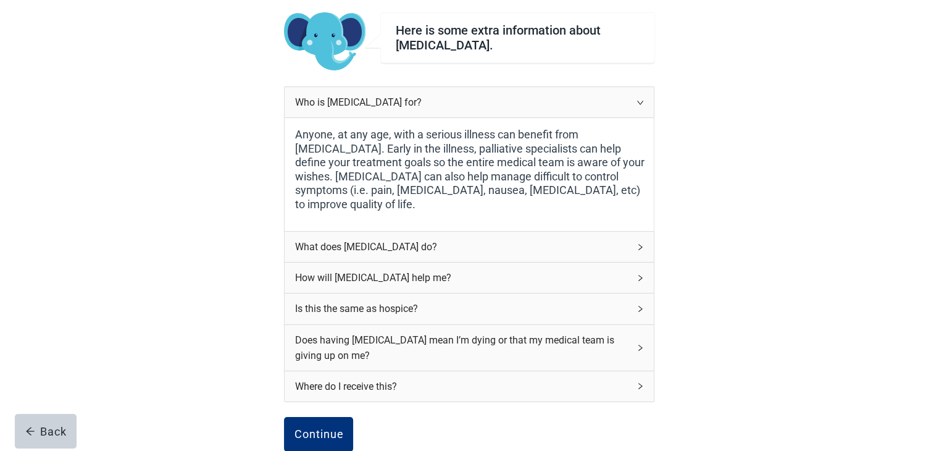
click at [506, 248] on div "What does [MEDICAL_DATA] do?" at bounding box center [461, 246] width 335 height 15
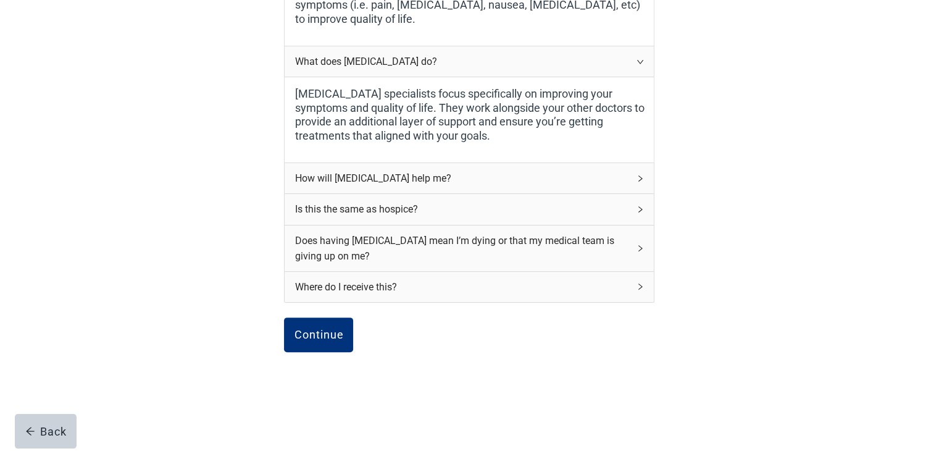
scroll to position [278, 0]
click at [637, 178] on icon "right" at bounding box center [640, 176] width 7 height 7
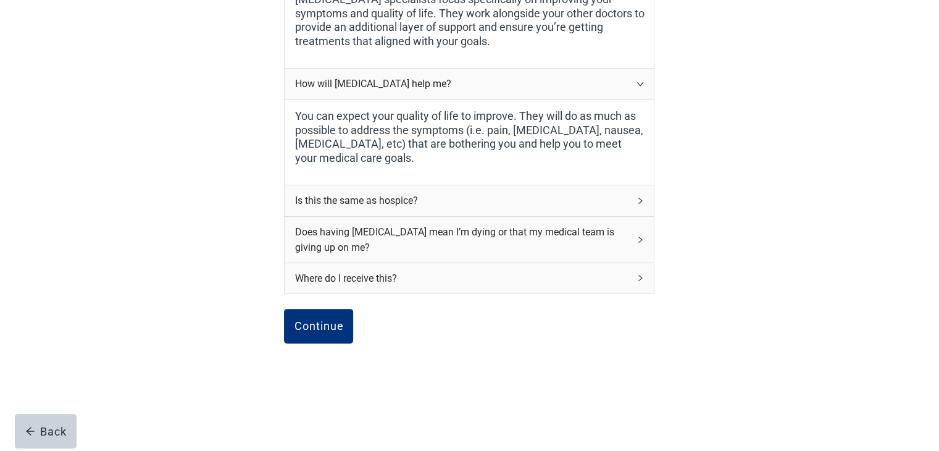
scroll to position [376, 0]
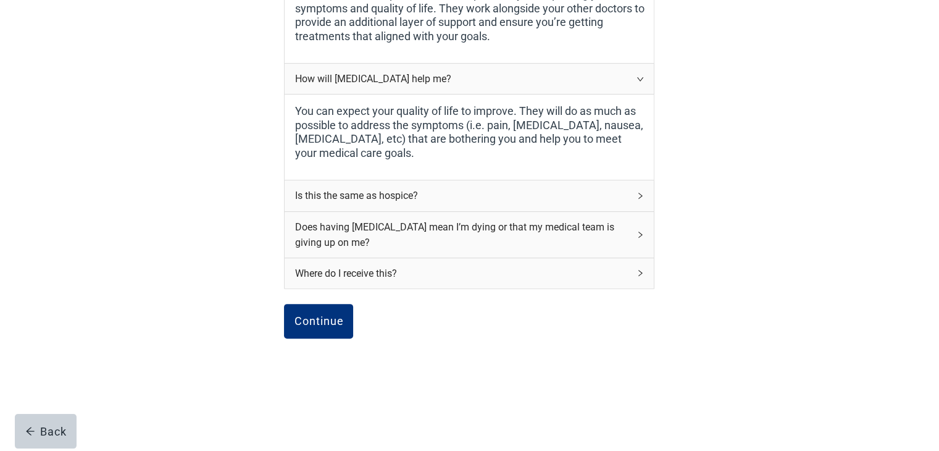
click at [636, 232] on div "Does having [MEDICAL_DATA] mean I’m dying or that my medical team is giving up …" at bounding box center [469, 235] width 369 height 46
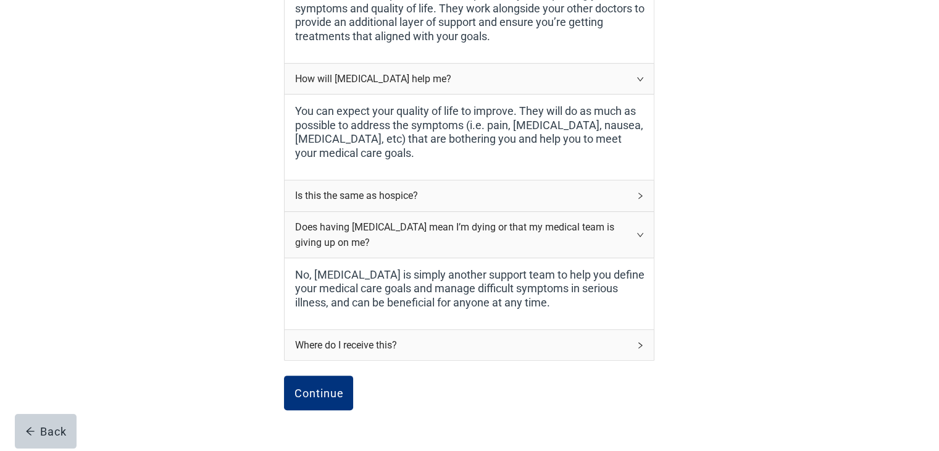
click at [638, 343] on icon "right" at bounding box center [640, 344] width 7 height 7
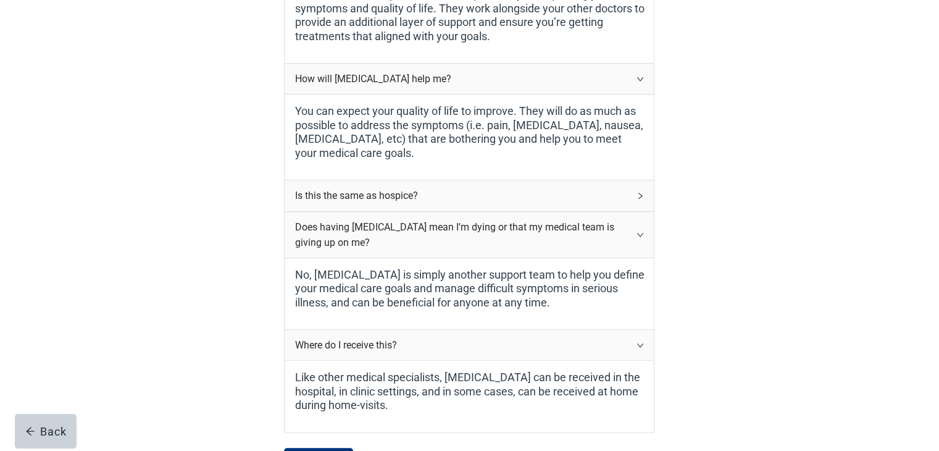
click at [628, 240] on div "Does having [MEDICAL_DATA] mean I’m dying or that my medical team is giving up …" at bounding box center [461, 234] width 335 height 31
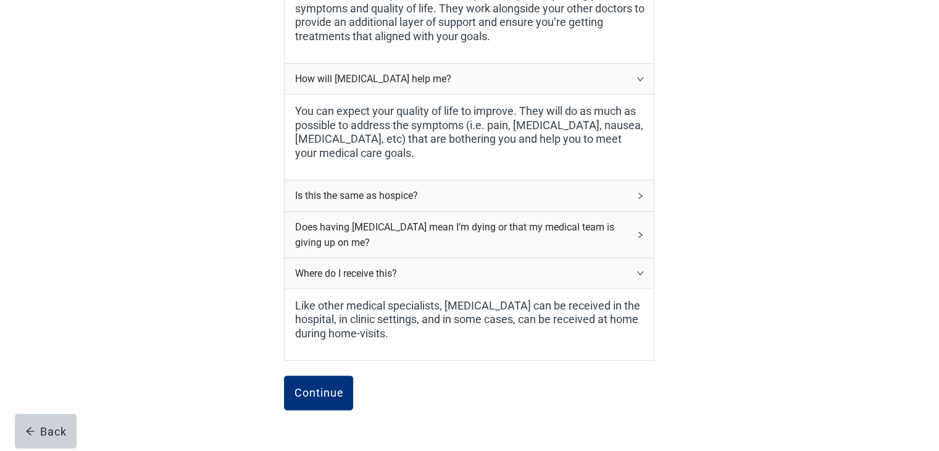
click at [628, 240] on div "Does having [MEDICAL_DATA] mean I’m dying or that my medical team is giving up …" at bounding box center [461, 234] width 335 height 31
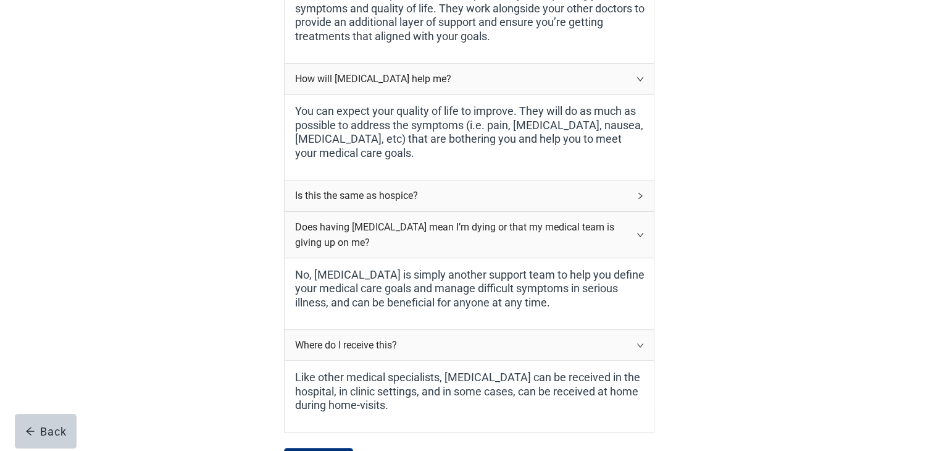
click at [635, 198] on div "Is this the same as hospice?" at bounding box center [469, 195] width 369 height 30
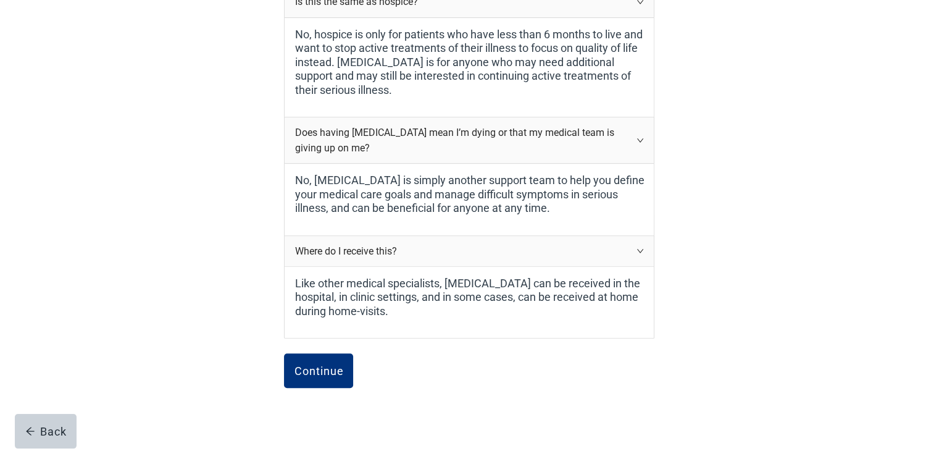
scroll to position [575, 0]
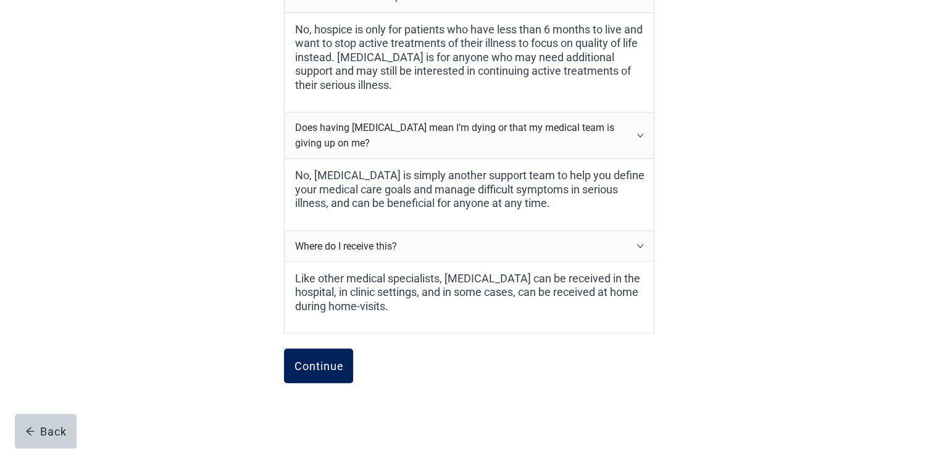
click at [335, 366] on div "Continue" at bounding box center [318, 365] width 49 height 12
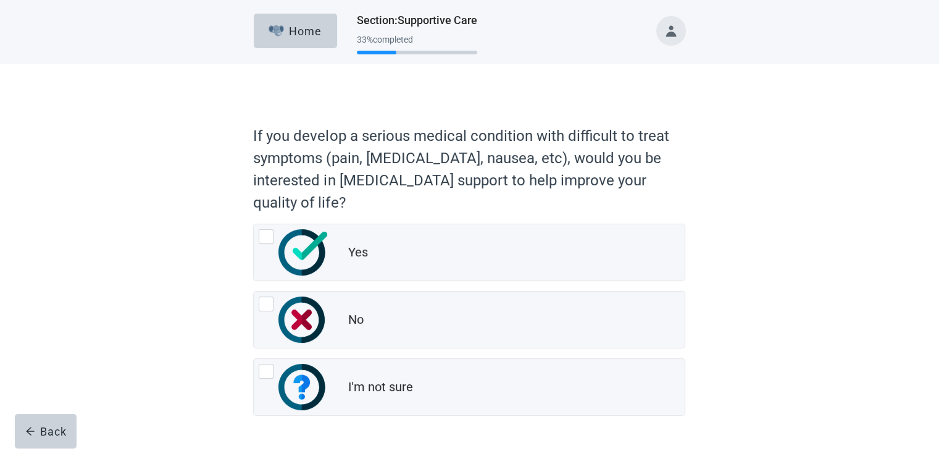
click at [380, 177] on p "If you develop a serious medical condition with difficult to treat symptoms (pa…" at bounding box center [466, 169] width 426 height 89
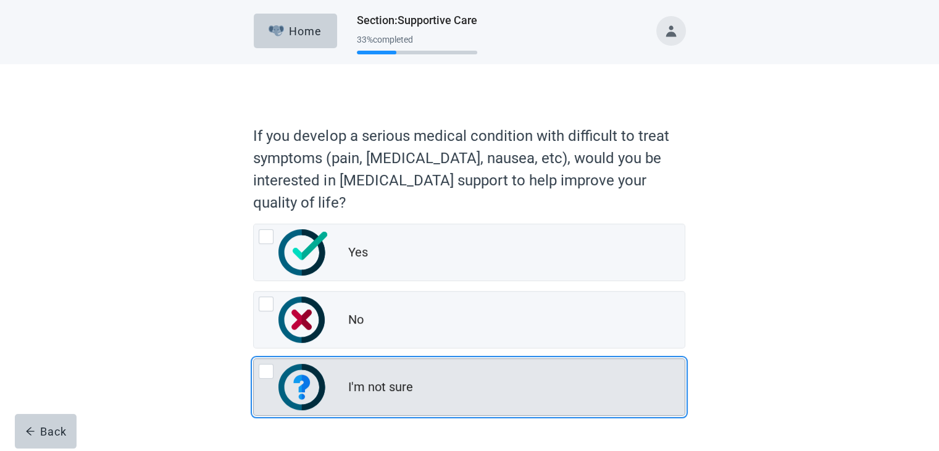
click at [266, 367] on div "I'm not sure, radio button, not checked" at bounding box center [266, 371] width 15 height 15
click at [254, 359] on input "I'm not sure" at bounding box center [253, 358] width 1 height 1
radio input "true"
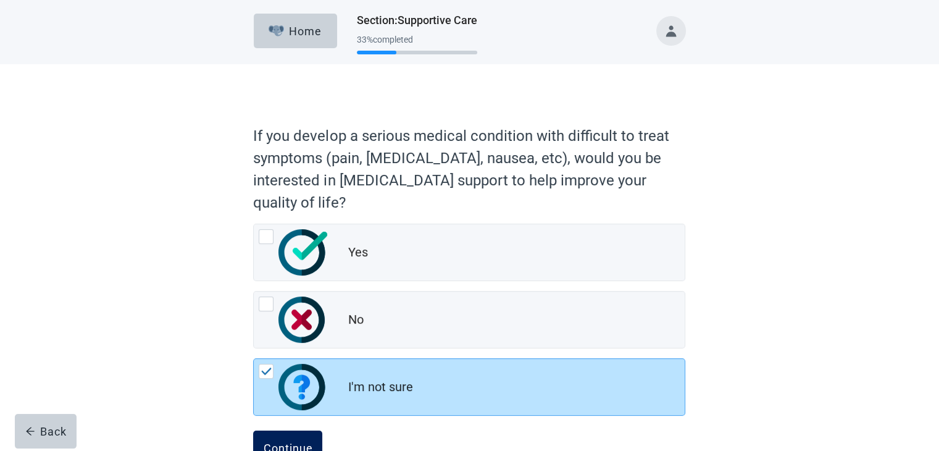
click at [299, 446] on div "Continue" at bounding box center [287, 447] width 49 height 12
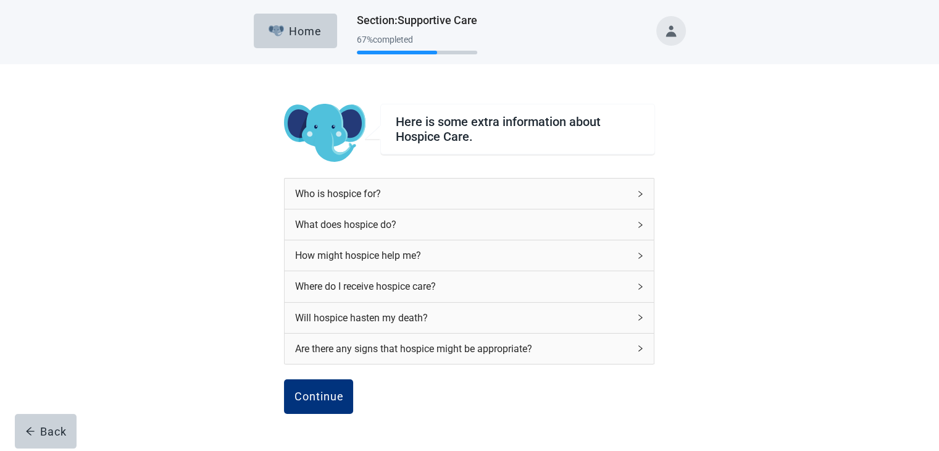
click at [299, 446] on div "Here is some extra information about Hospice Care. Who is hospice for? What doe…" at bounding box center [469, 308] width 370 height 438
click at [406, 289] on div "Where do I receive hospice care?" at bounding box center [461, 285] width 335 height 15
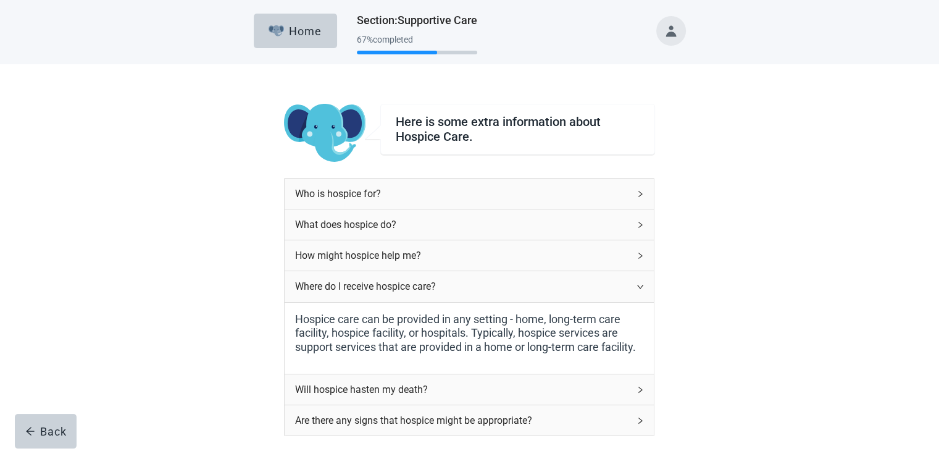
click at [642, 388] on icon "right" at bounding box center [641, 389] width 4 height 6
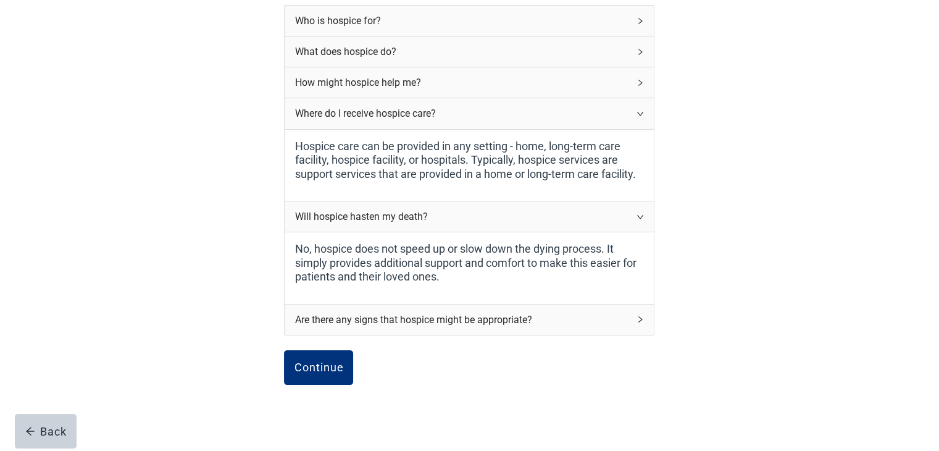
scroll to position [182, 0]
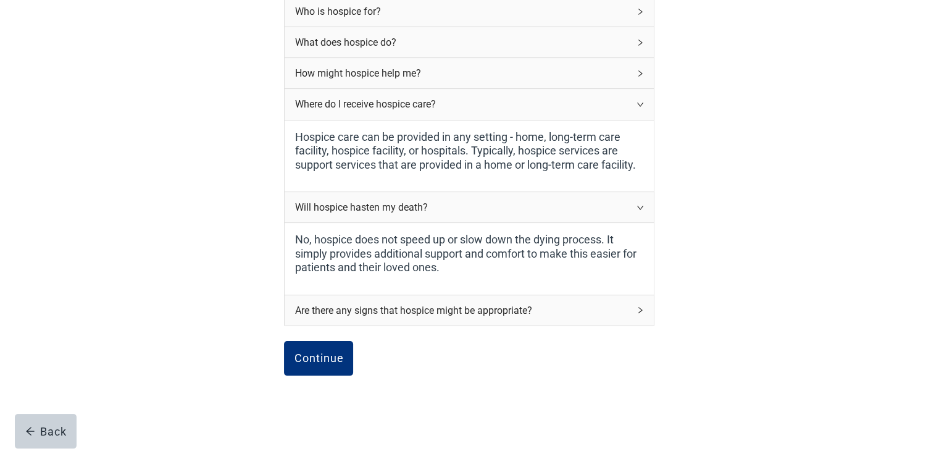
click at [635, 312] on div "Are there any signs that hospice might be appropriate?" at bounding box center [469, 310] width 369 height 30
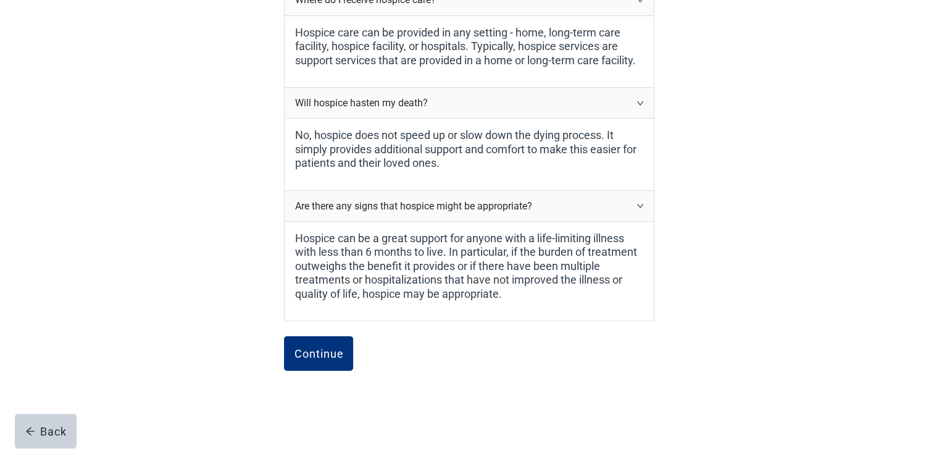
scroll to position [294, 0]
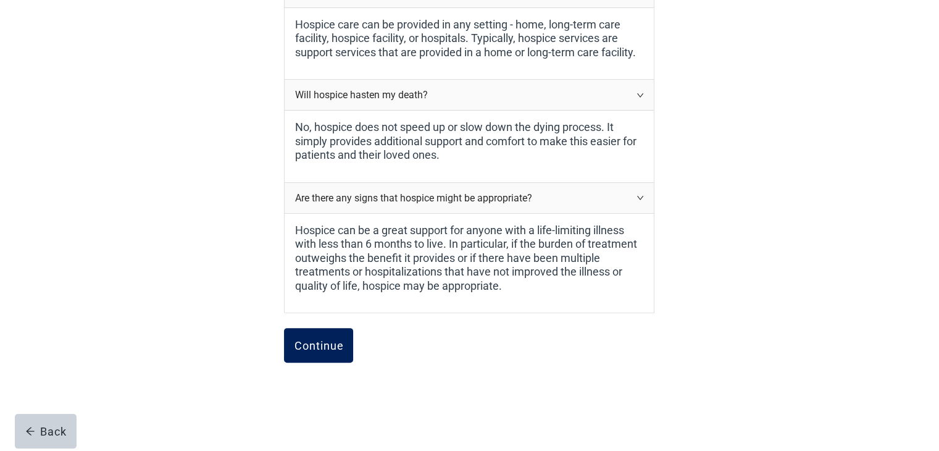
click at [296, 354] on button "Continue" at bounding box center [318, 345] width 69 height 35
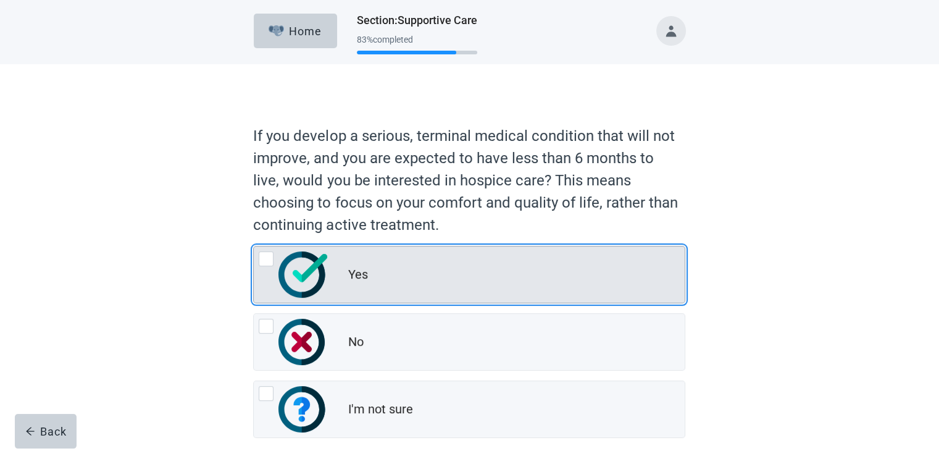
click at [265, 261] on div "Yes, radio button, not checked" at bounding box center [266, 258] width 15 height 15
click at [254, 246] on input "Yes" at bounding box center [253, 246] width 1 height 1
radio input "true"
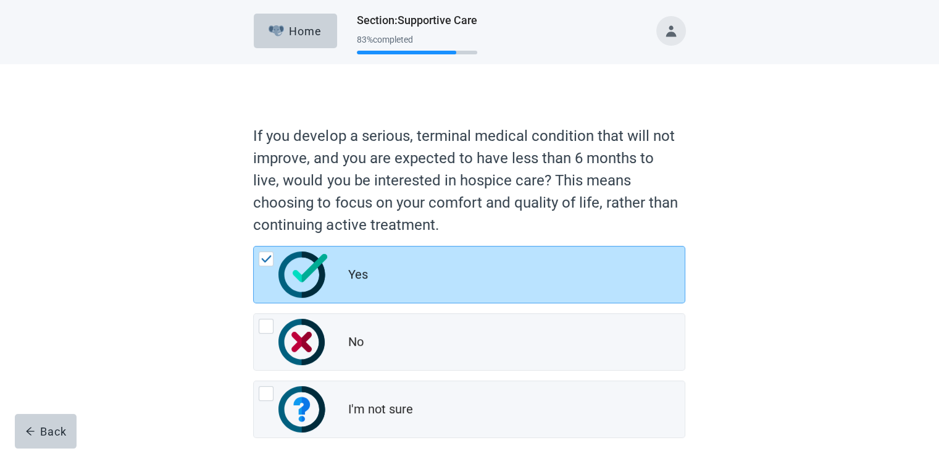
scroll to position [63, 0]
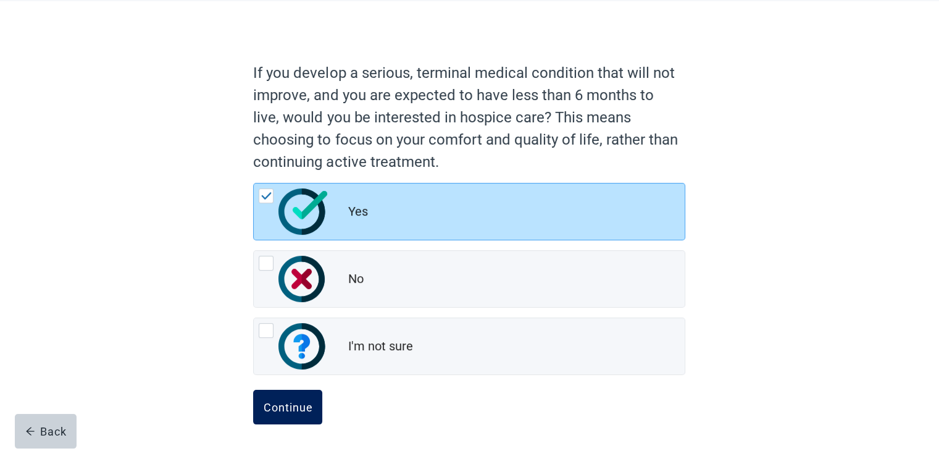
click at [289, 414] on button "Continue" at bounding box center [287, 407] width 69 height 35
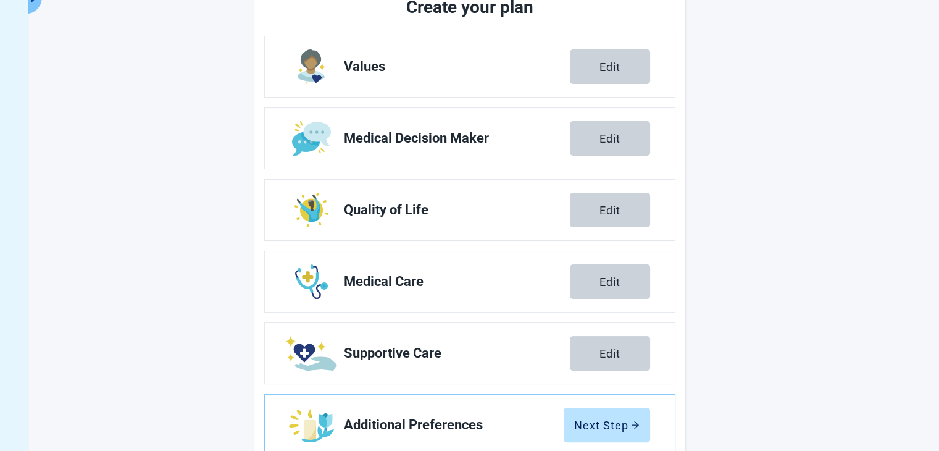
scroll to position [205, 0]
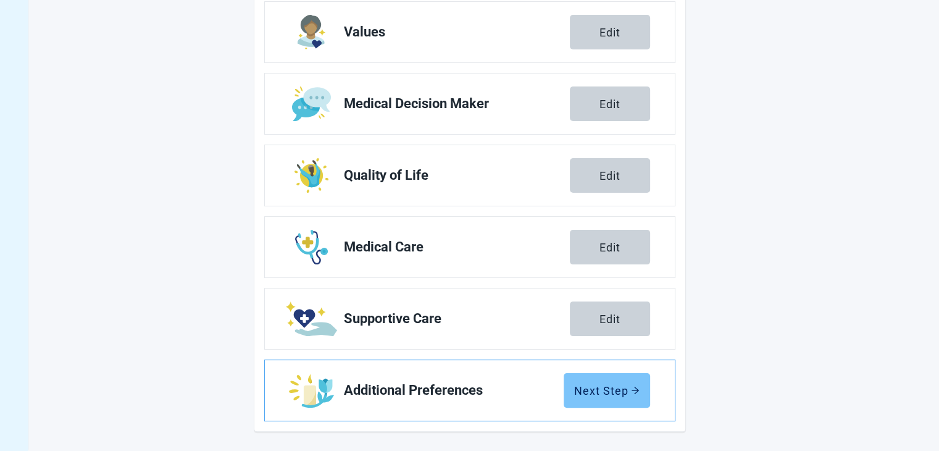
click at [609, 393] on div "Next Step" at bounding box center [606, 390] width 65 height 12
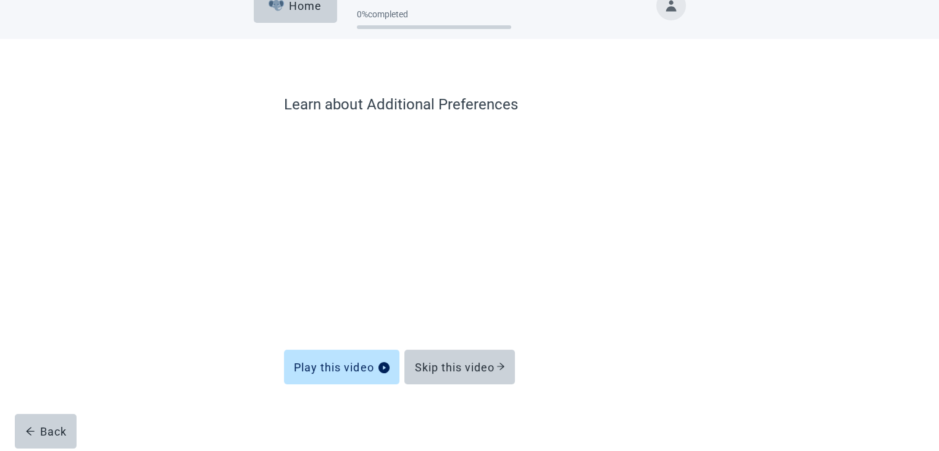
scroll to position [25, 0]
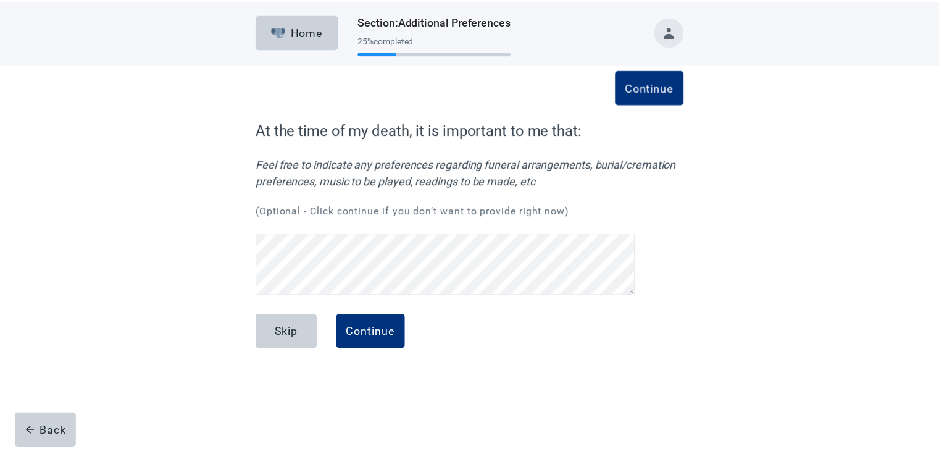
scroll to position [199, 0]
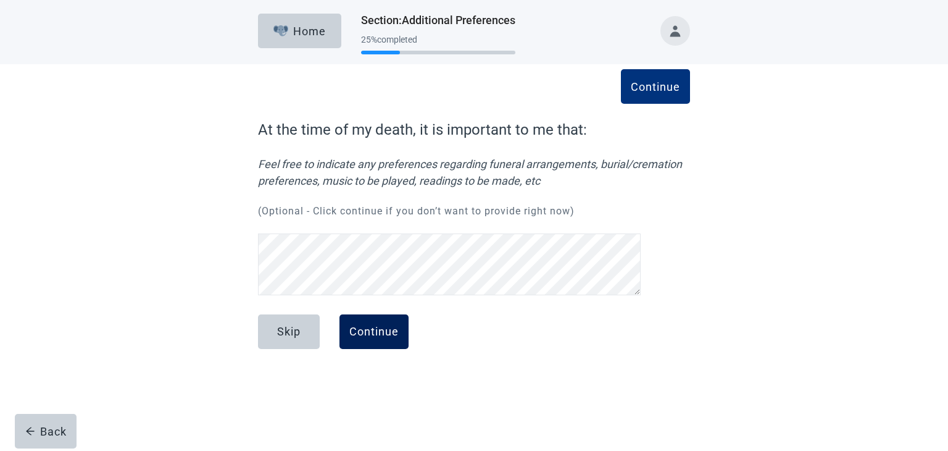
click at [391, 341] on button "Continue" at bounding box center [374, 331] width 69 height 35
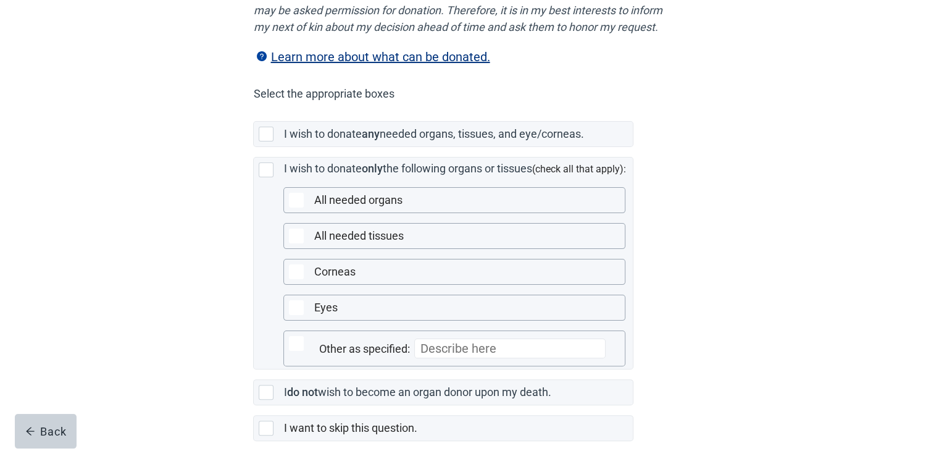
scroll to position [233, 0]
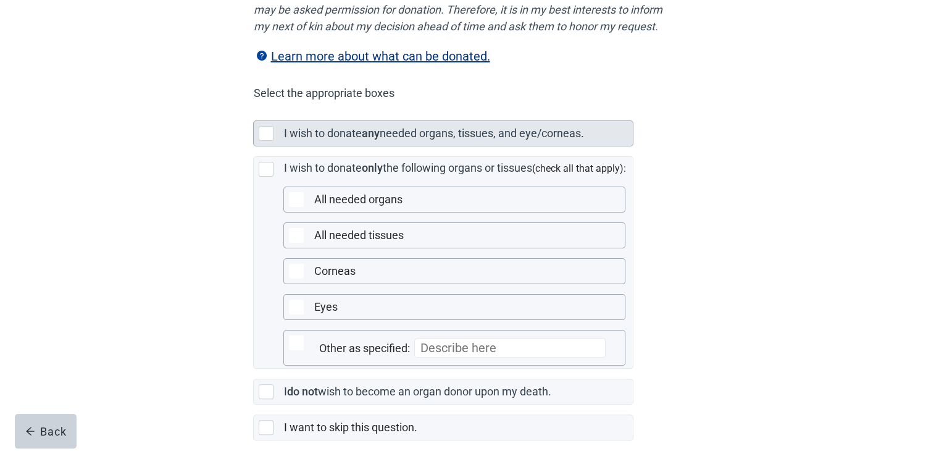
click at [264, 141] on div "Main content" at bounding box center [266, 133] width 15 height 15
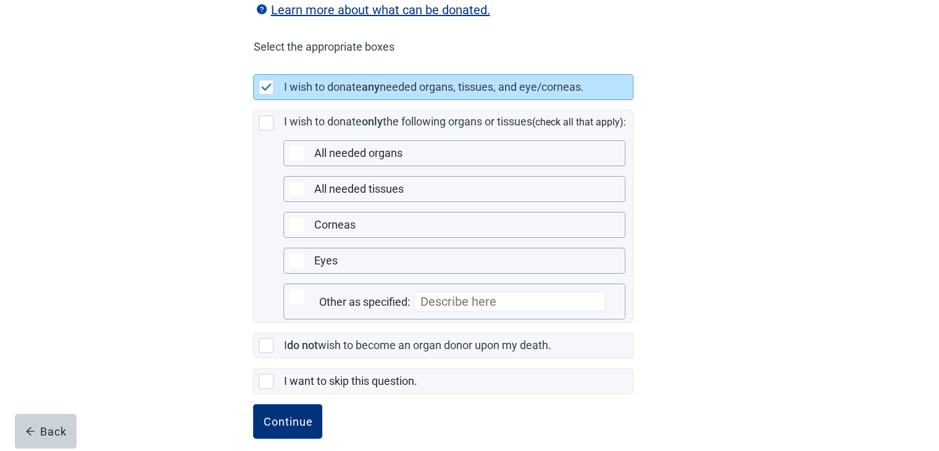
scroll to position [309, 0]
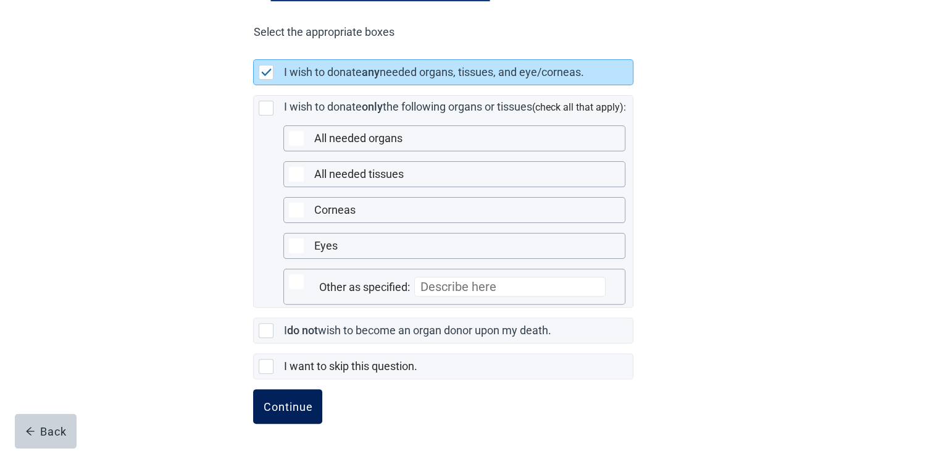
click at [277, 412] on div "Continue" at bounding box center [287, 406] width 49 height 12
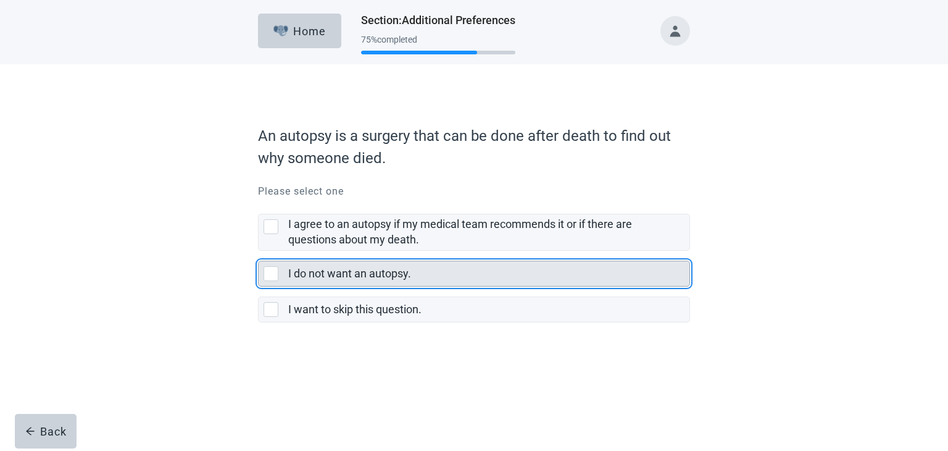
click at [267, 279] on div "I do not want an autopsy., checkbox, not selected" at bounding box center [271, 273] width 15 height 15
click at [259, 251] on input "I do not want an autopsy." at bounding box center [258, 251] width 1 height 1
checkbox input "true"
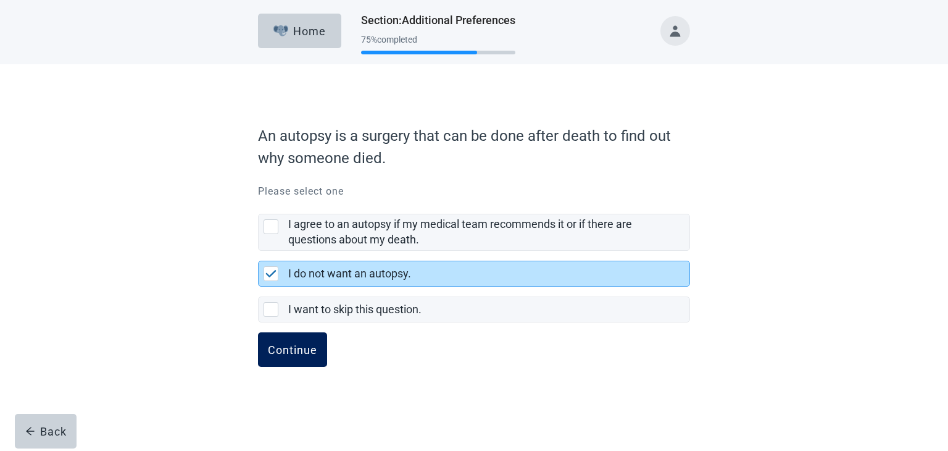
click at [299, 349] on div "Continue" at bounding box center [292, 349] width 49 height 12
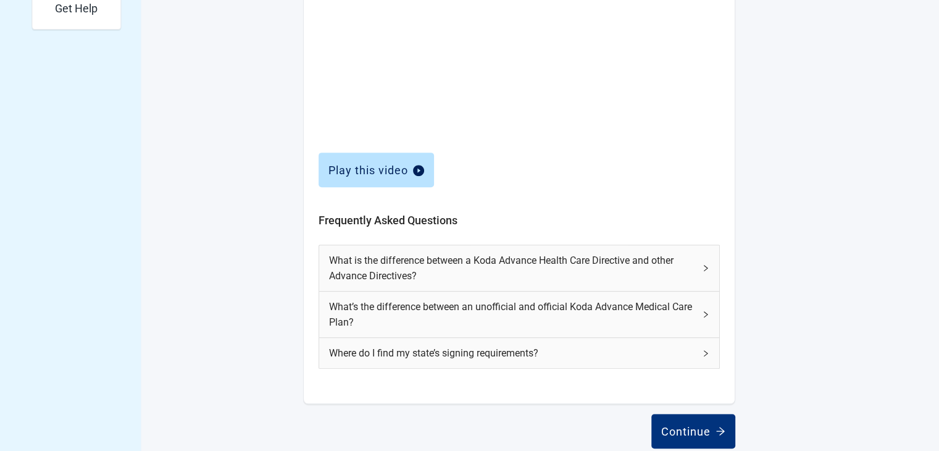
scroll to position [507, 0]
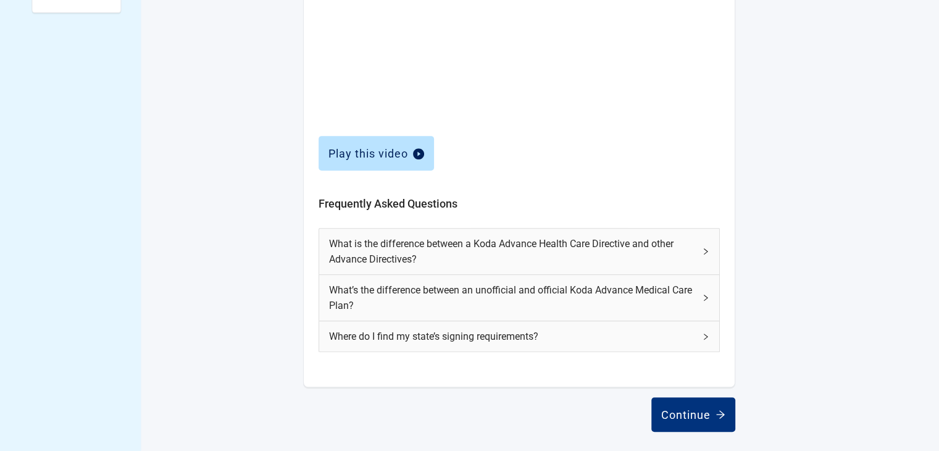
click at [705, 249] on icon "right" at bounding box center [705, 251] width 7 height 7
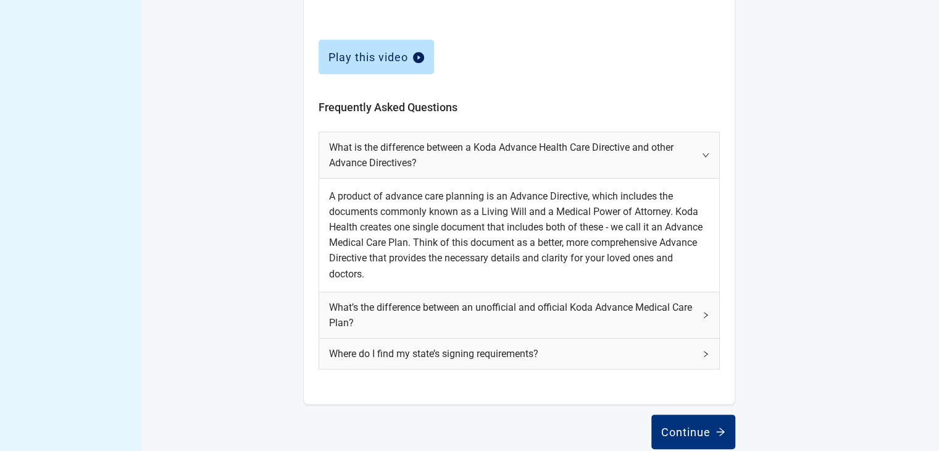
scroll to position [620, 0]
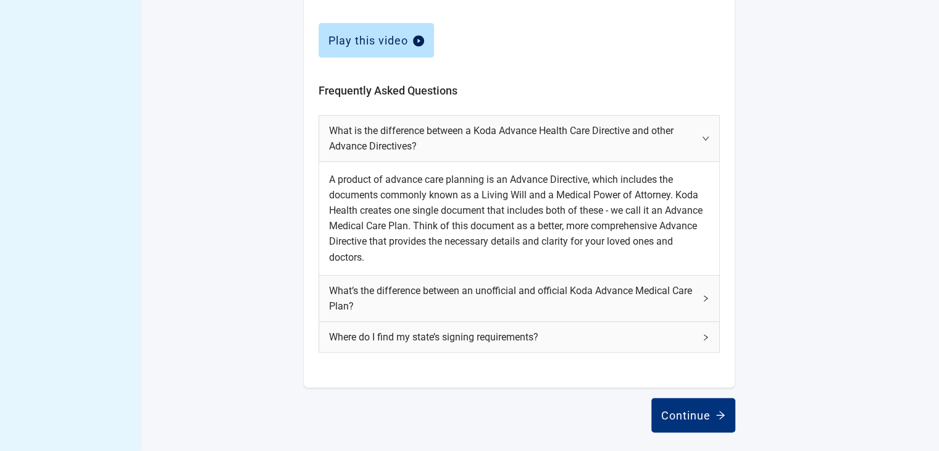
click at [701, 295] on div "What’s the difference between an unofficial and official Koda Advance Medical C…" at bounding box center [519, 298] width 400 height 46
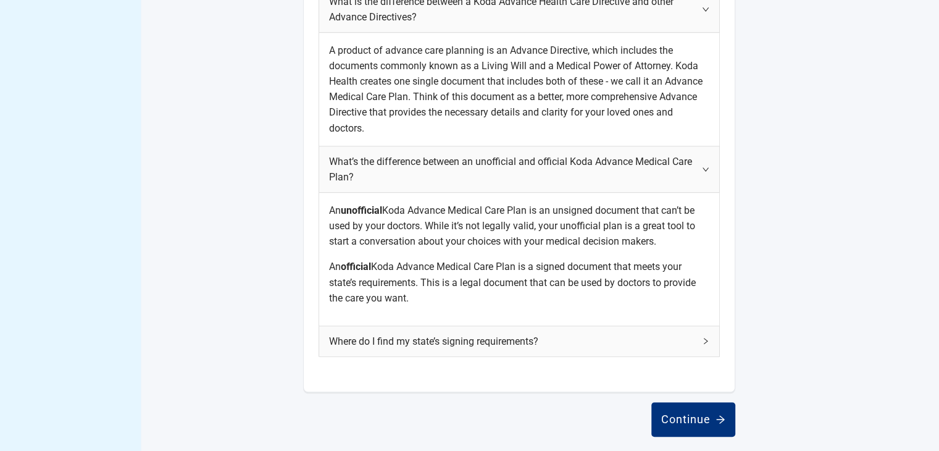
scroll to position [753, 0]
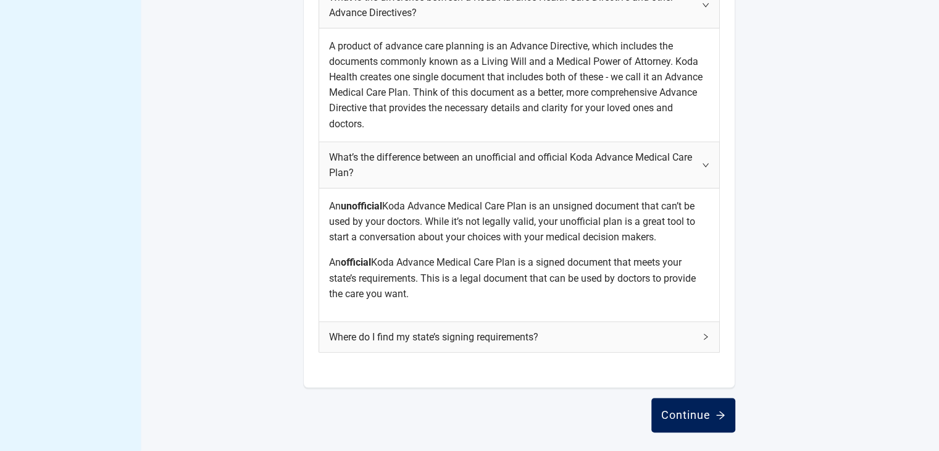
click at [698, 420] on button "Continue" at bounding box center [693, 415] width 84 height 35
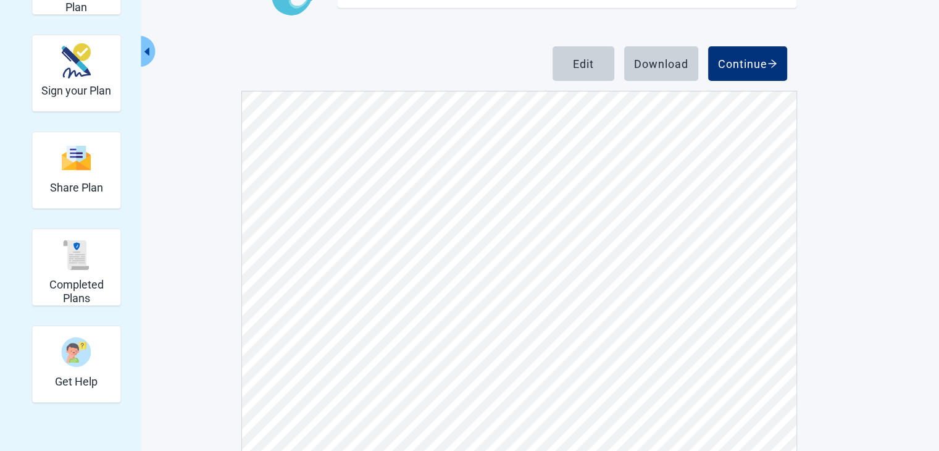
scroll to position [138, 0]
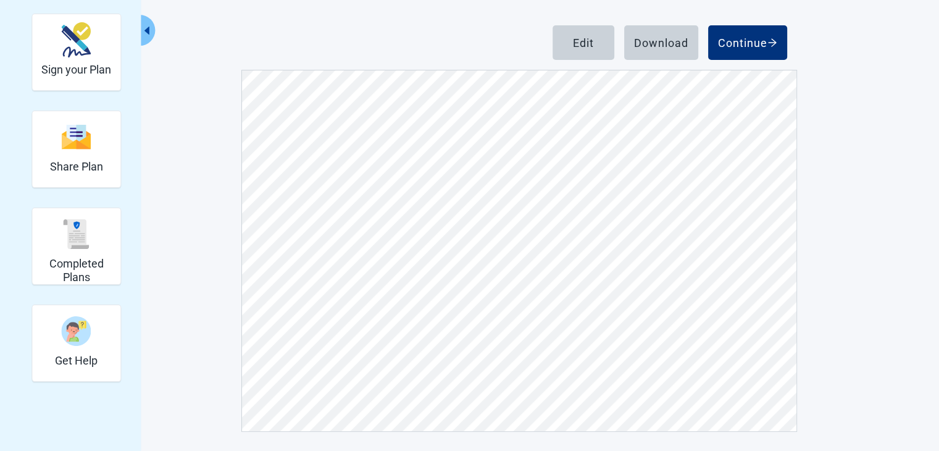
click at [825, 282] on div "View Unsigned Plan Sign your Plan Share Plan Completed Plans Get Help Below is …" at bounding box center [469, 179] width 939 height 545
click at [573, 48] on div "Edit" at bounding box center [583, 42] width 21 height 12
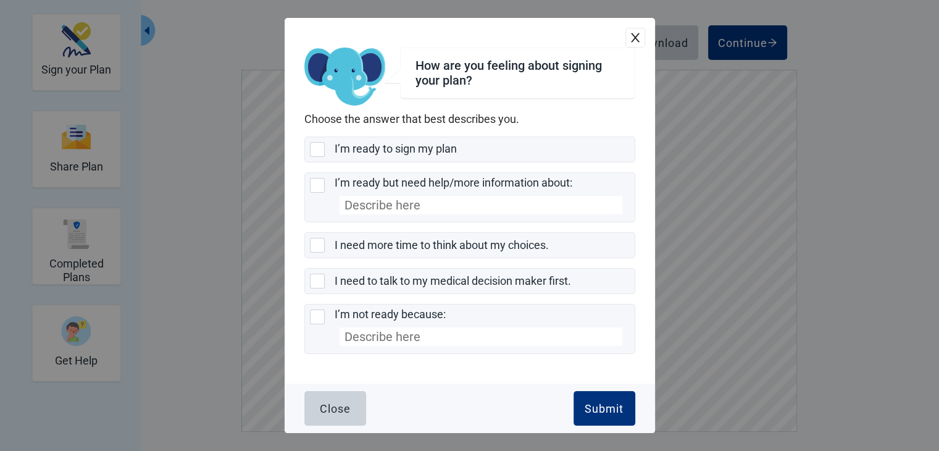
click at [630, 54] on div "How are you feeling about signing your plan?" at bounding box center [517, 73] width 235 height 51
click at [632, 40] on icon "close" at bounding box center [634, 37] width 9 height 9
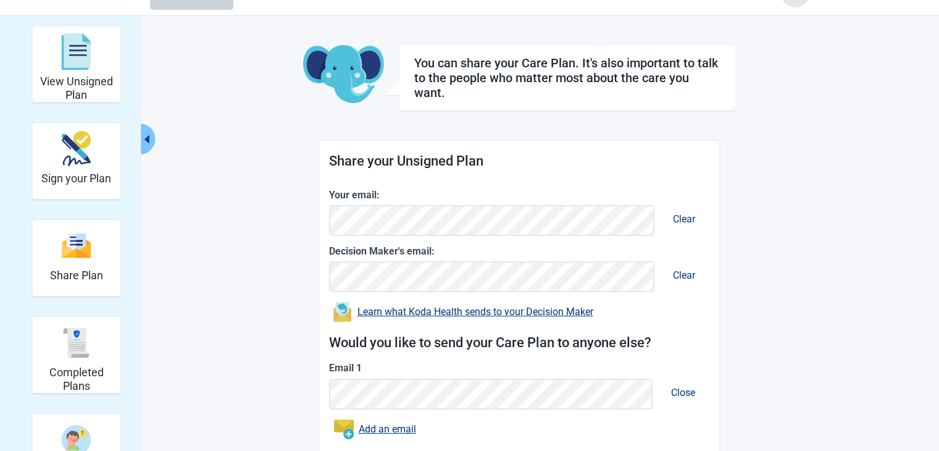
scroll to position [28, 0]
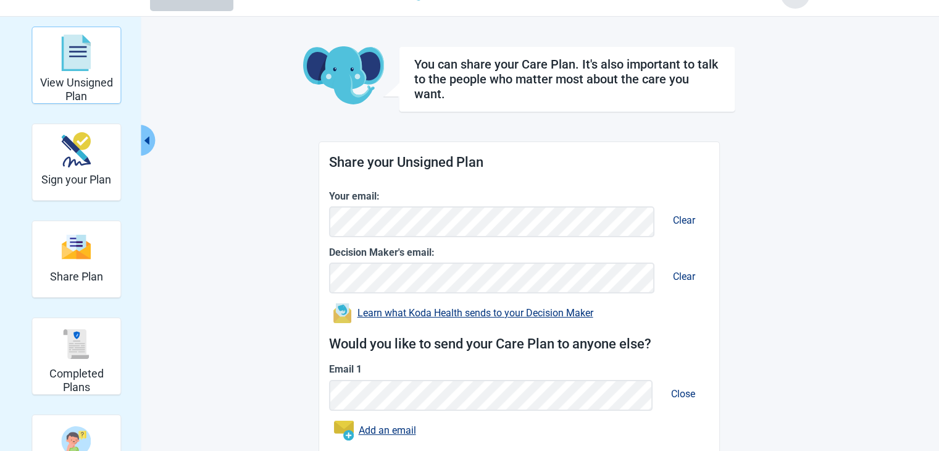
click at [75, 75] on div "View Unsigned Plan" at bounding box center [76, 53] width 78 height 46
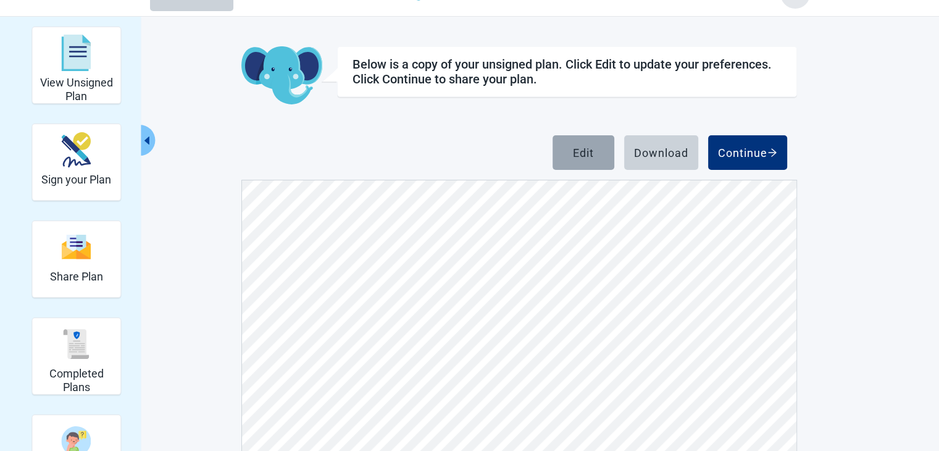
click at [592, 146] on div "Edit" at bounding box center [583, 152] width 21 height 12
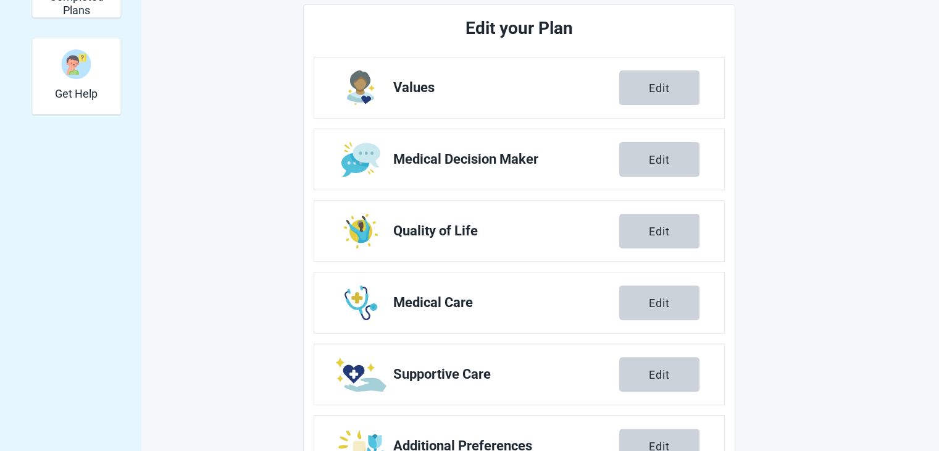
scroll to position [461, 0]
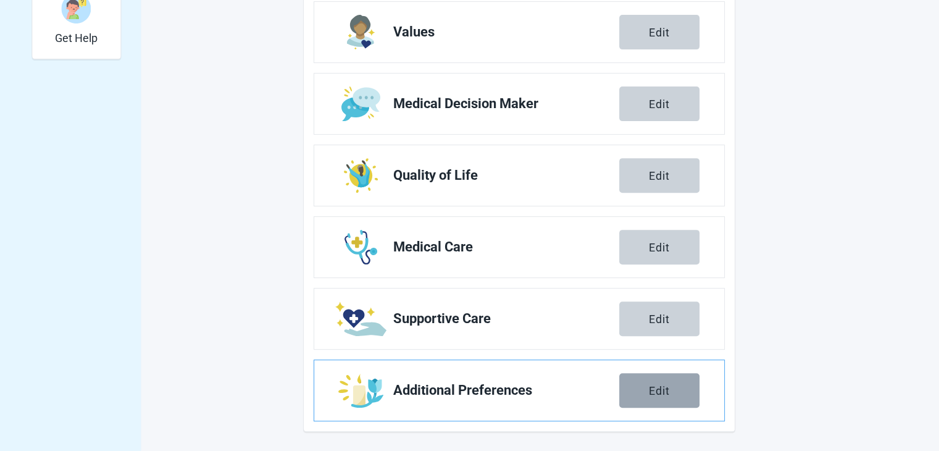
click at [674, 391] on button "Edit" at bounding box center [659, 390] width 80 height 35
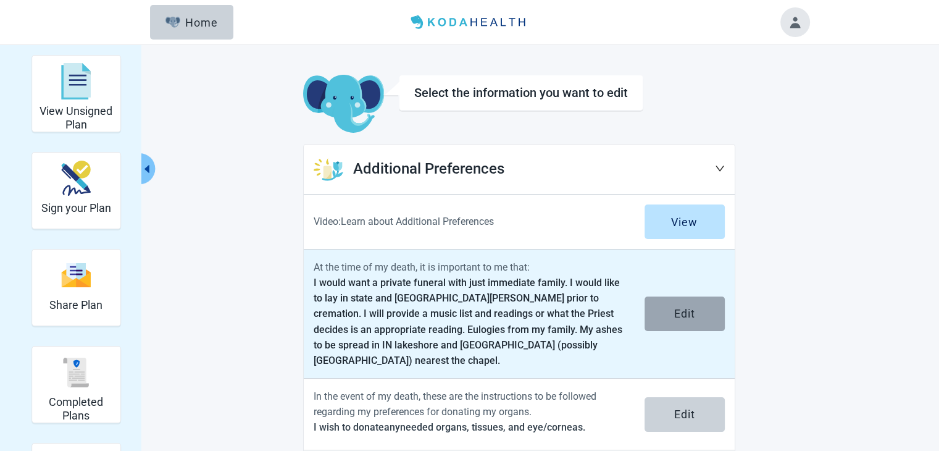
click at [648, 309] on button "Edit" at bounding box center [685, 313] width 80 height 35
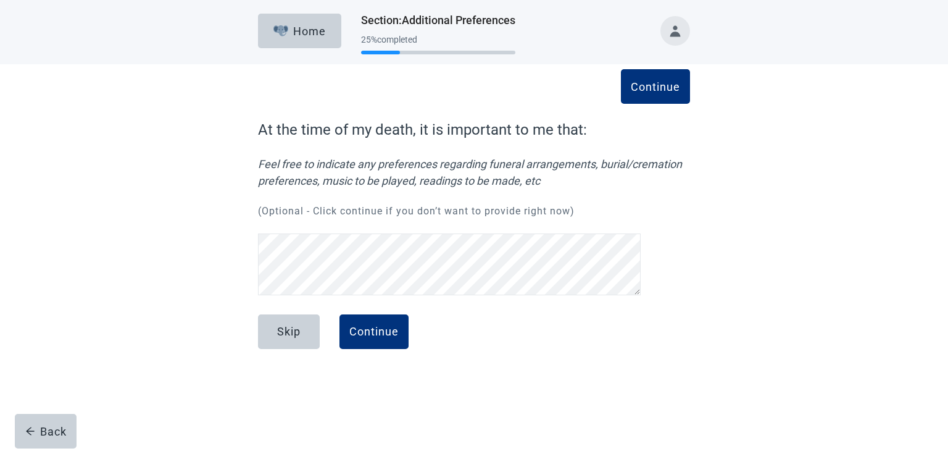
scroll to position [53, 0]
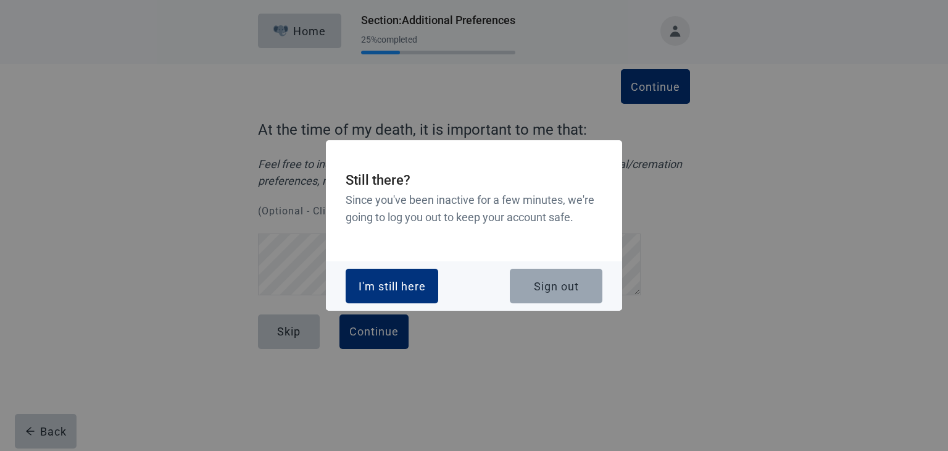
click at [563, 287] on div "Sign out" at bounding box center [556, 286] width 45 height 12
